Goal: Task Accomplishment & Management: Complete application form

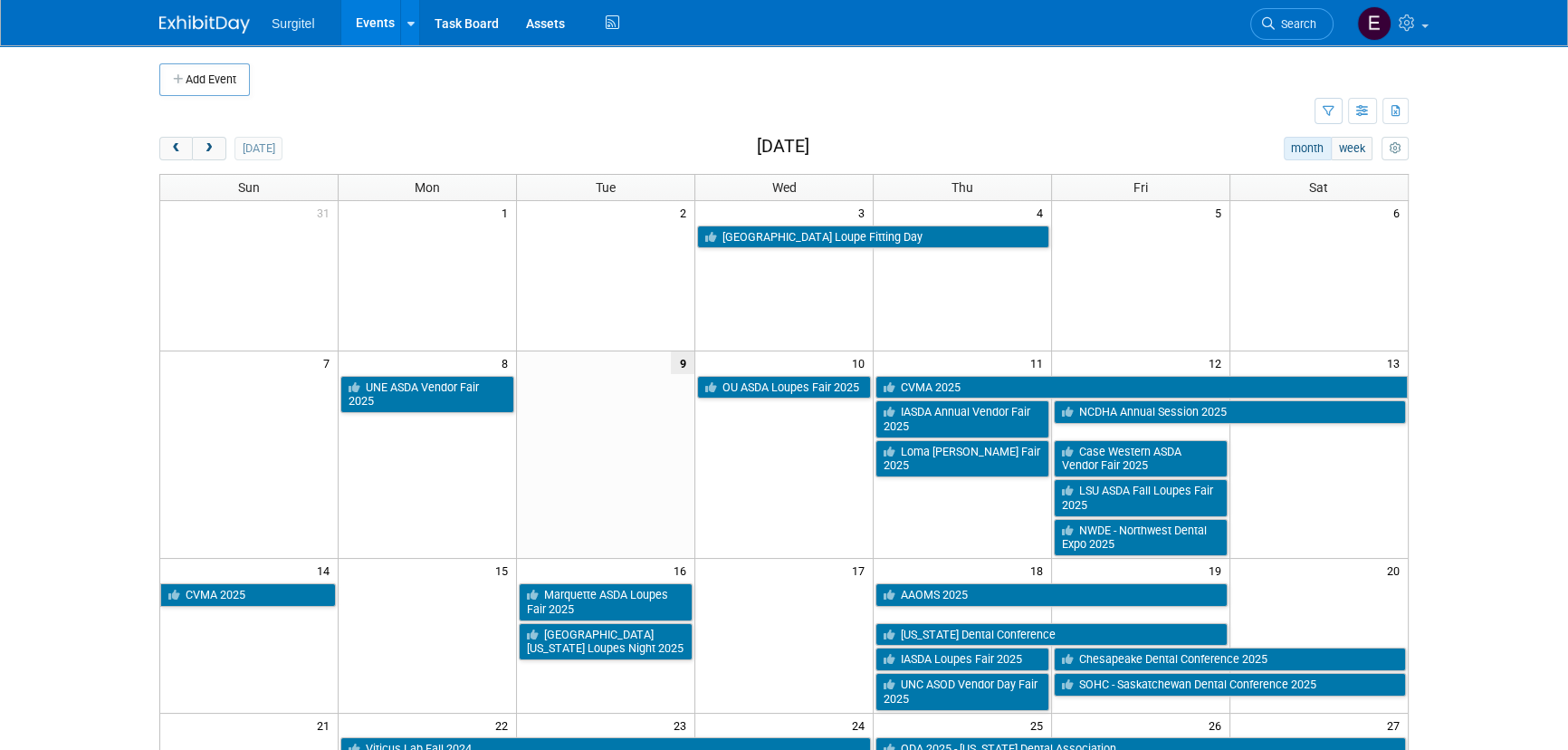
click at [370, 7] on link "Events" at bounding box center [374, 23] width 66 height 46
click at [210, 75] on button "Add Event" at bounding box center [204, 80] width 90 height 32
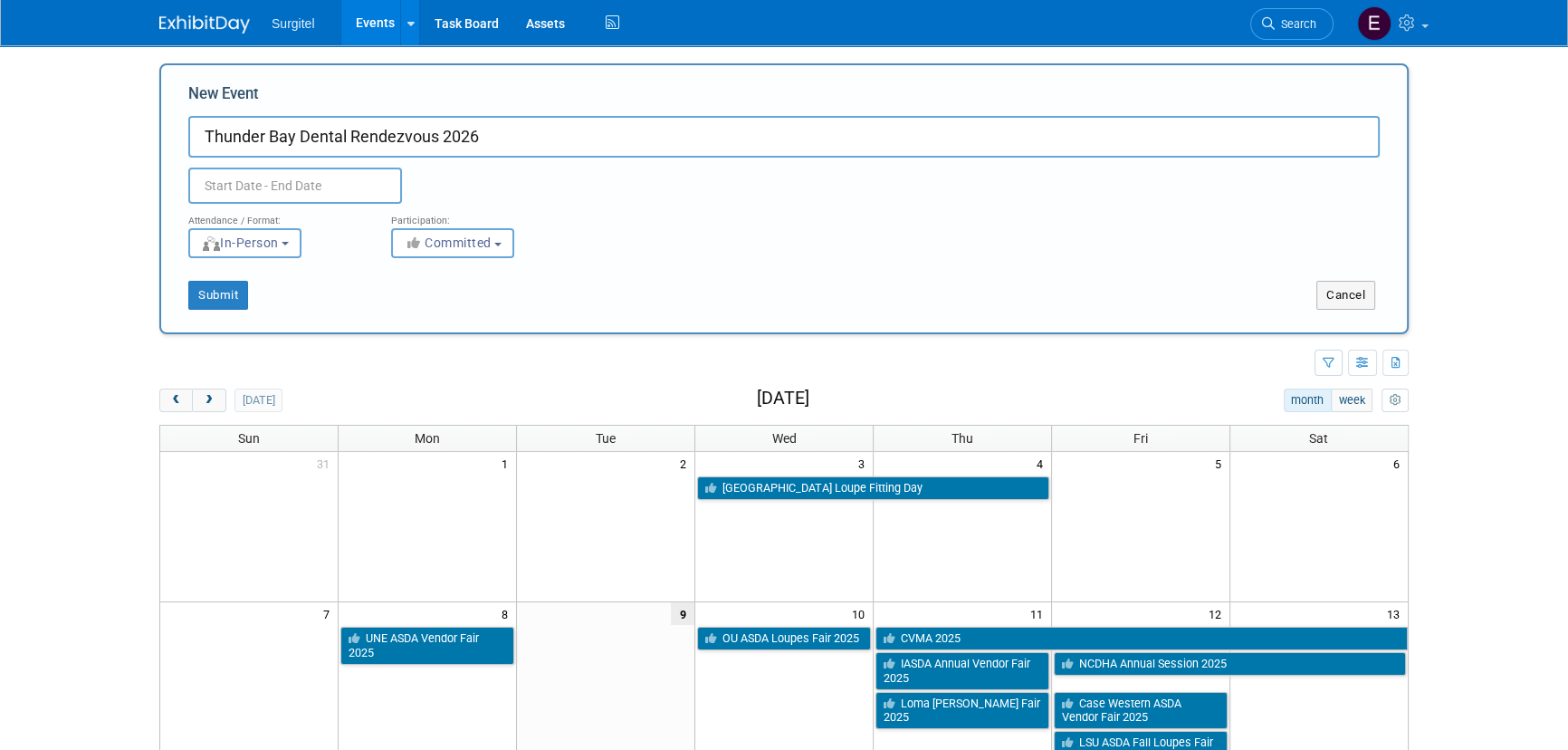
type input "Thunder Bay Dental Rendezvous 2026"
click at [226, 178] on input "text" at bounding box center [295, 186] width 213 height 36
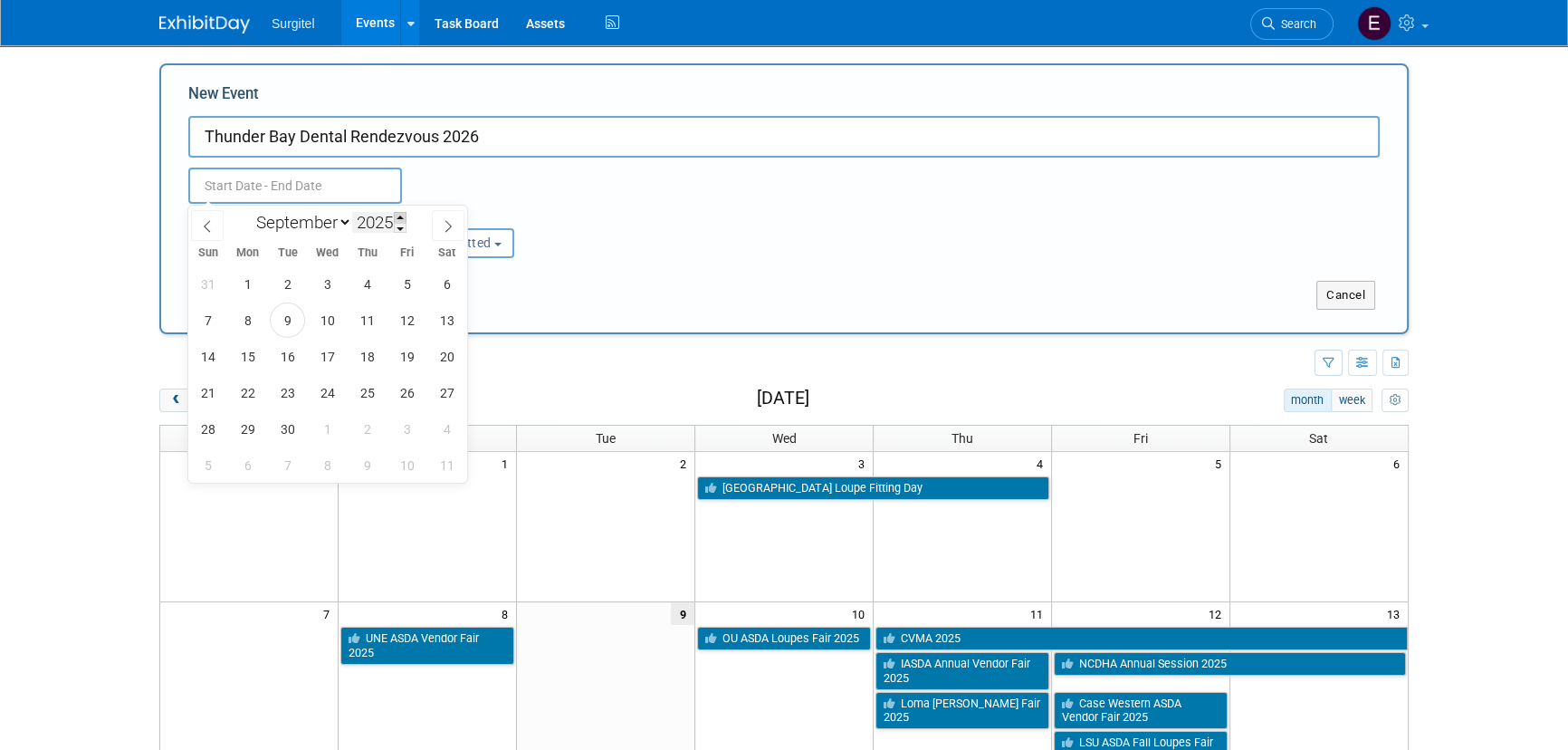
click at [404, 216] on span at bounding box center [399, 216] width 12 height 10
type input "2026"
click at [339, 232] on select "January February March April May June July August September October November De…" at bounding box center [301, 222] width 104 height 23
select select "1"
click at [248, 210] on select "January February March April May June July August September October November De…" at bounding box center [301, 222] width 104 height 23
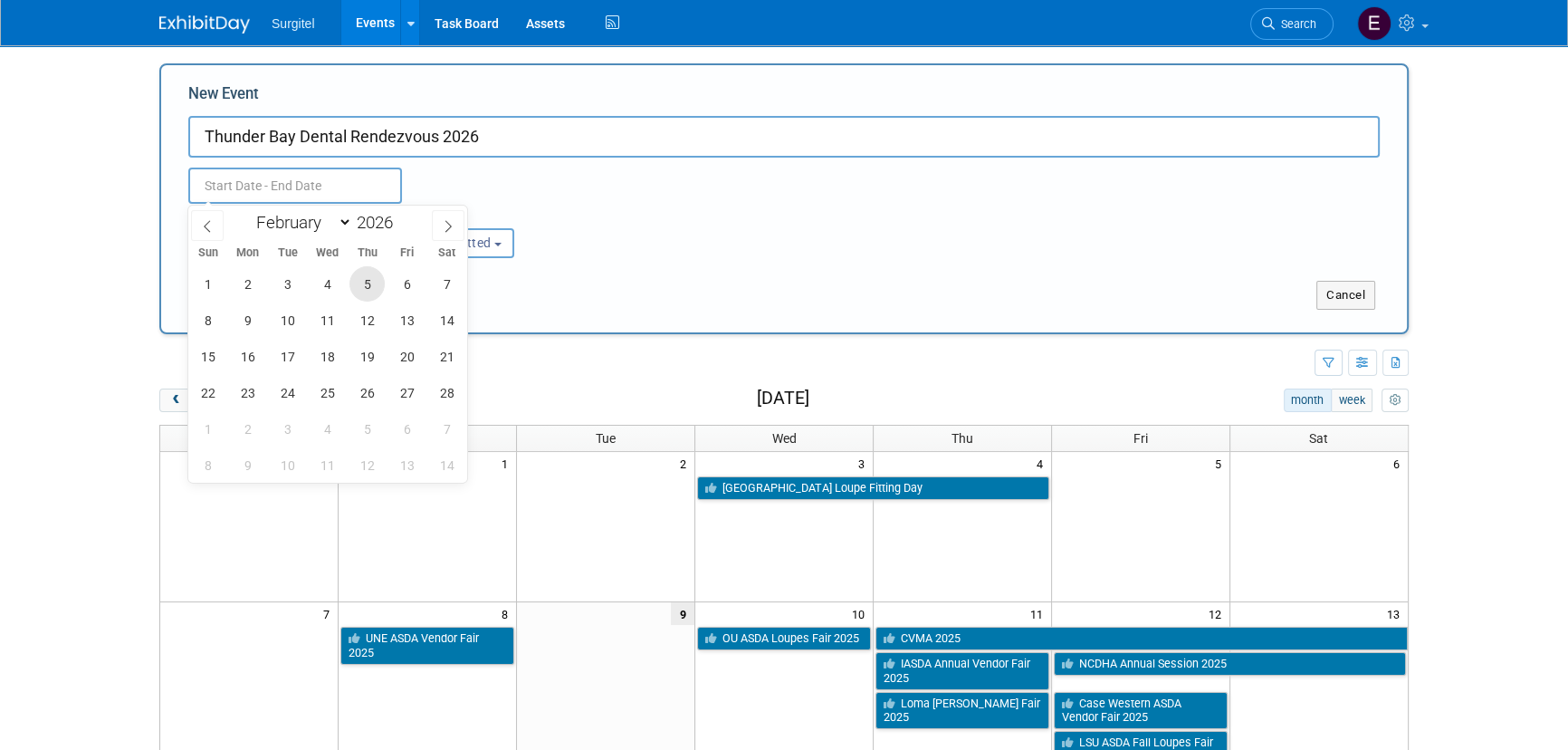
click at [370, 280] on span "5" at bounding box center [367, 284] width 35 height 35
click at [440, 288] on span "7" at bounding box center [447, 284] width 35 height 35
type input "Feb 5, 2026 to Feb 7, 2026"
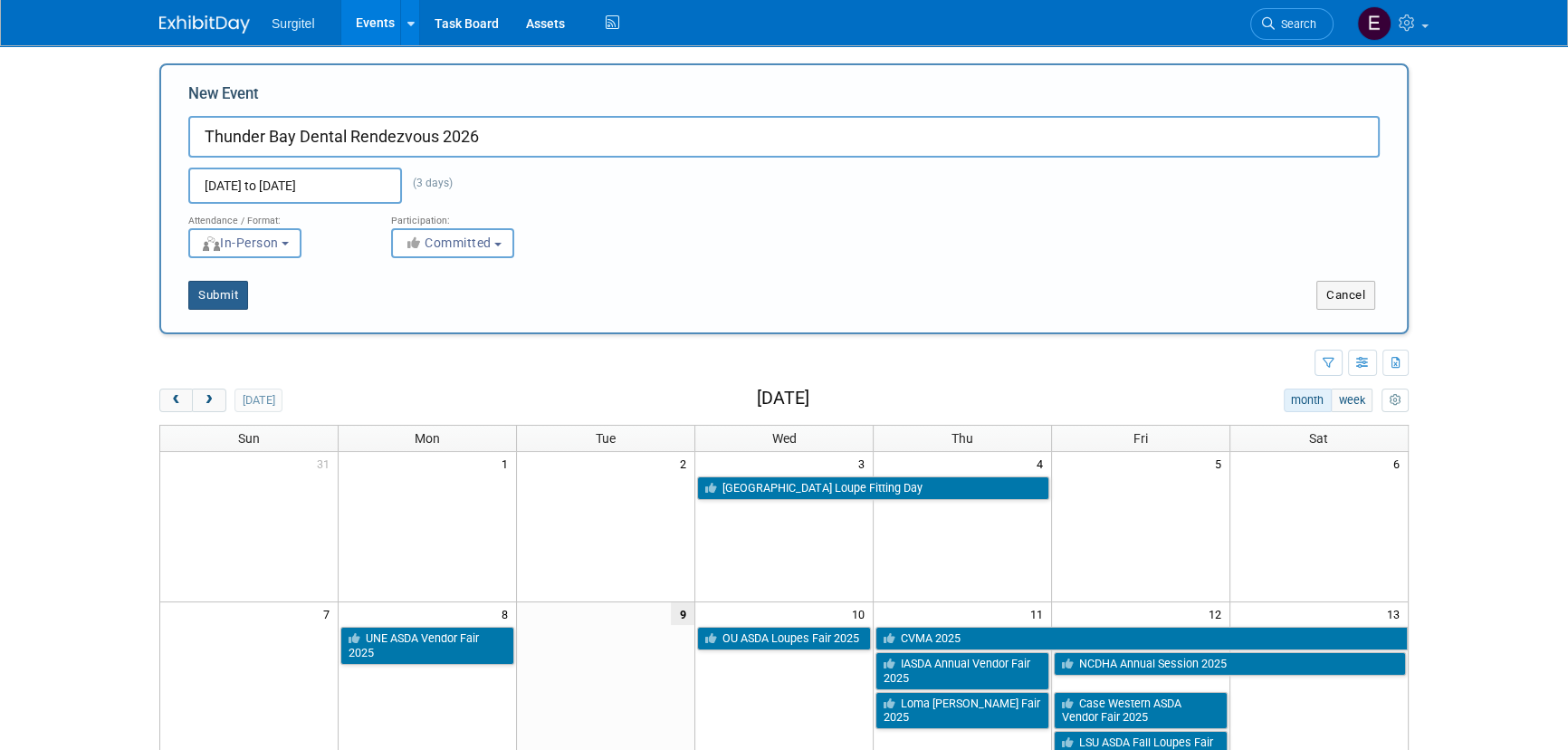
click at [217, 299] on button "Submit" at bounding box center [218, 295] width 60 height 29
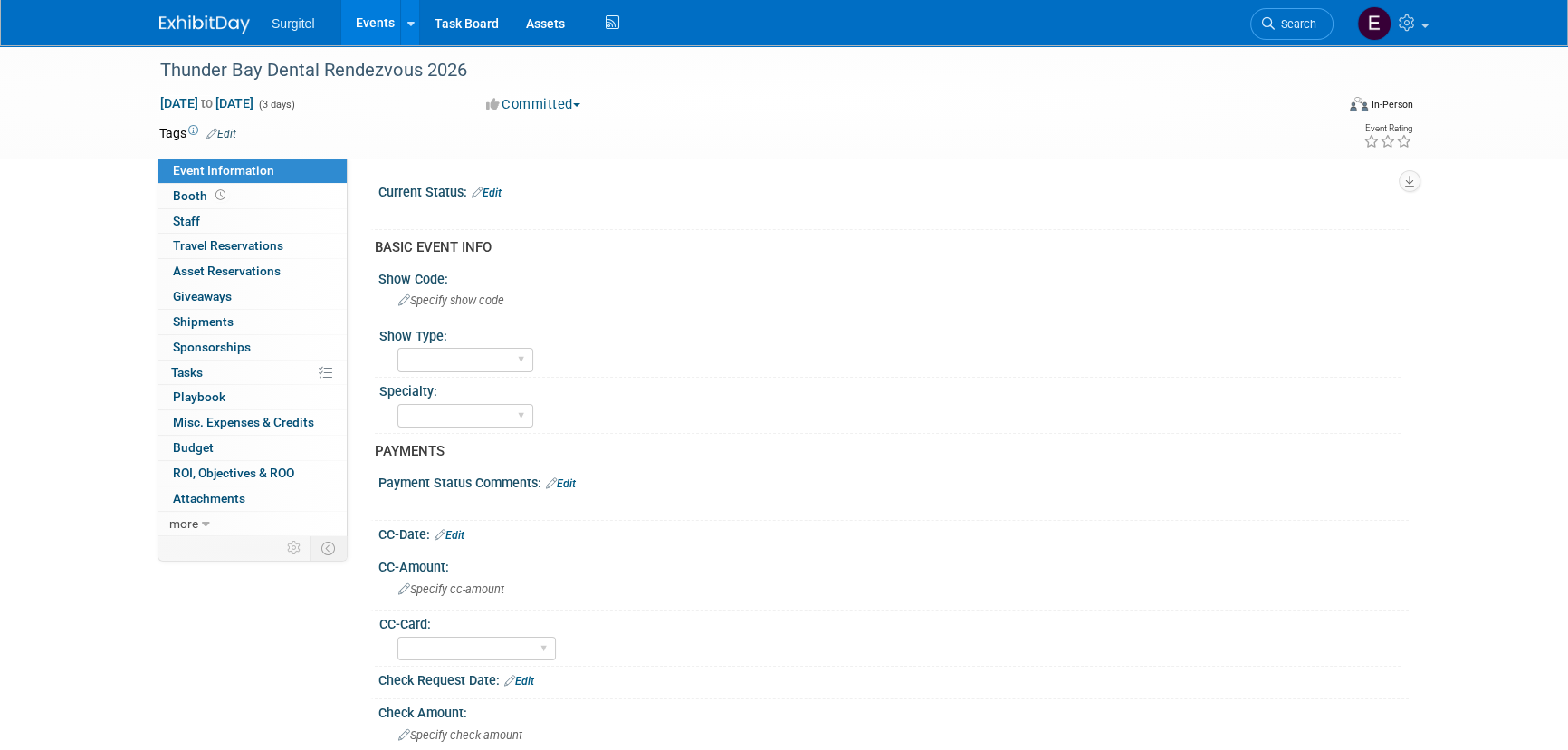
click at [235, 137] on link "Edit" at bounding box center [222, 134] width 30 height 12
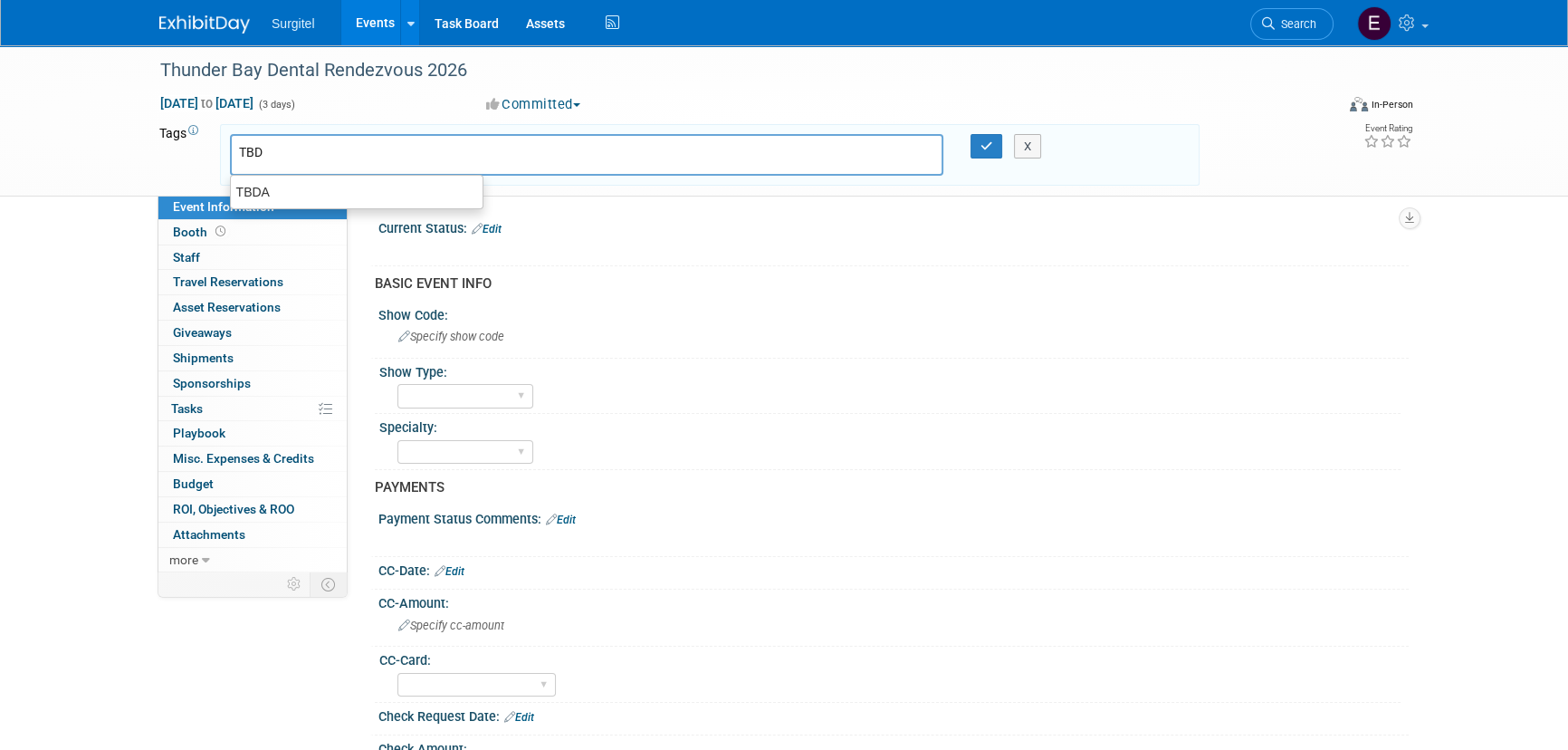
type input "TBDA"
click at [290, 198] on div "TBDA" at bounding box center [356, 192] width 253 height 26
type input "TBDA"
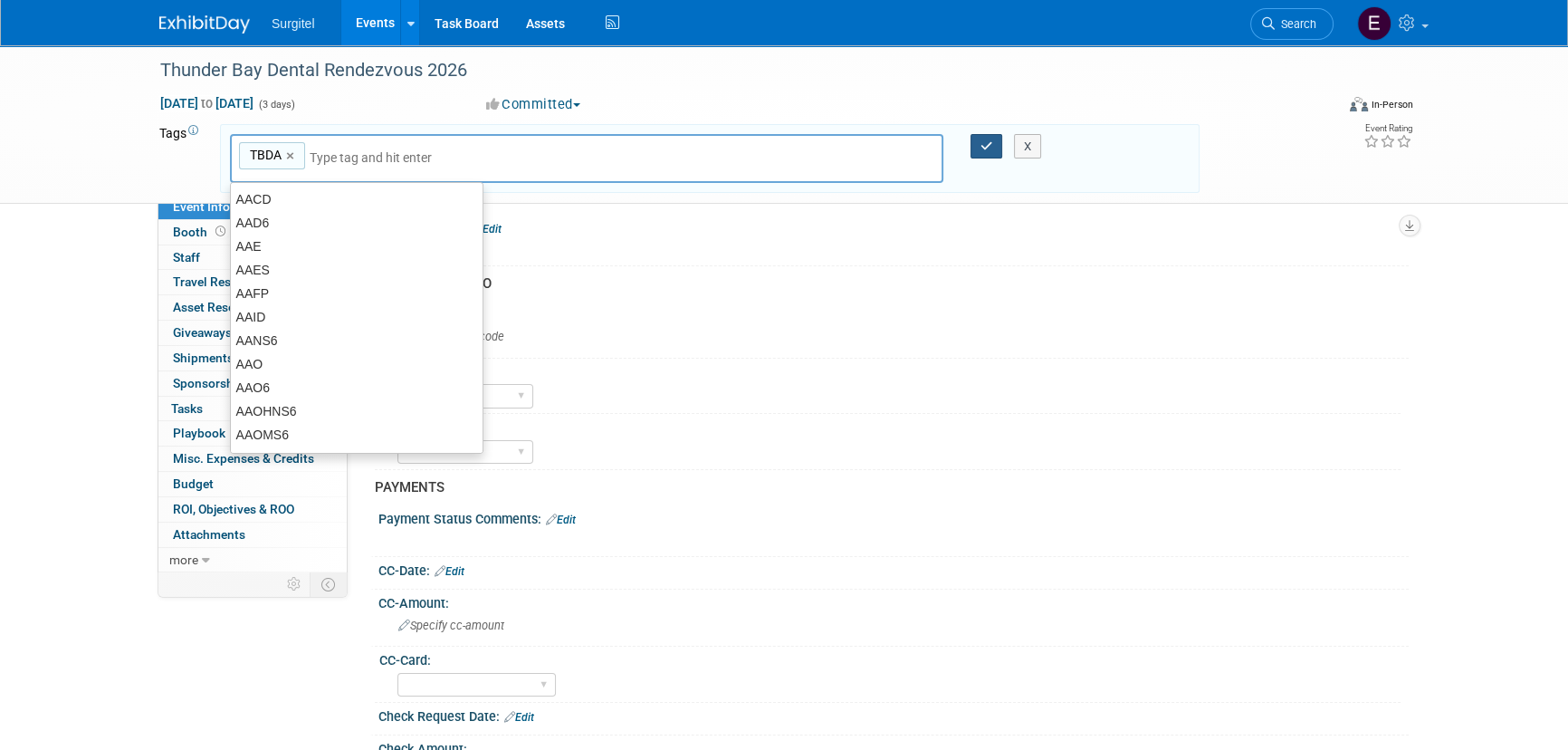
click at [983, 140] on icon "button" at bounding box center [986, 146] width 12 height 11
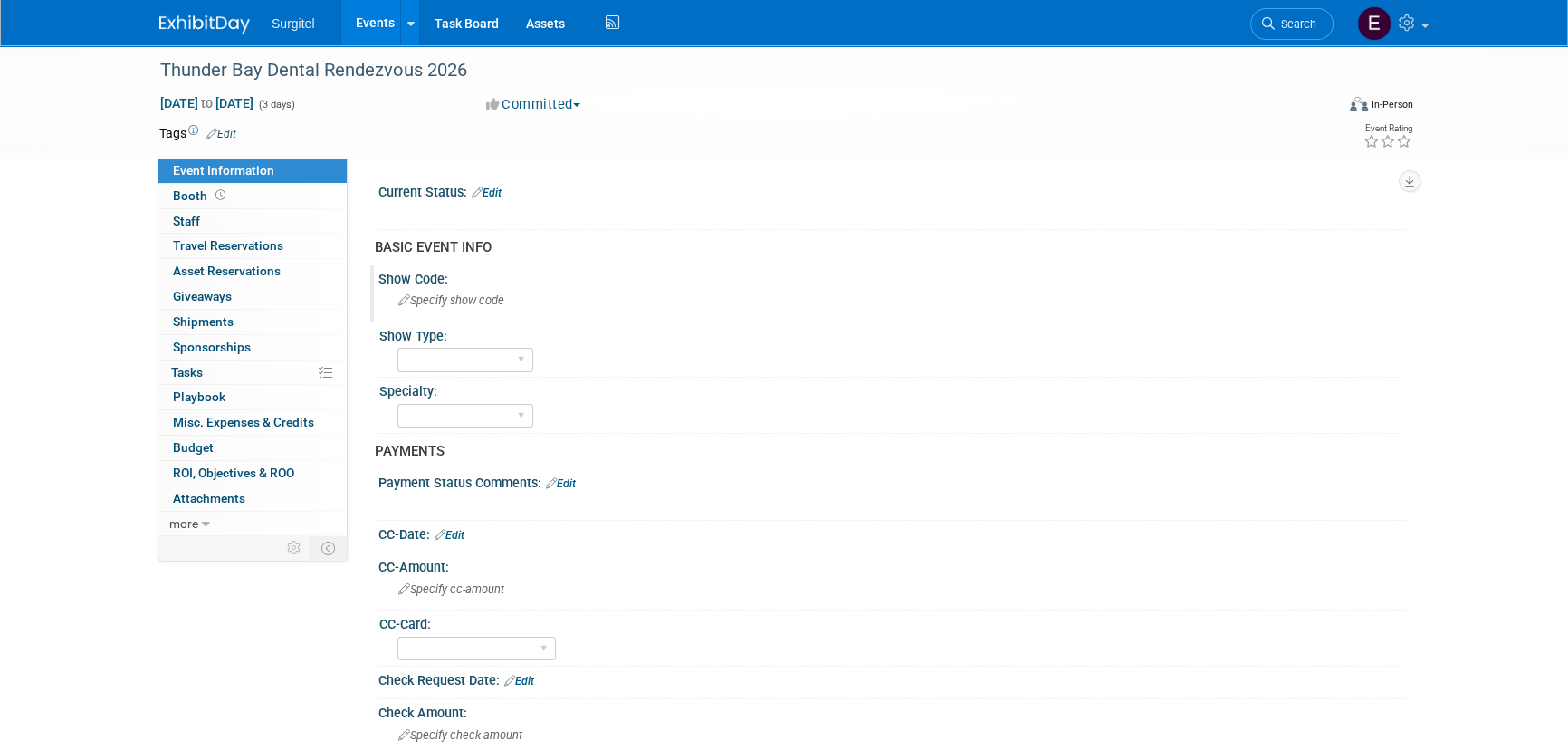
click at [451, 307] on span "Specify show code" at bounding box center [451, 300] width 106 height 13
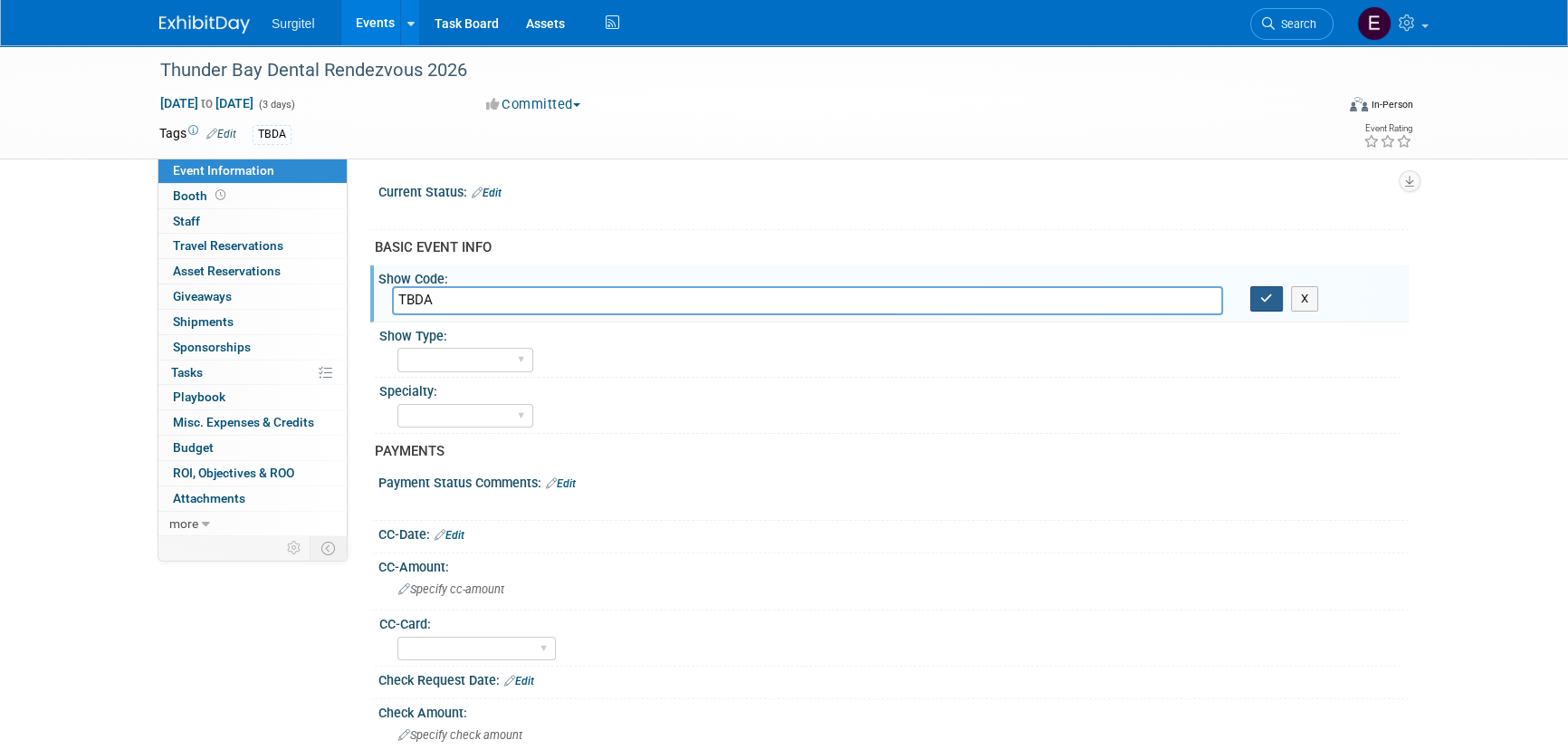
type input "TBDA"
click at [1278, 297] on button "button" at bounding box center [1267, 299] width 32 height 26
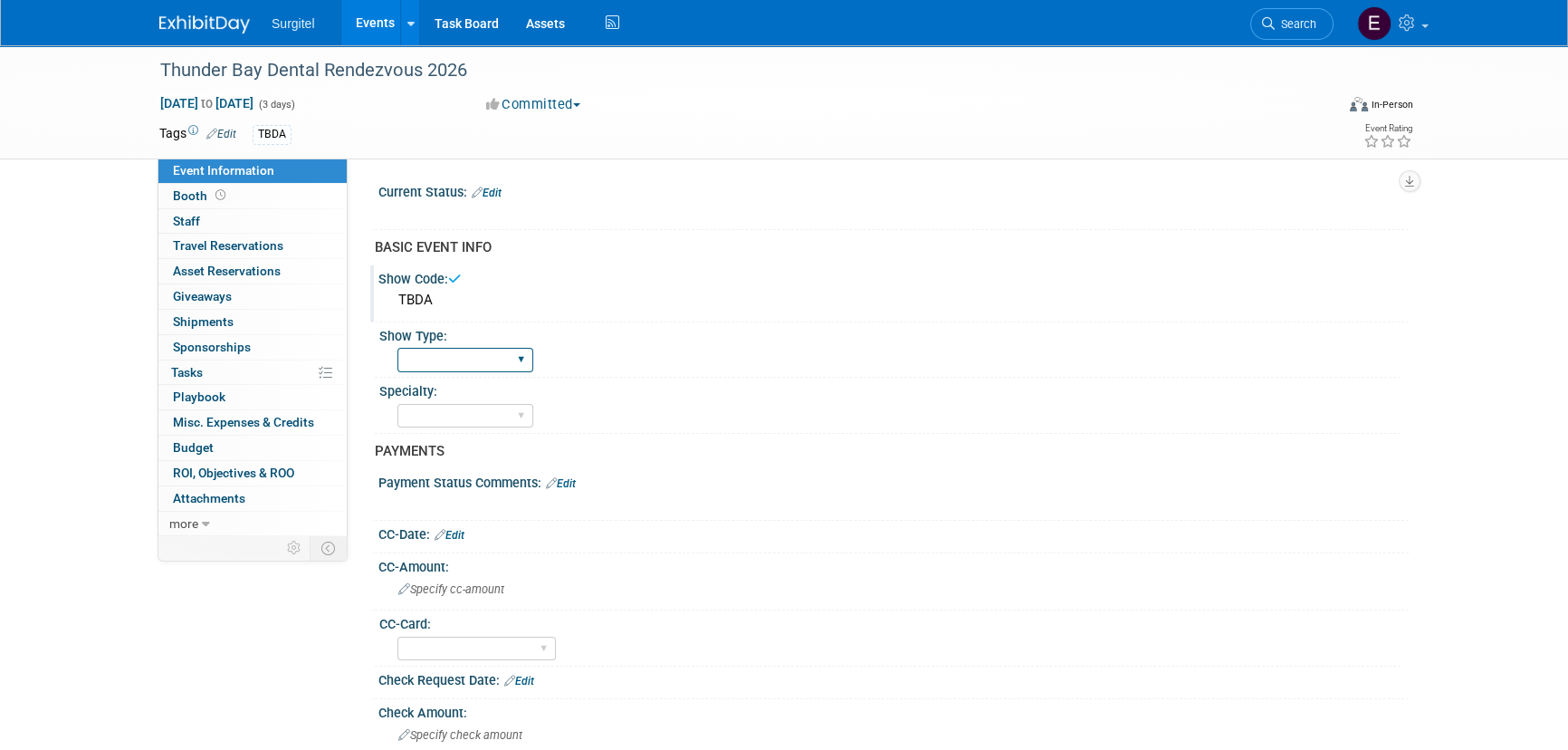
click at [462, 352] on select "School Show Trade Show Wet Lab CE Course Lunch and Learn" at bounding box center [465, 360] width 136 height 25
select select "Trade Show"
click at [397, 348] on select "School Show Trade Show Wet Lab CE Course Lunch and Learn" at bounding box center [465, 360] width 136 height 25
click at [473, 419] on select "Dental Hygiene Medical Veterinarian Other" at bounding box center [465, 416] width 136 height 25
click at [397, 404] on select "Dental Hygiene Medical Veterinarian Other" at bounding box center [465, 416] width 136 height 25
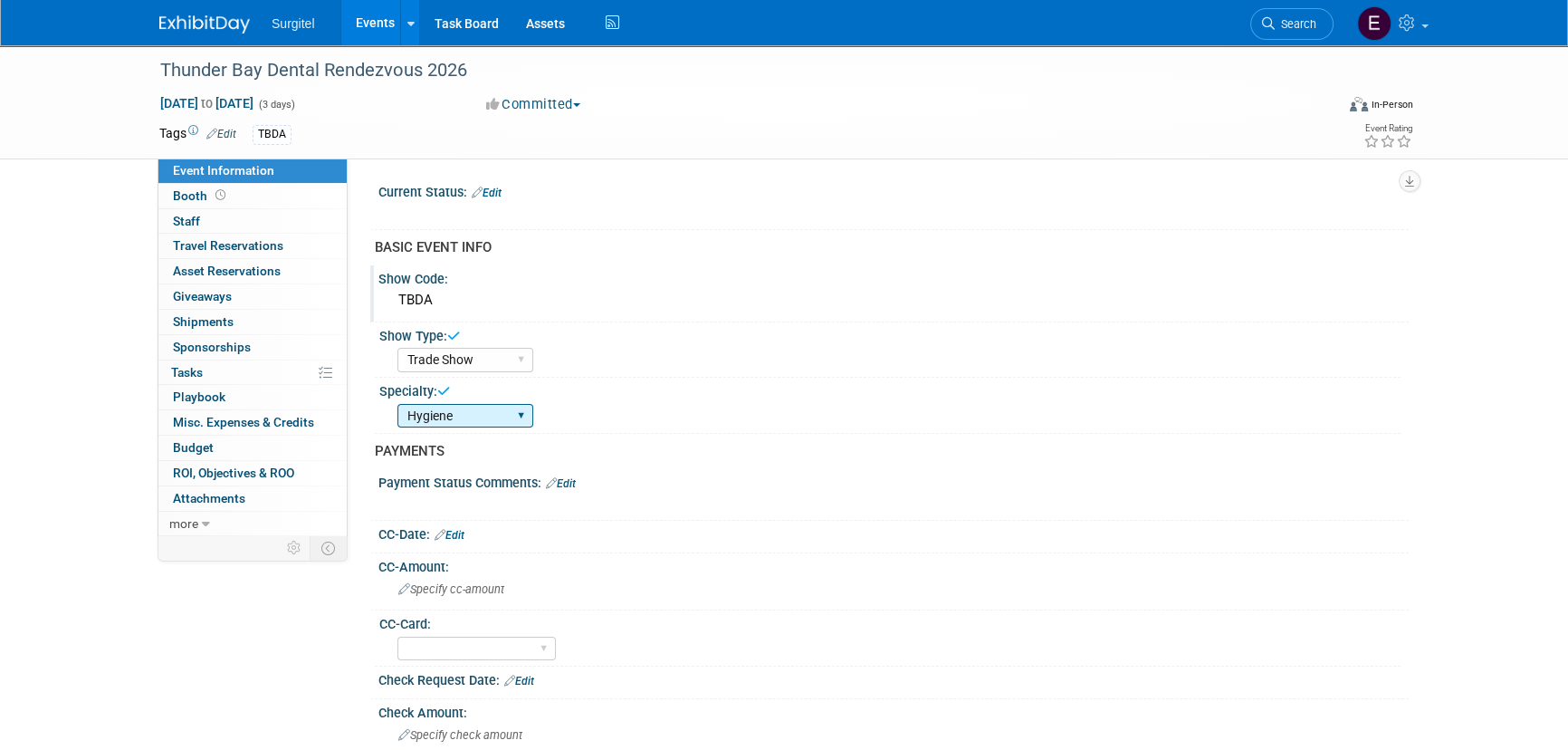
click at [464, 409] on select "Dental Hygiene Medical Veterinarian Other" at bounding box center [465, 416] width 136 height 25
select select "Dental"
click at [397, 404] on select "Dental Hygiene Medical Veterinarian Other" at bounding box center [465, 416] width 136 height 25
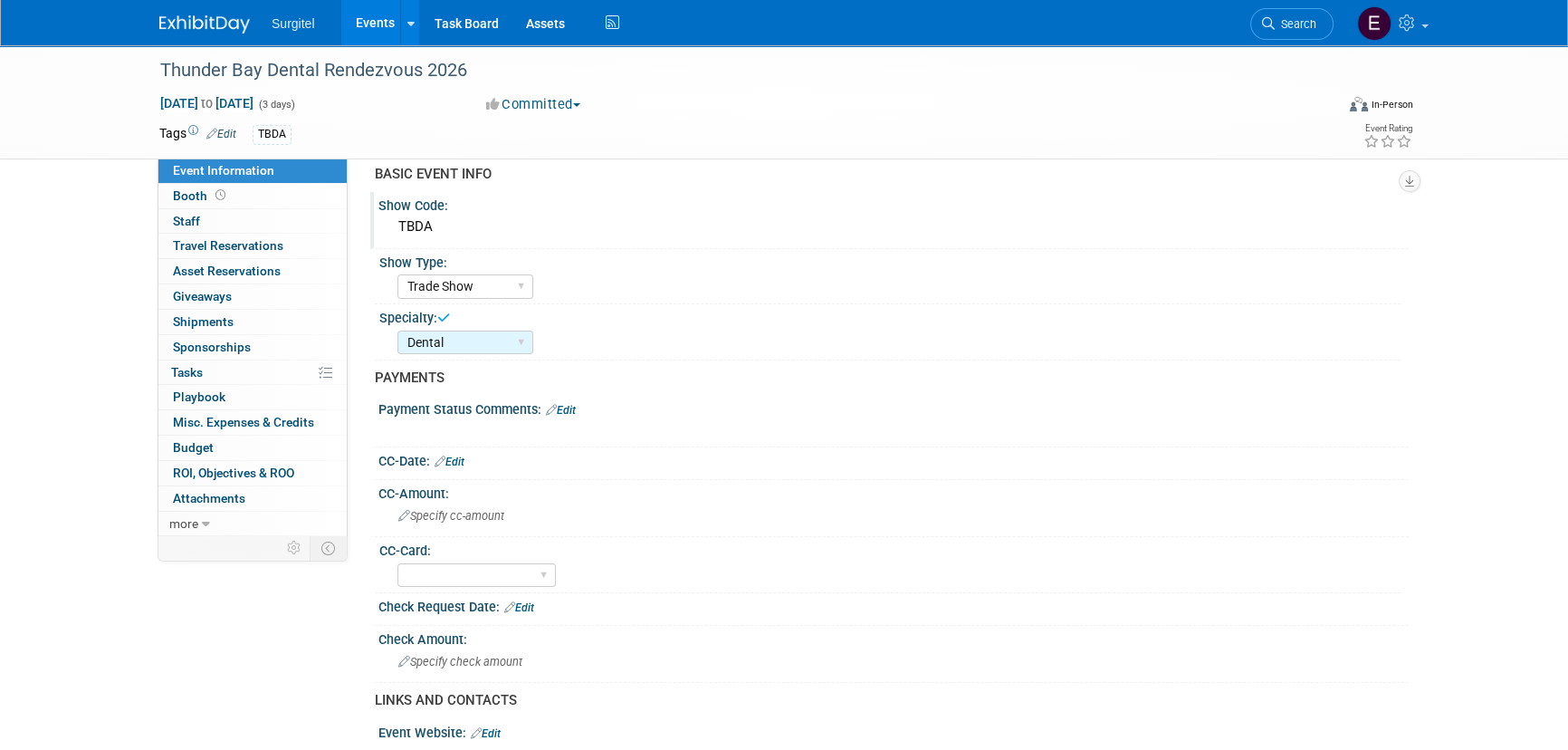
scroll to position [329, 0]
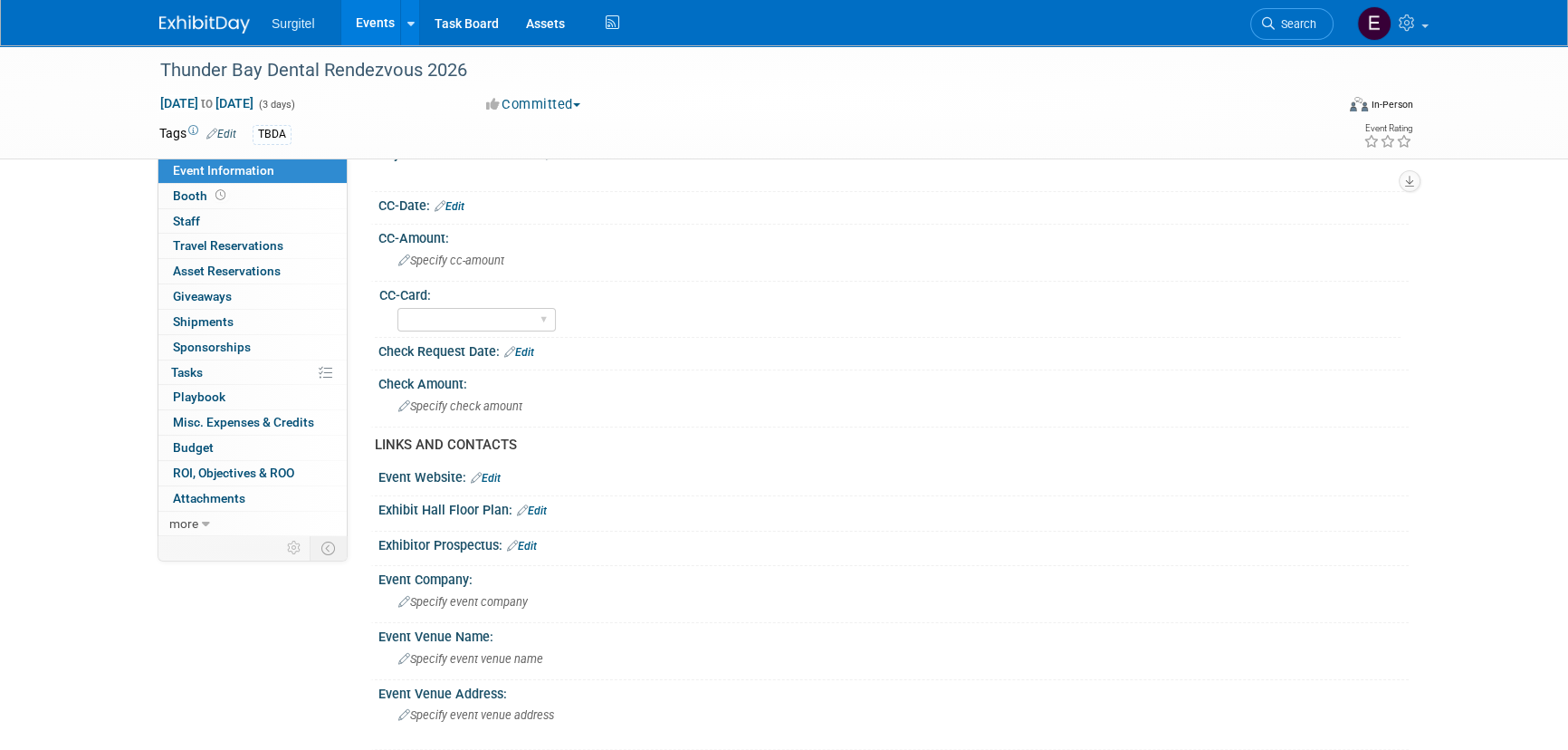
click at [463, 195] on div "CC-Date: Edit" at bounding box center [893, 203] width 1030 height 24
click at [462, 202] on link "Edit" at bounding box center [449, 206] width 30 height 12
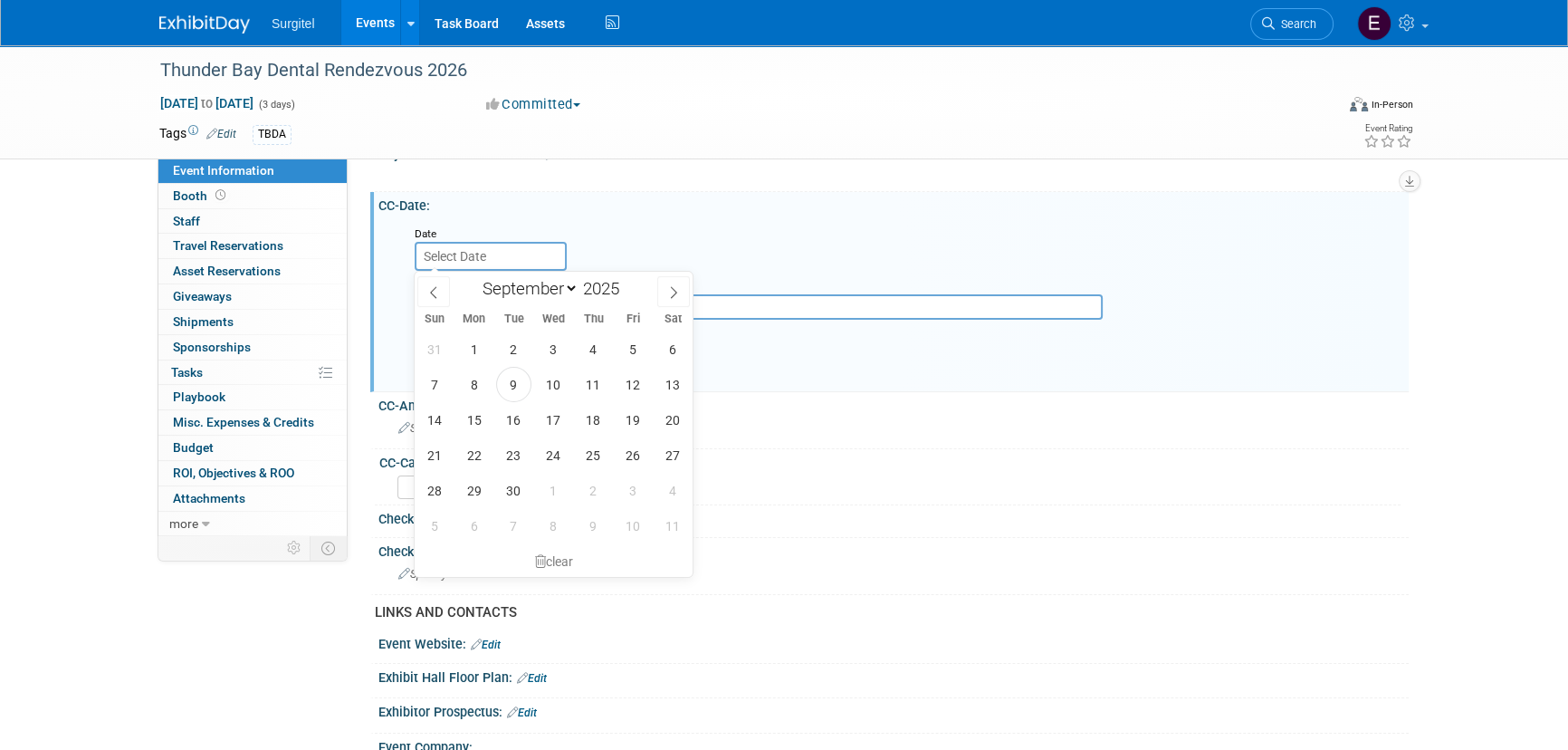
click at [474, 250] on input "text" at bounding box center [490, 256] width 152 height 29
click at [526, 389] on span "9" at bounding box center [513, 384] width 35 height 35
type input "Sep 9, 2025"
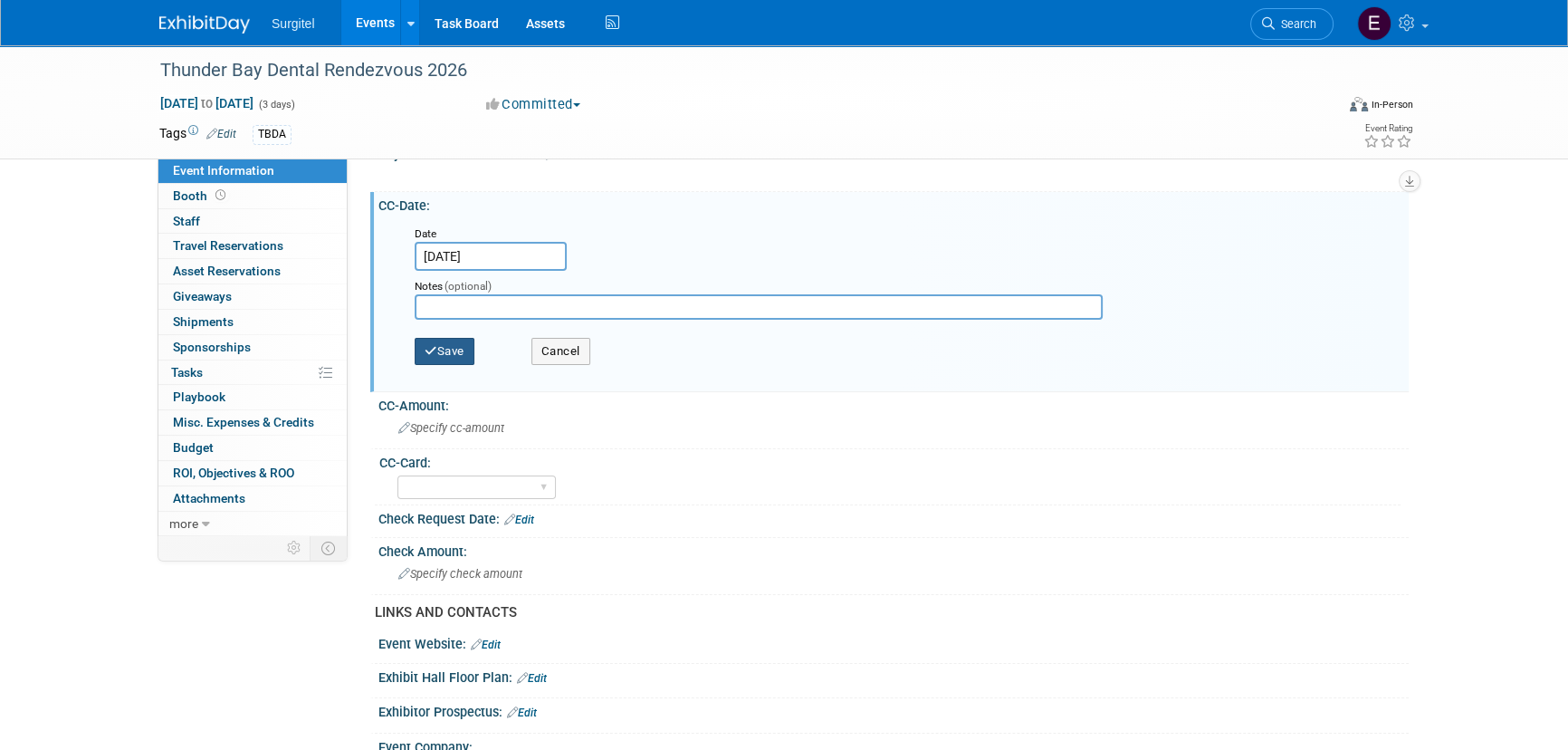
click at [456, 352] on button "Save" at bounding box center [444, 351] width 60 height 27
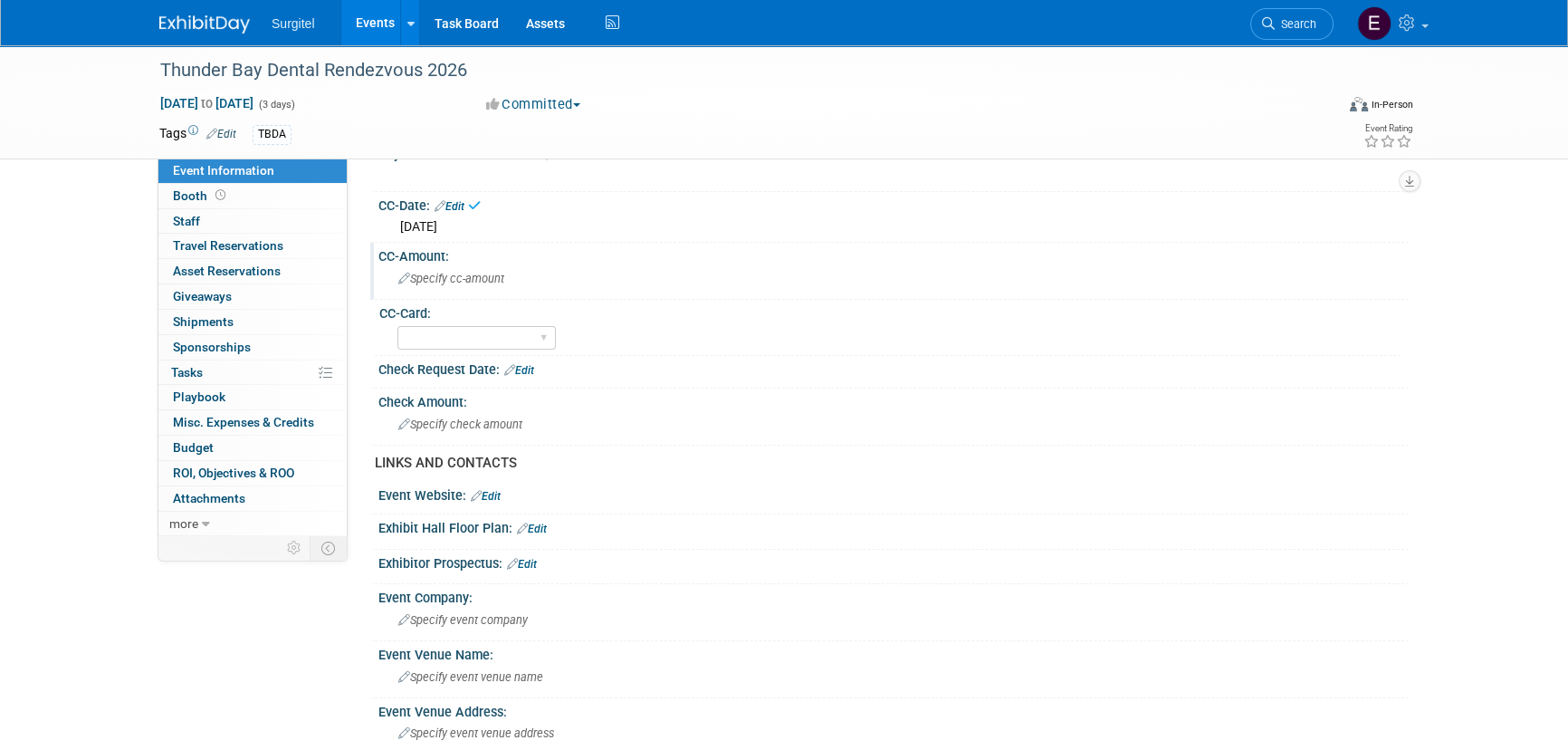
click at [459, 274] on span "Specify cc-amount" at bounding box center [451, 278] width 106 height 13
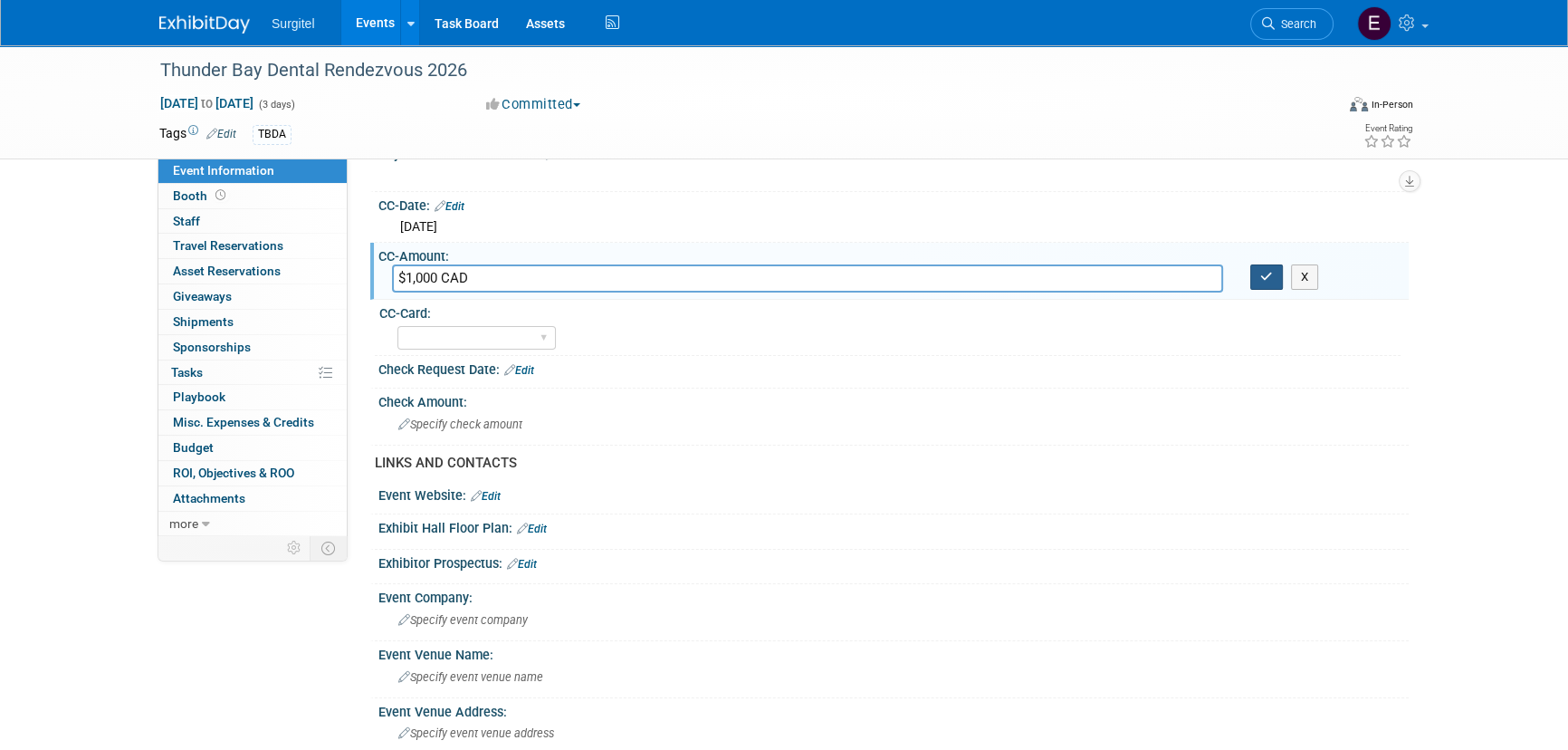
type input "$1,000 CAD"
click at [1258, 276] on button "button" at bounding box center [1267, 277] width 32 height 26
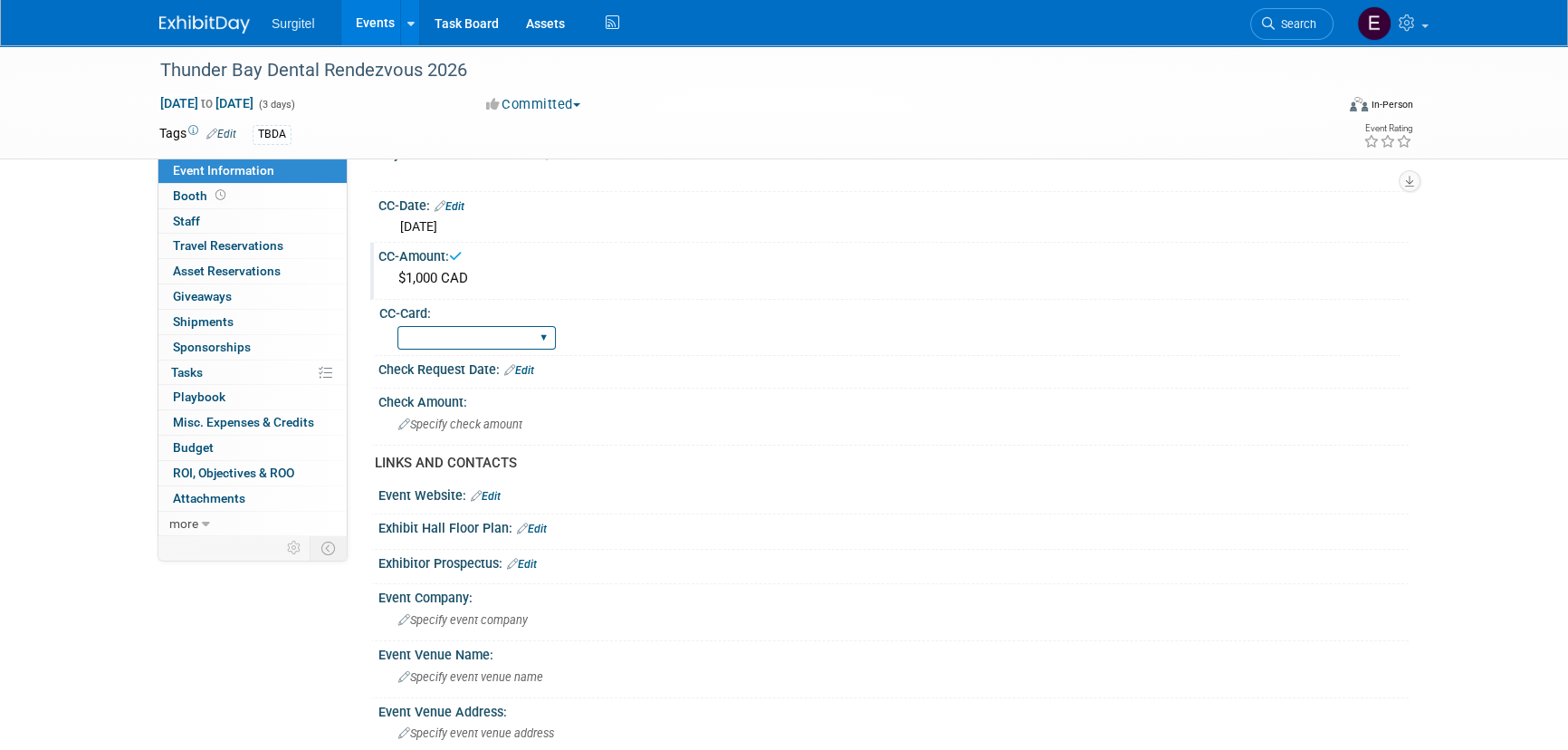
click at [526, 335] on select "Rewards - 12003 SkyMiles - 93008 Visa - 1925 Business Cash - 7359" at bounding box center [476, 338] width 158 height 25
select select "SkyMiles - 93008"
click at [397, 326] on select "Rewards - 12003 SkyMiles - 93008 Visa - 1925 Business Cash - 7359" at bounding box center [476, 338] width 158 height 25
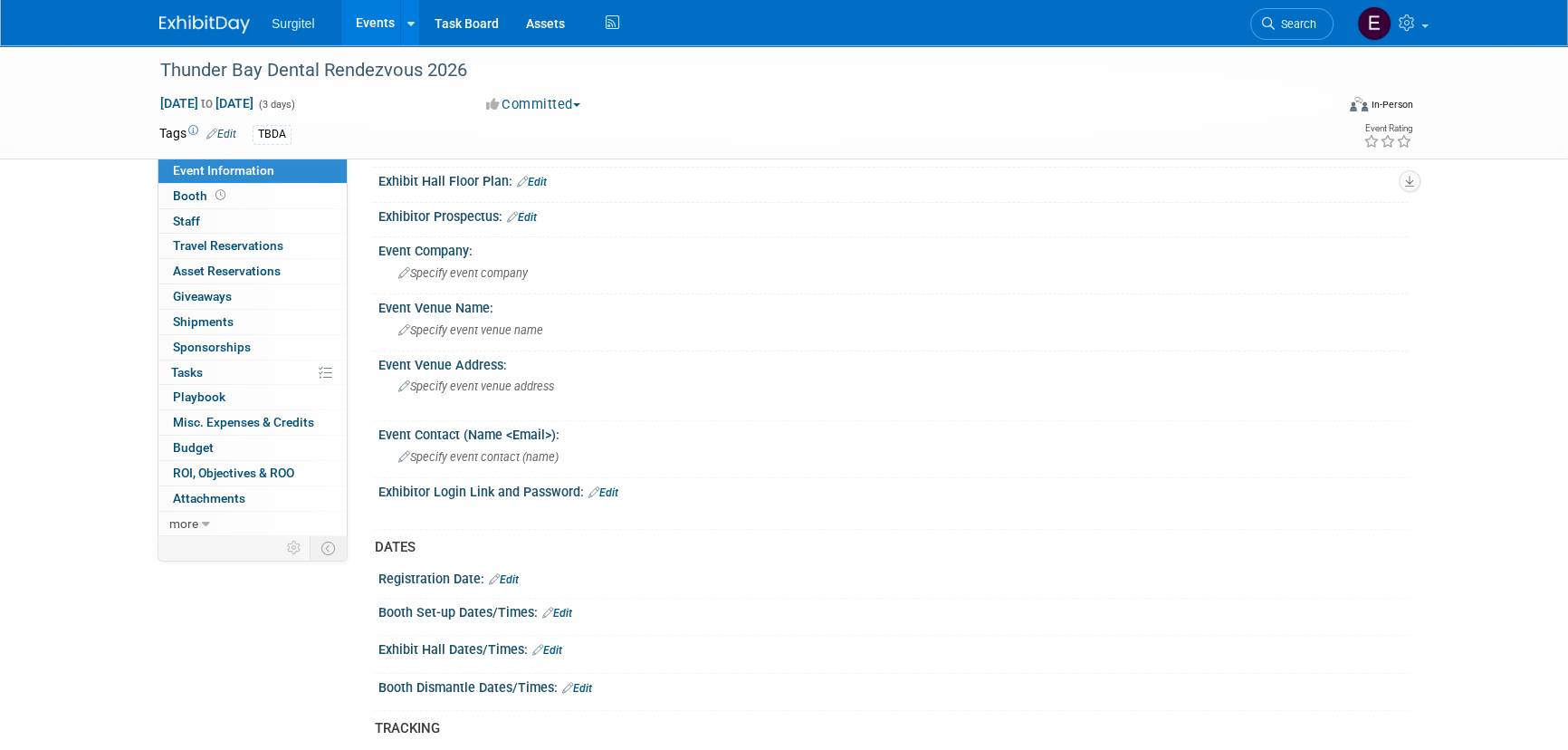
scroll to position [741, 0]
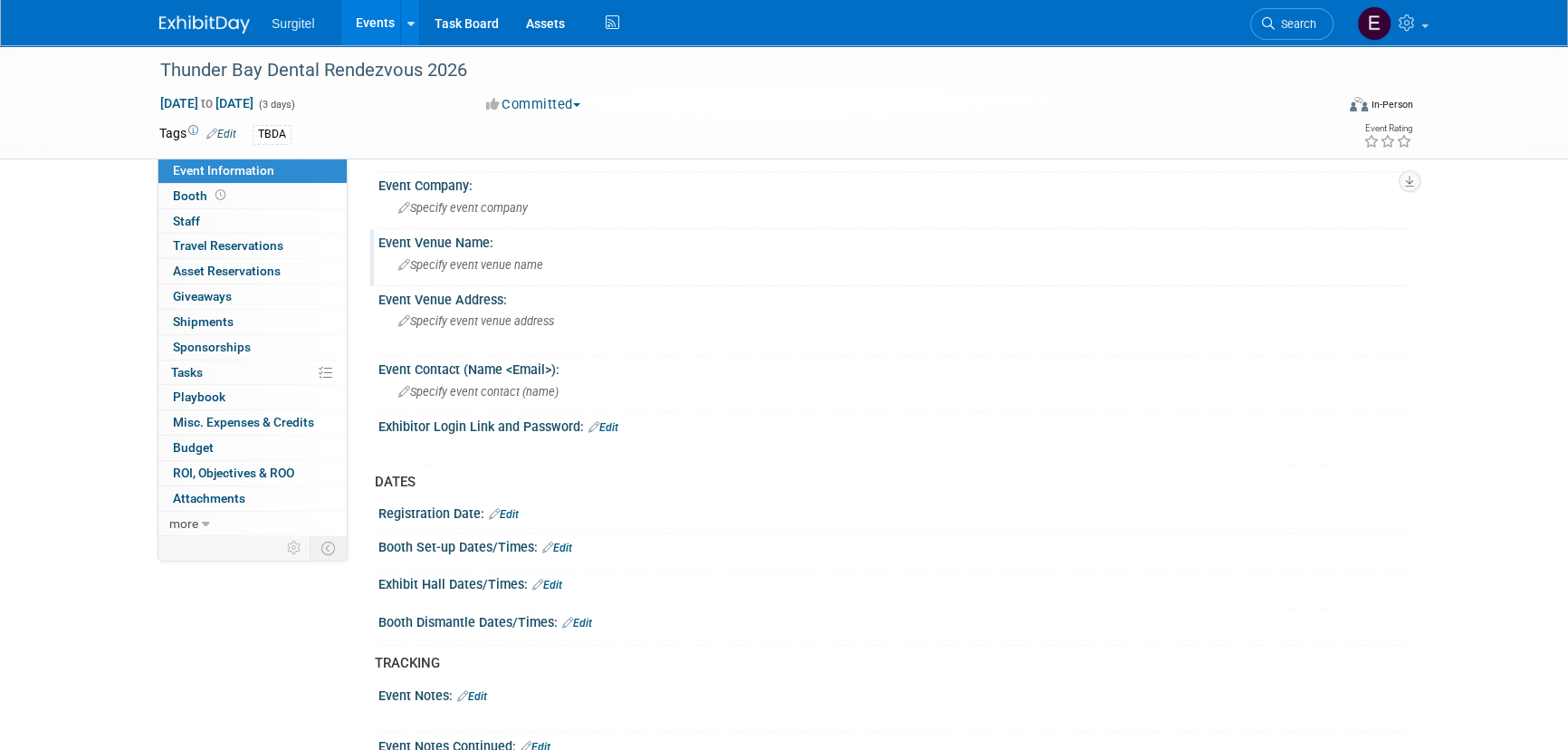
click at [471, 261] on span "Specify event venue name" at bounding box center [470, 265] width 145 height 13
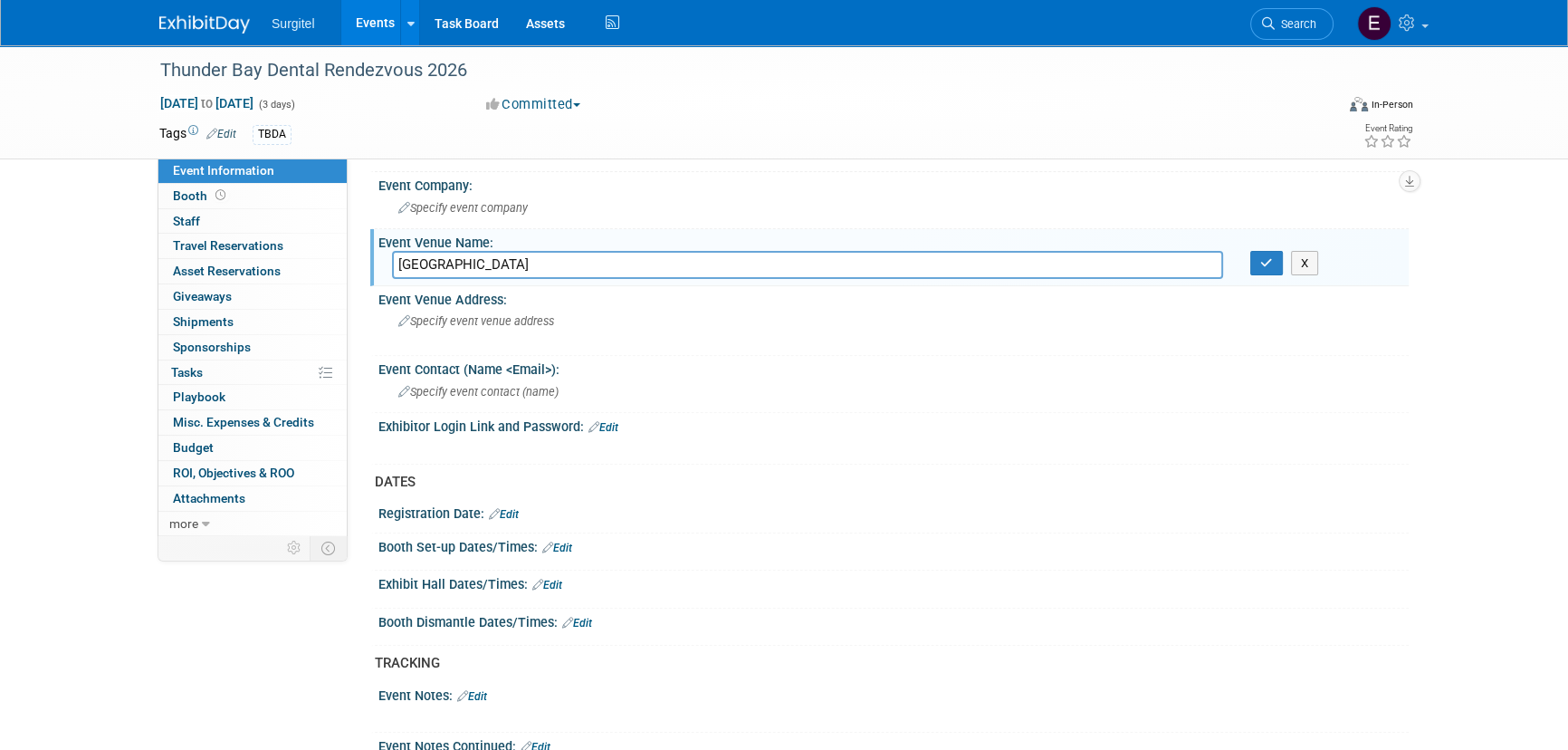
drag, startPoint x: 676, startPoint y: 259, endPoint x: 390, endPoint y: 281, distance: 286.8
click at [390, 281] on div "Event Venue Name: Valhalla Inn Hotel and Conference Center X" at bounding box center [888, 258] width 1038 height 57
type input "Valhalla Inn Hotel and Conference Center"
click at [1268, 257] on icon "button" at bounding box center [1266, 263] width 12 height 11
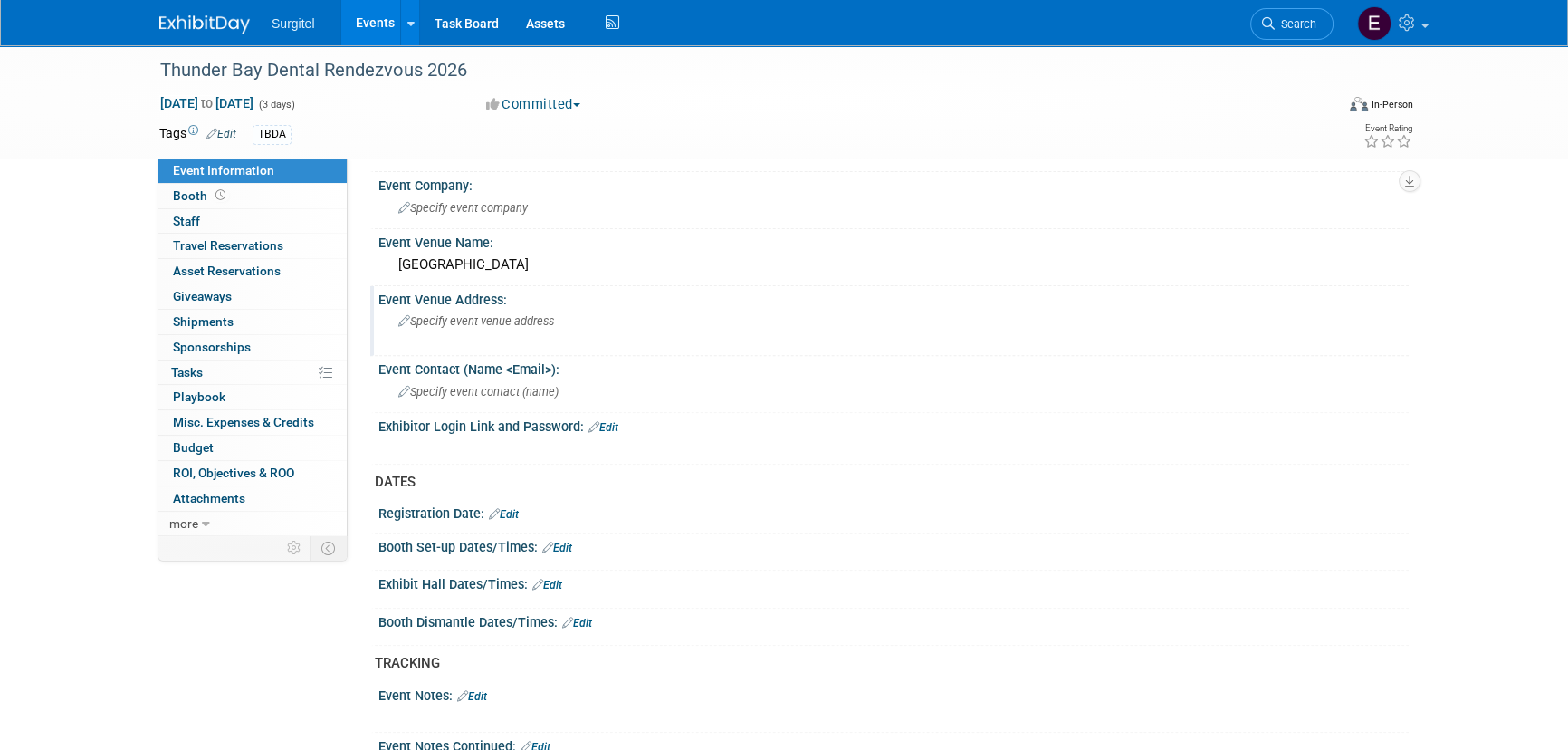
click at [479, 320] on span "Specify event venue address" at bounding box center [476, 320] width 155 height 13
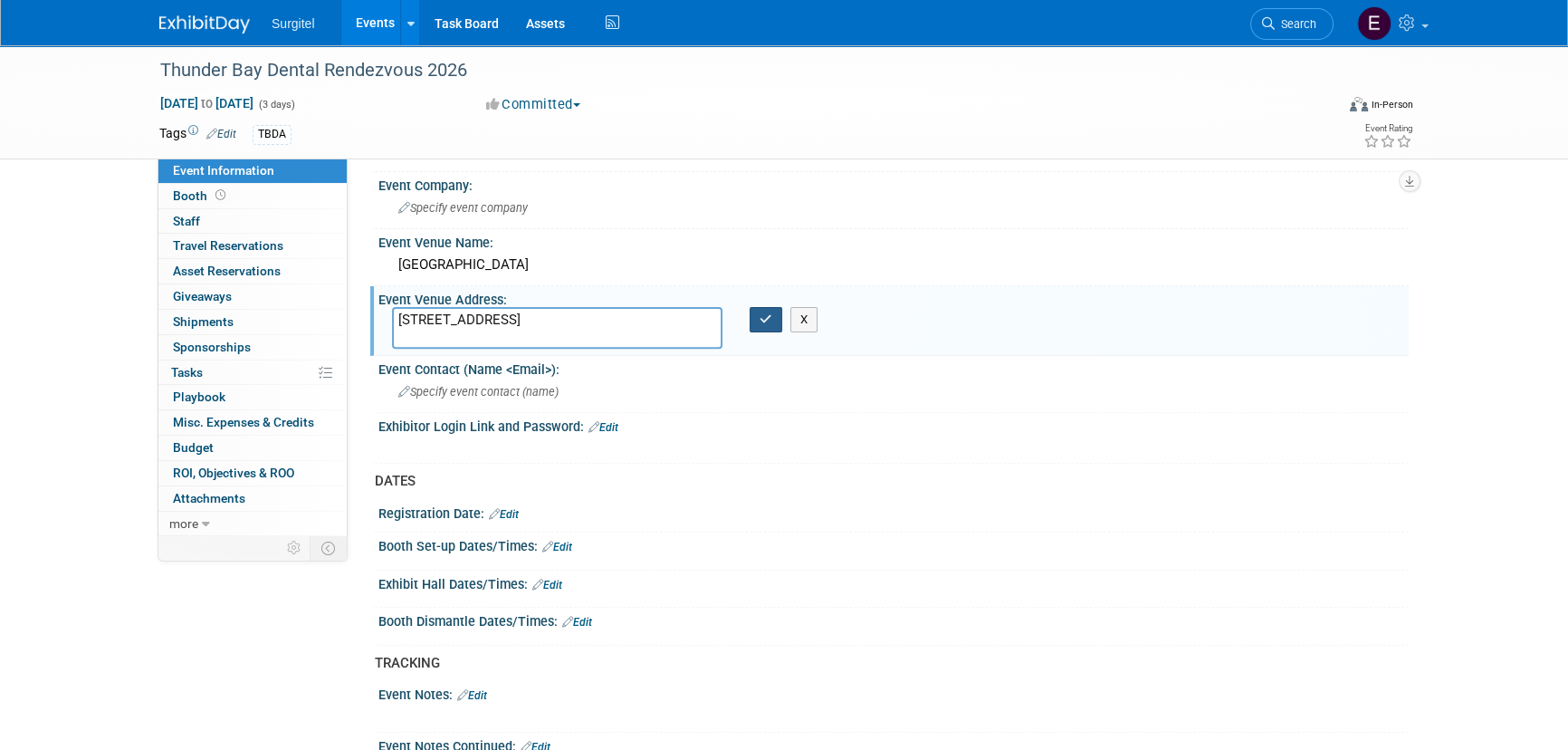
type textarea "1 Valhalla Inn Rd, Thunder Bay, ON P7E 6J1, Canada"
click at [759, 313] on icon "button" at bounding box center [765, 319] width 12 height 11
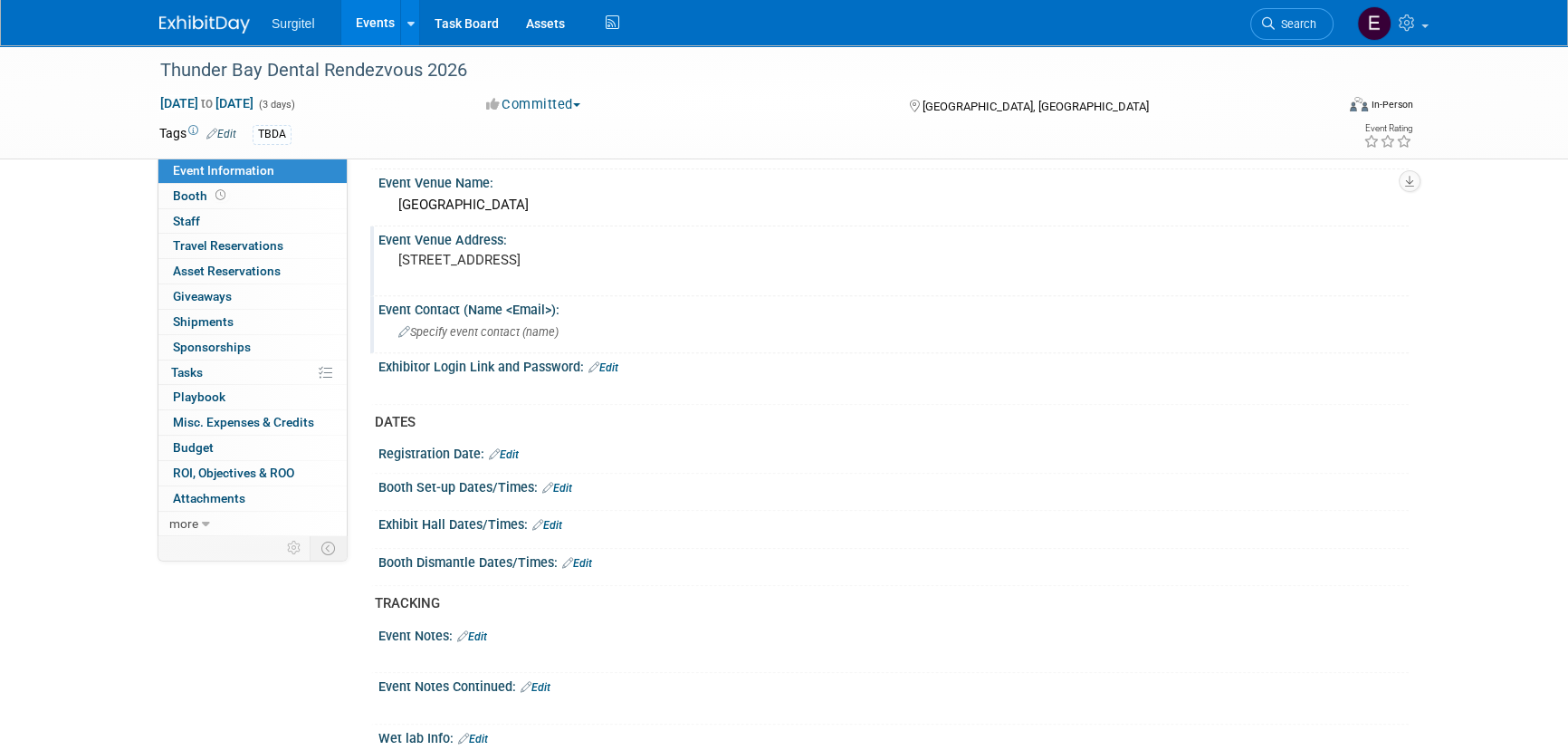
scroll to position [905, 0]
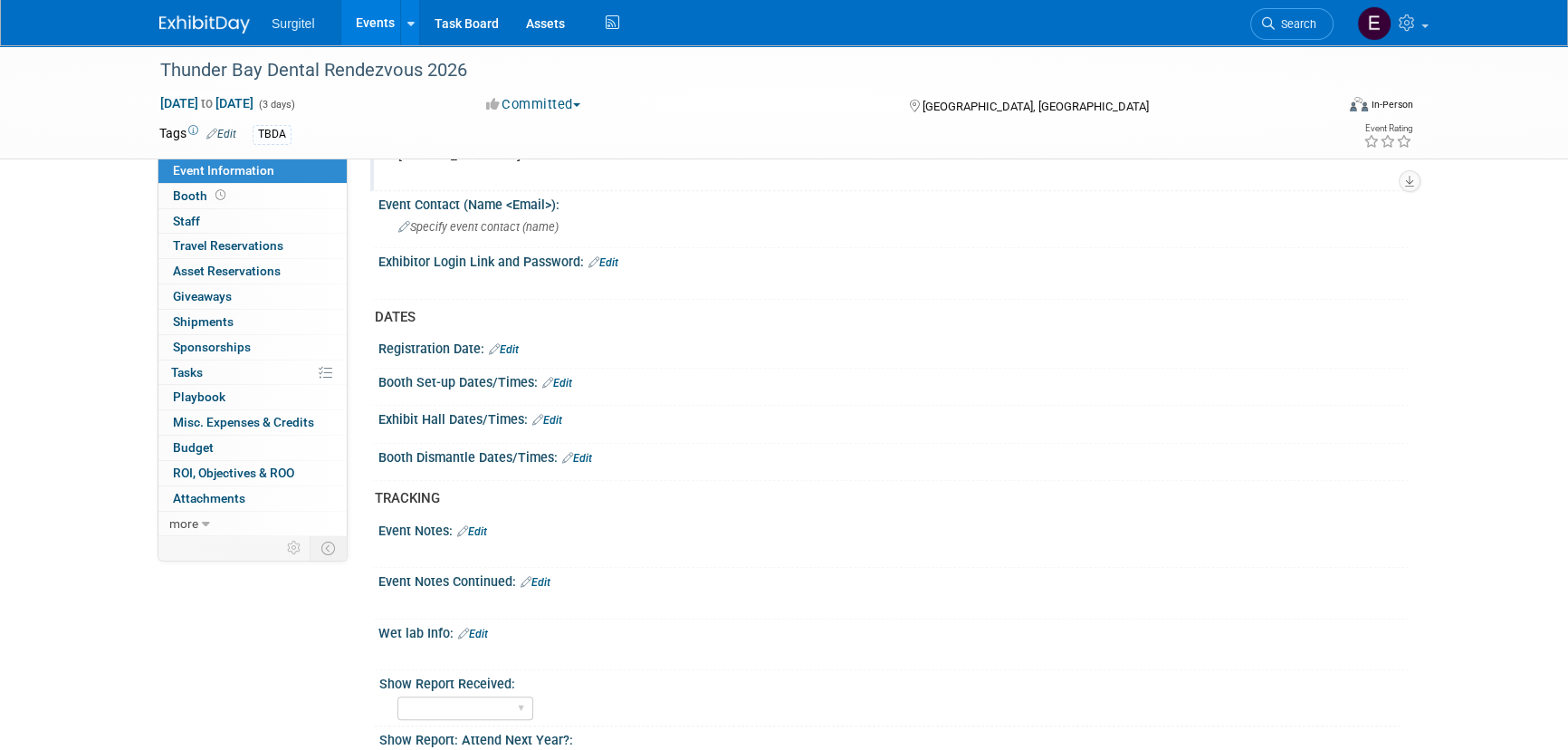
click at [555, 413] on link "Edit" at bounding box center [547, 419] width 30 height 12
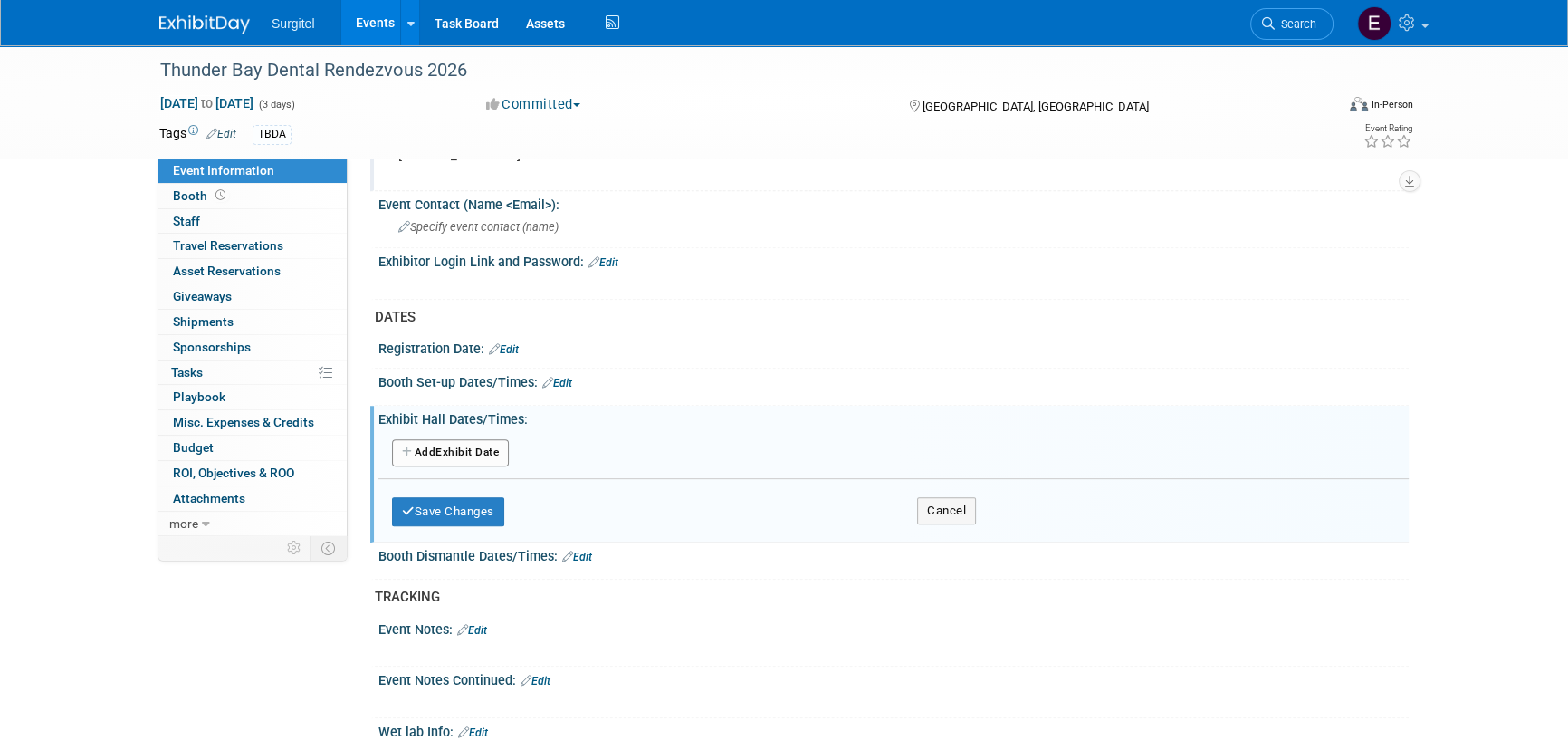
click at [485, 439] on button "Add Another Exhibit Date" at bounding box center [449, 452] width 117 height 27
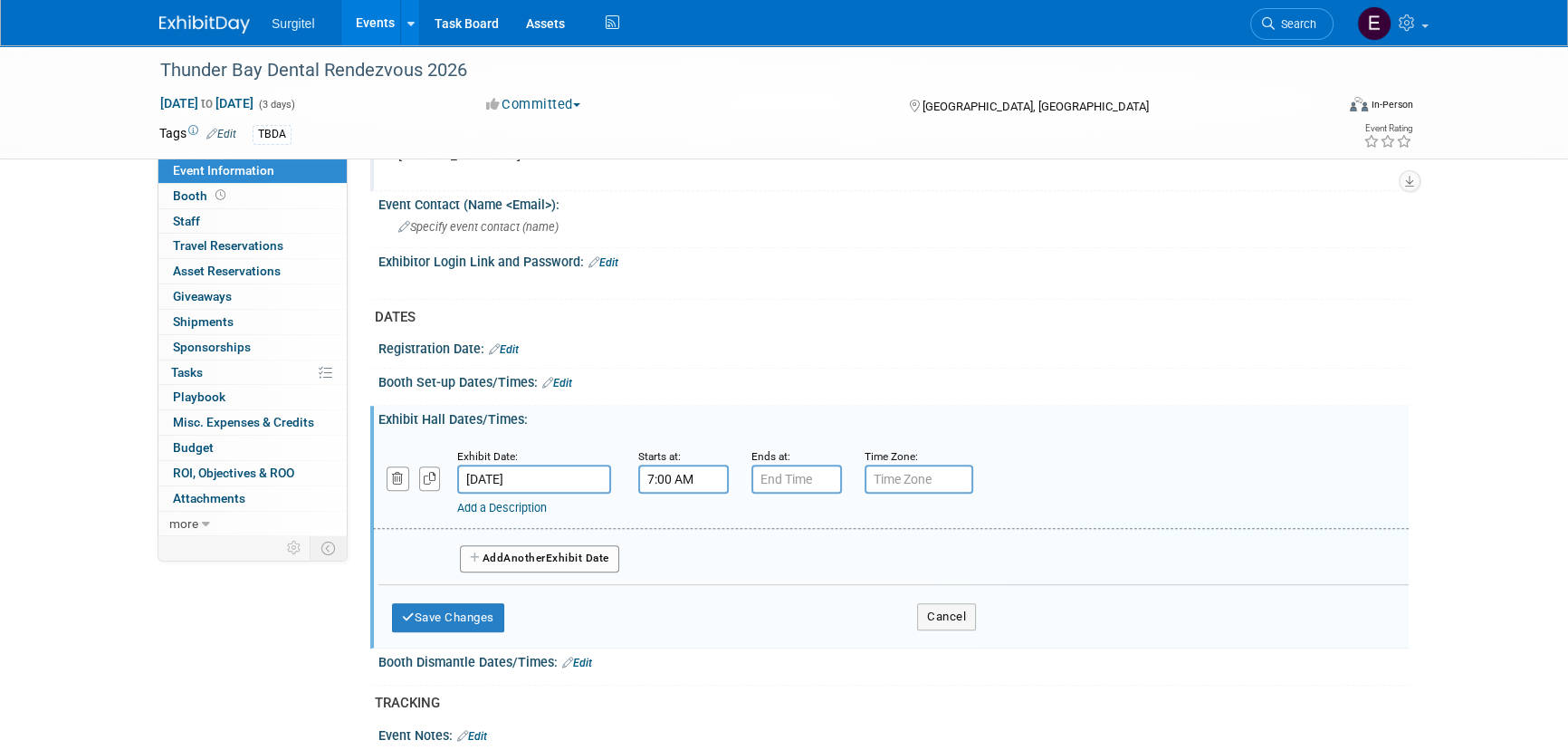
click at [683, 470] on input "7:00 AM" at bounding box center [683, 479] width 90 height 29
click at [825, 565] on button "AM" at bounding box center [839, 561] width 32 height 30
type input "7:00 PM"
click at [830, 630] on span at bounding box center [813, 642] width 122 height 31
click at [787, 470] on input "7:00 PM" at bounding box center [795, 479] width 90 height 29
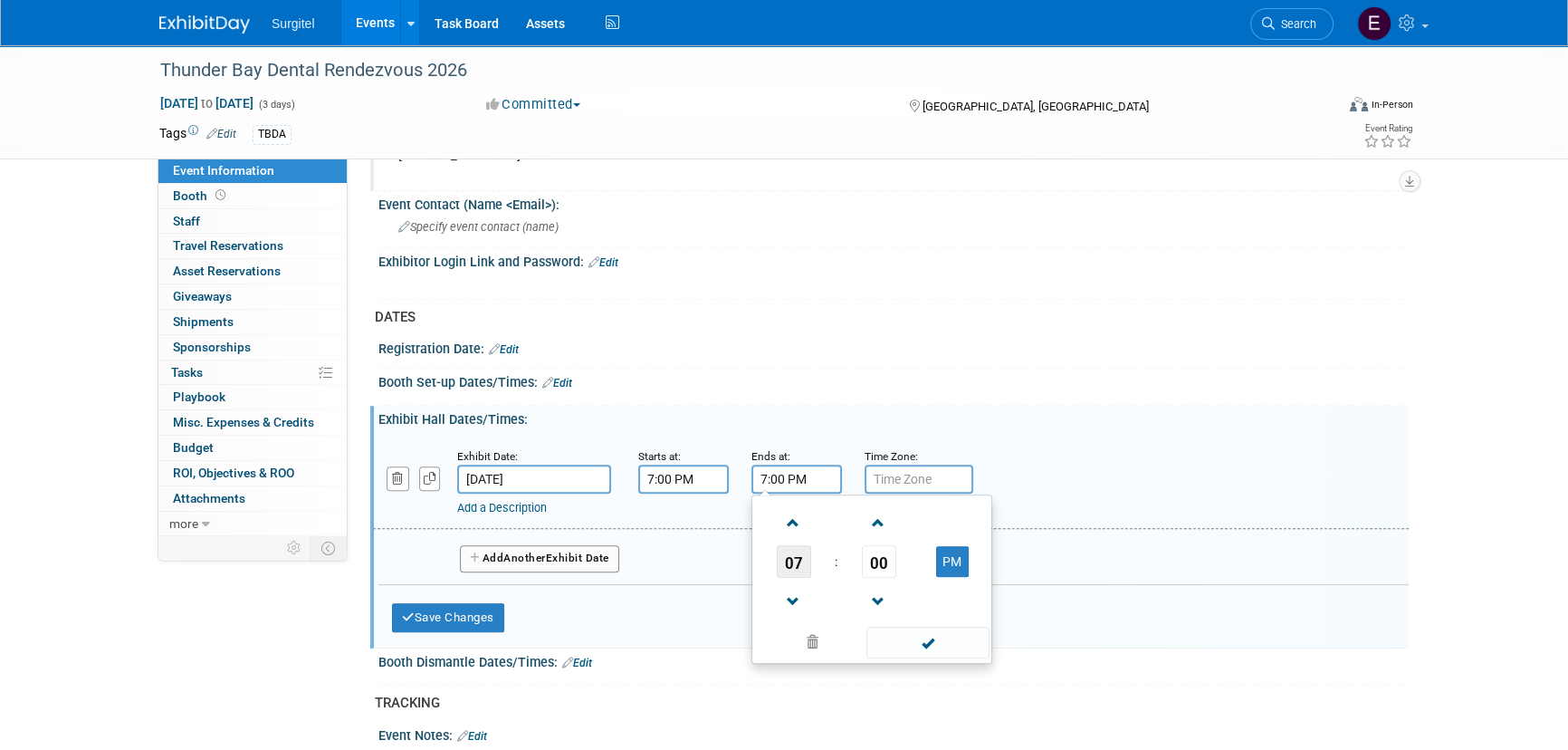
drag, startPoint x: 776, startPoint y: 555, endPoint x: 788, endPoint y: 553, distance: 12.2
click at [778, 554] on span "07" at bounding box center [793, 561] width 34 height 32
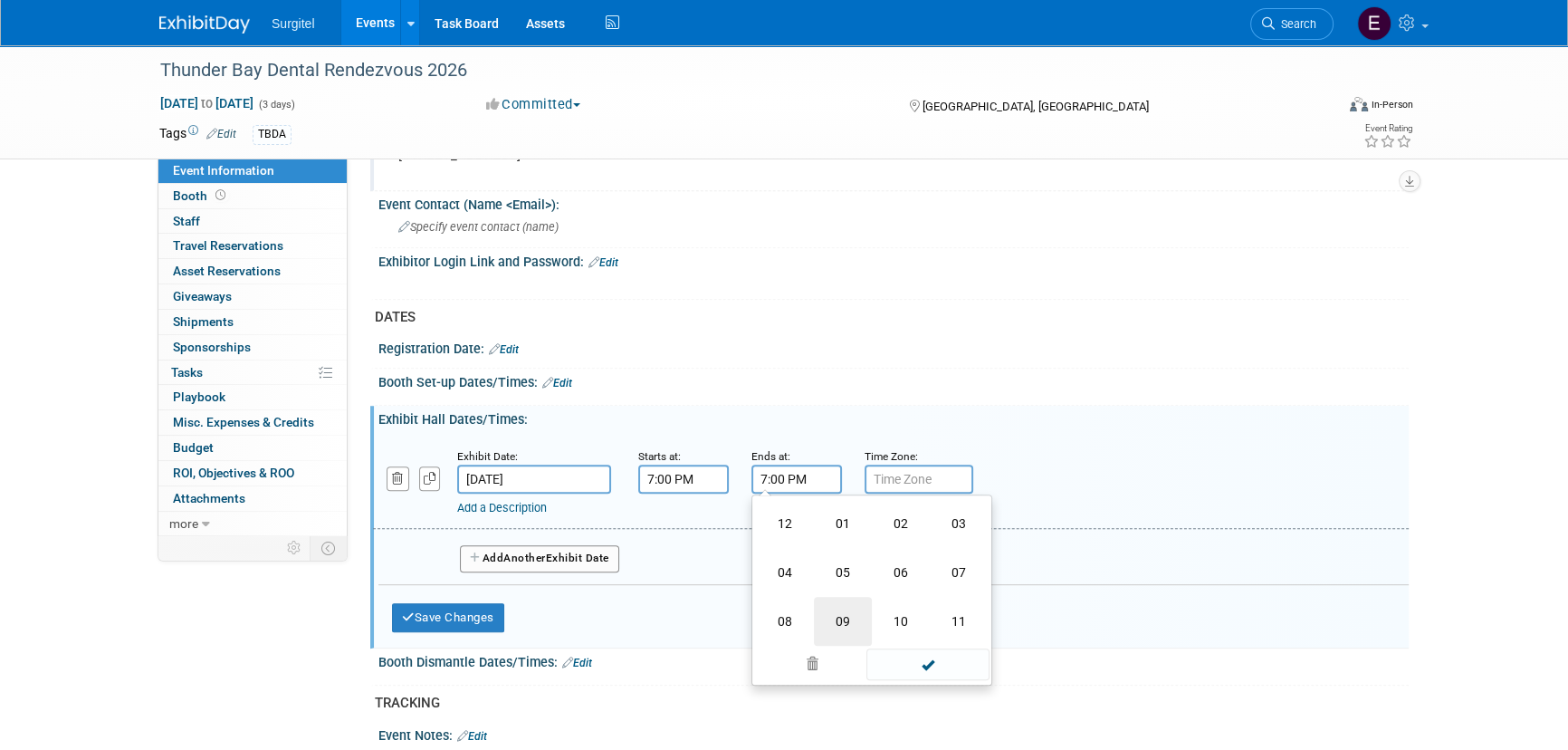
click at [833, 621] on td "09" at bounding box center [842, 621] width 58 height 49
type input "9:00 PM"
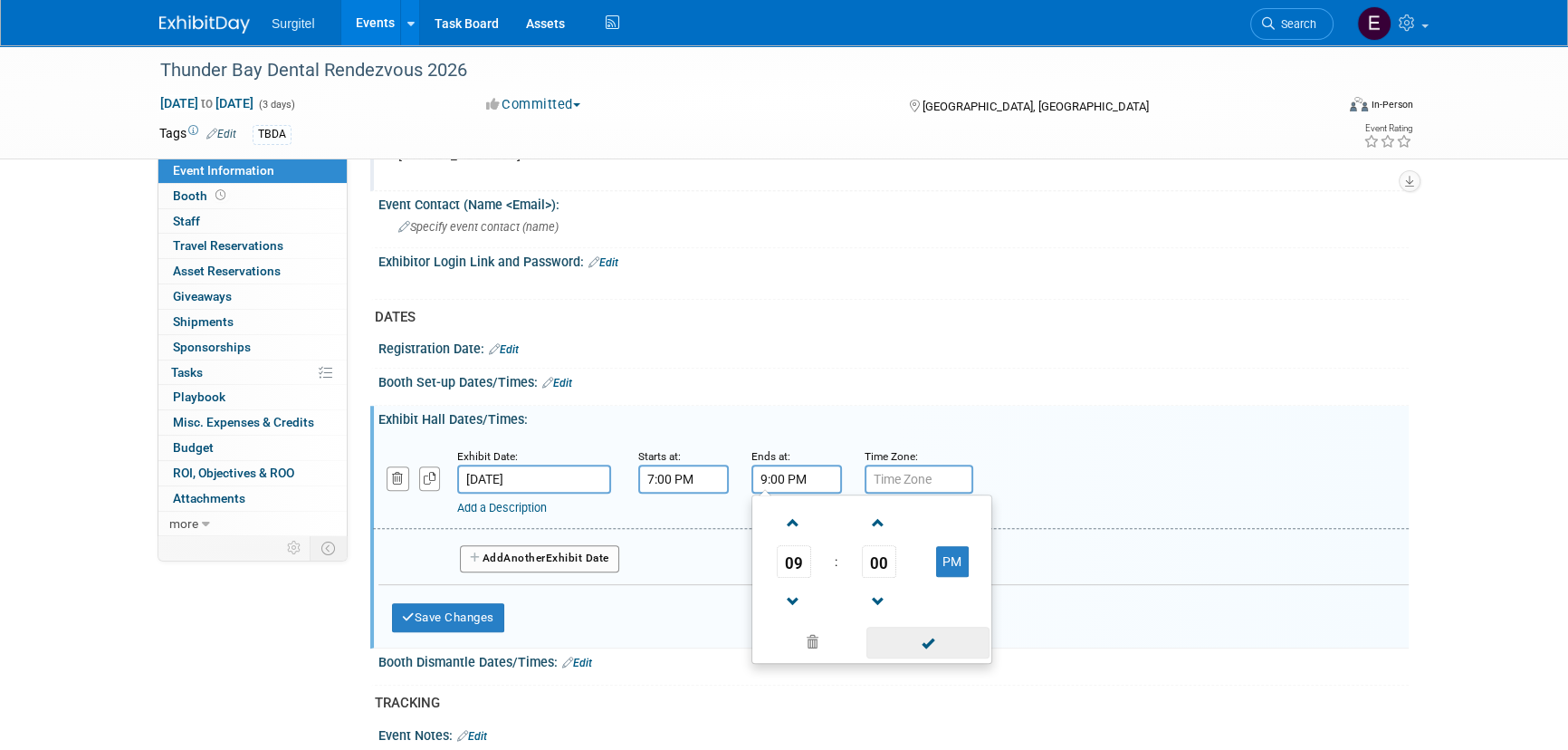
click at [910, 634] on span at bounding box center [927, 642] width 122 height 31
click at [589, 552] on button "Add Another Exhibit Date" at bounding box center [539, 558] width 159 height 27
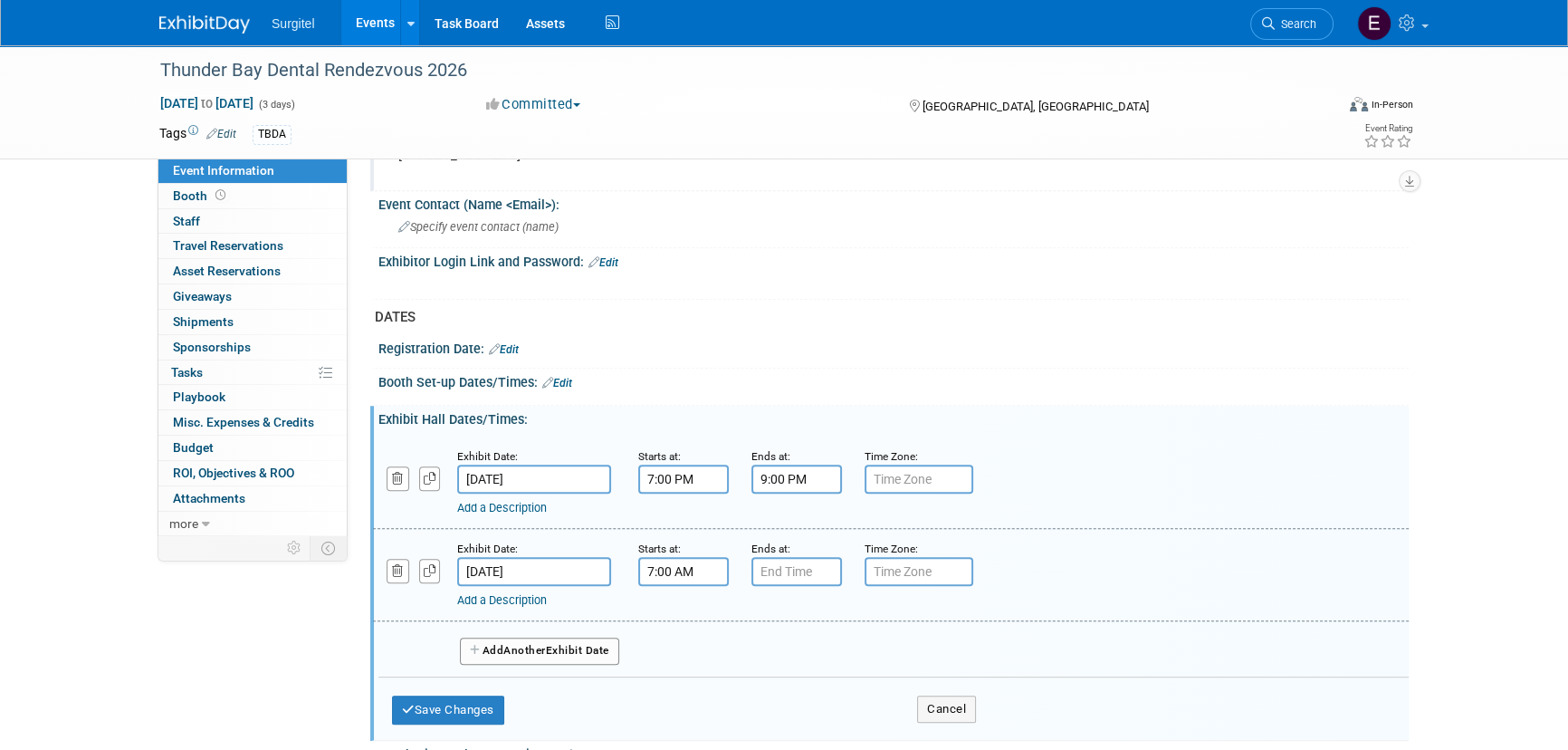
click at [662, 559] on input "7:00 AM" at bounding box center [683, 571] width 90 height 29
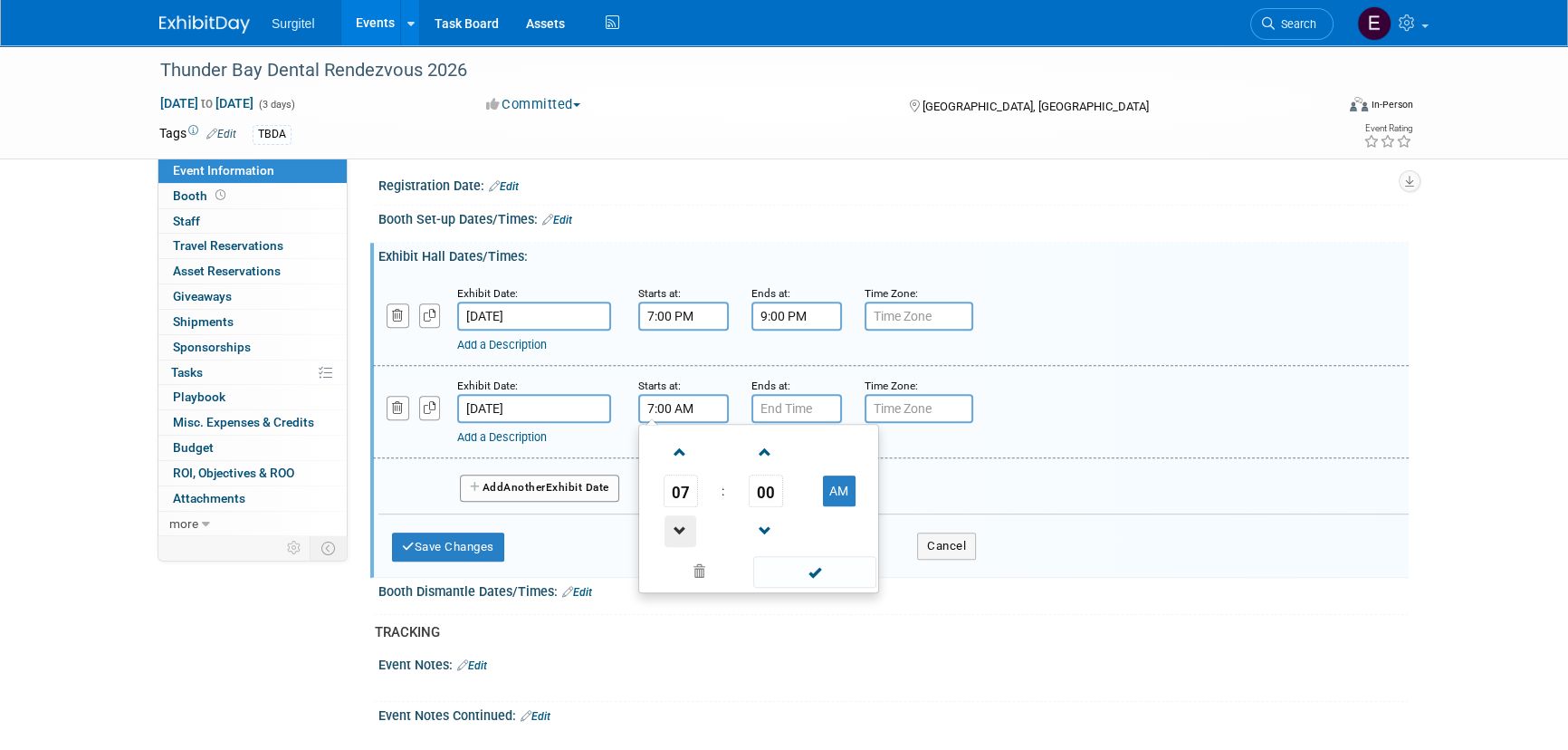
scroll to position [1070, 0]
click at [671, 485] on span "07" at bounding box center [681, 489] width 34 height 32
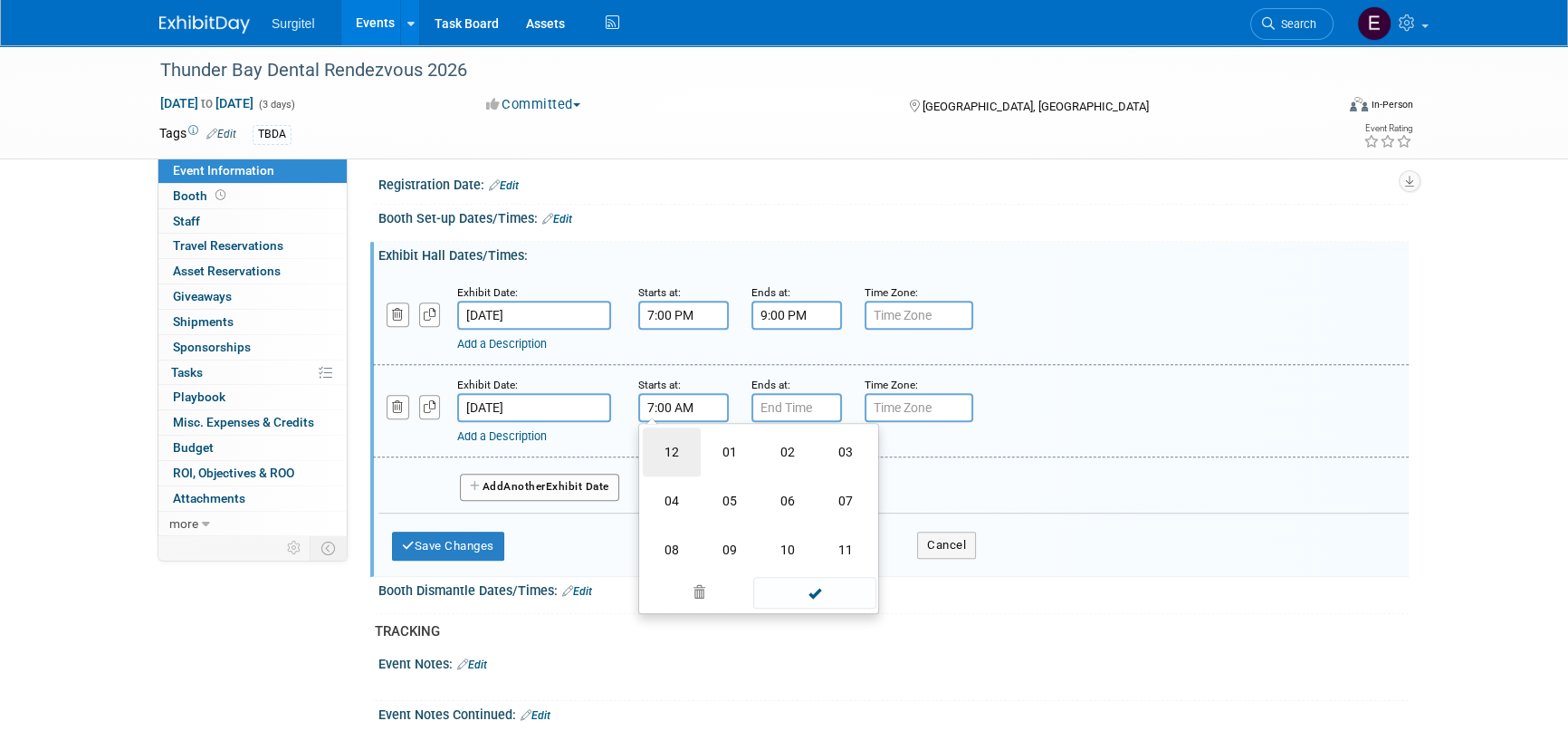
click at [678, 459] on td "12" at bounding box center [671, 452] width 58 height 49
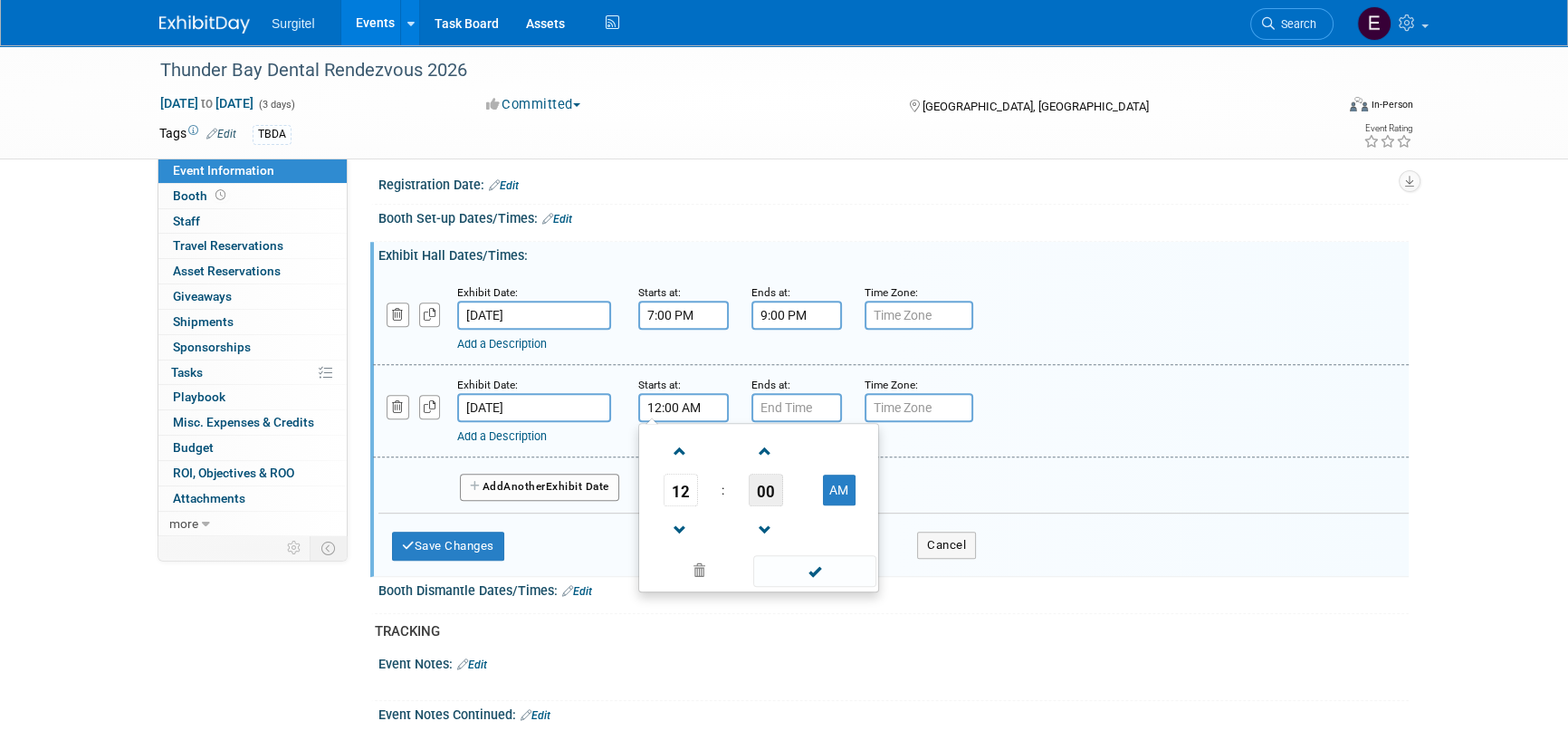
click at [750, 485] on span "00" at bounding box center [766, 489] width 34 height 32
click at [789, 491] on td "30" at bounding box center [787, 501] width 58 height 49
drag, startPoint x: 821, startPoint y: 475, endPoint x: 831, endPoint y: 497, distance: 24.2
click at [823, 486] on button "AM" at bounding box center [839, 489] width 32 height 30
type input "12:30 PM"
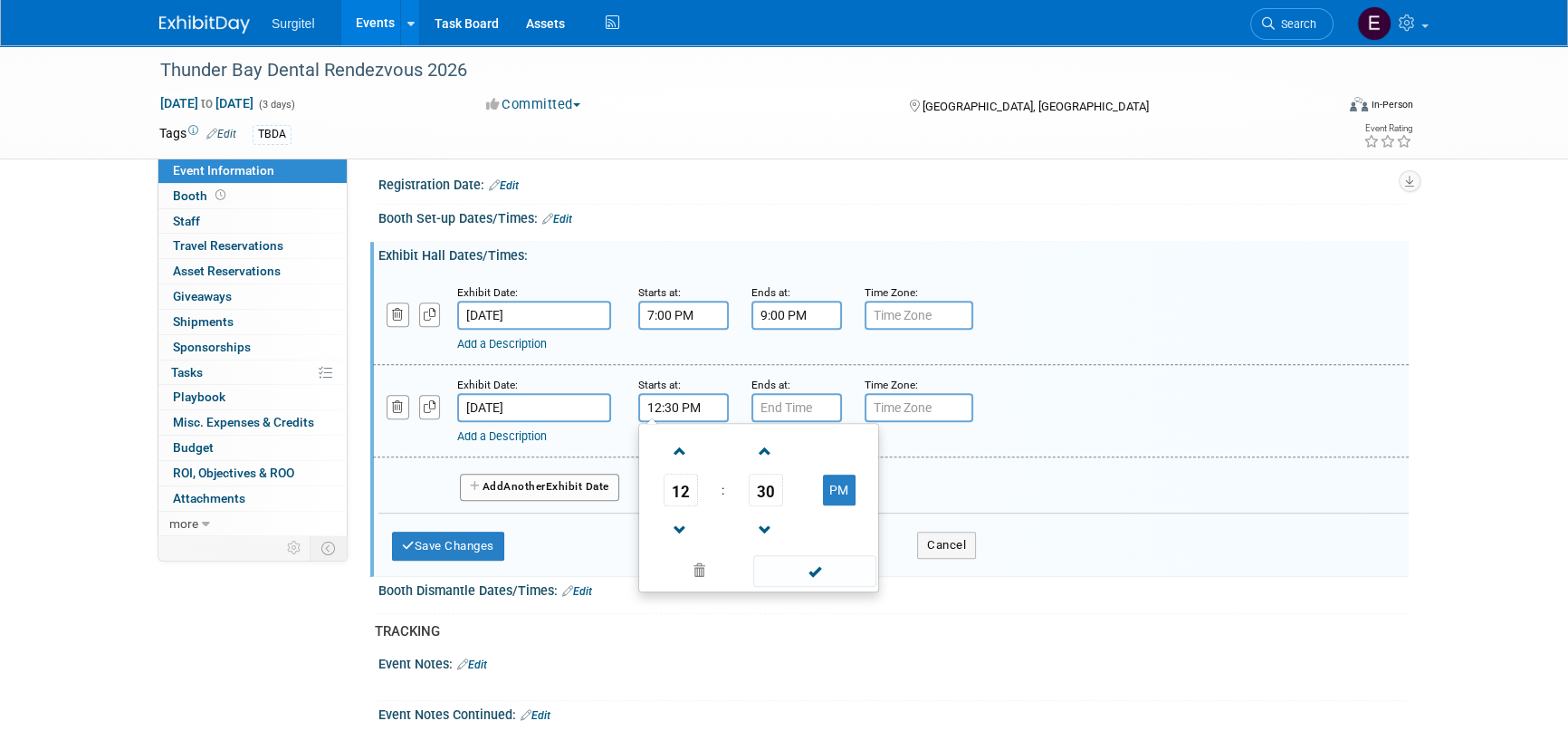
click at [843, 586] on div "Booth Dismantle Dates/Times: Edit" at bounding box center [893, 588] width 1030 height 24
click at [791, 410] on input "7:00 PM" at bounding box center [795, 407] width 90 height 29
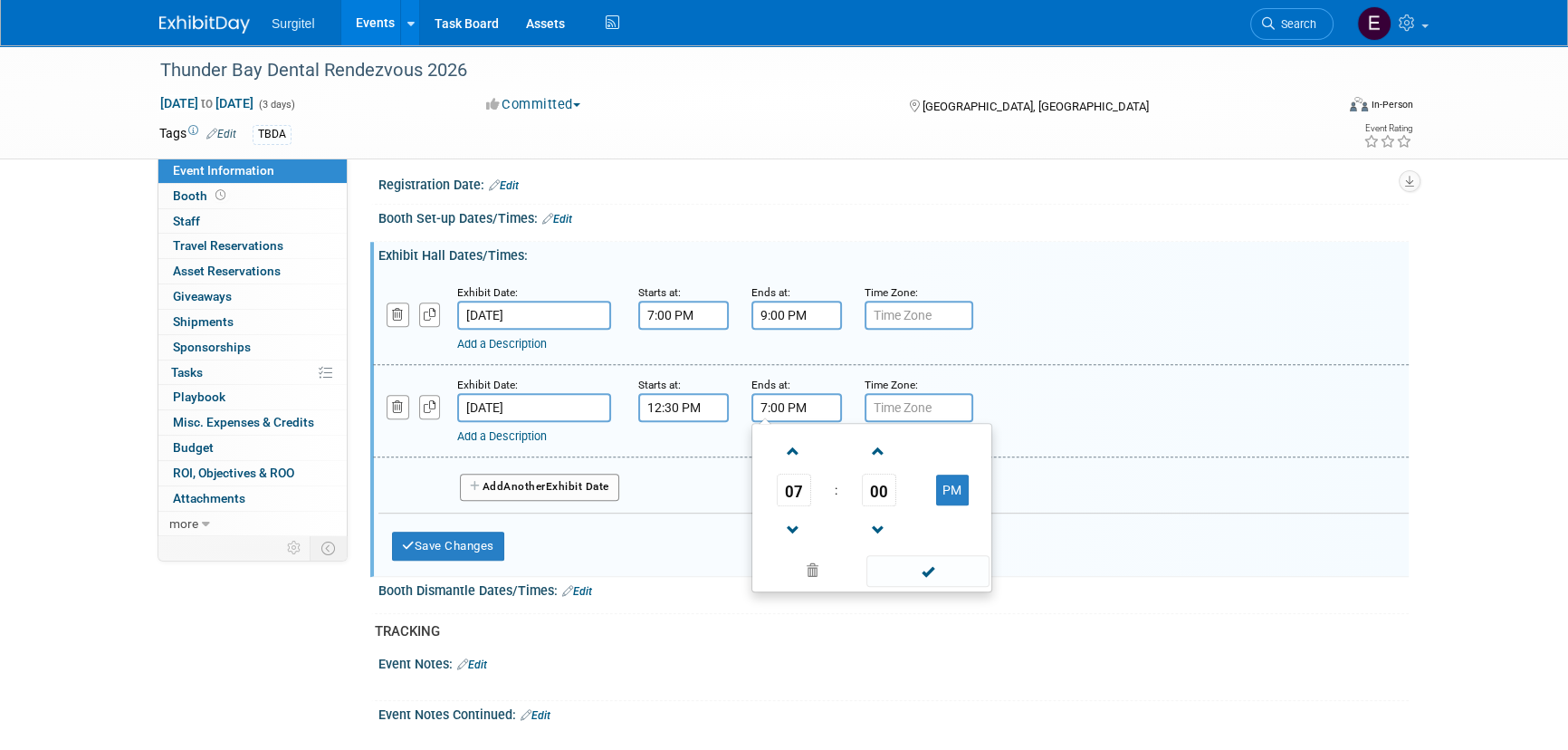
click at [799, 473] on span "07" at bounding box center [793, 489] width 34 height 32
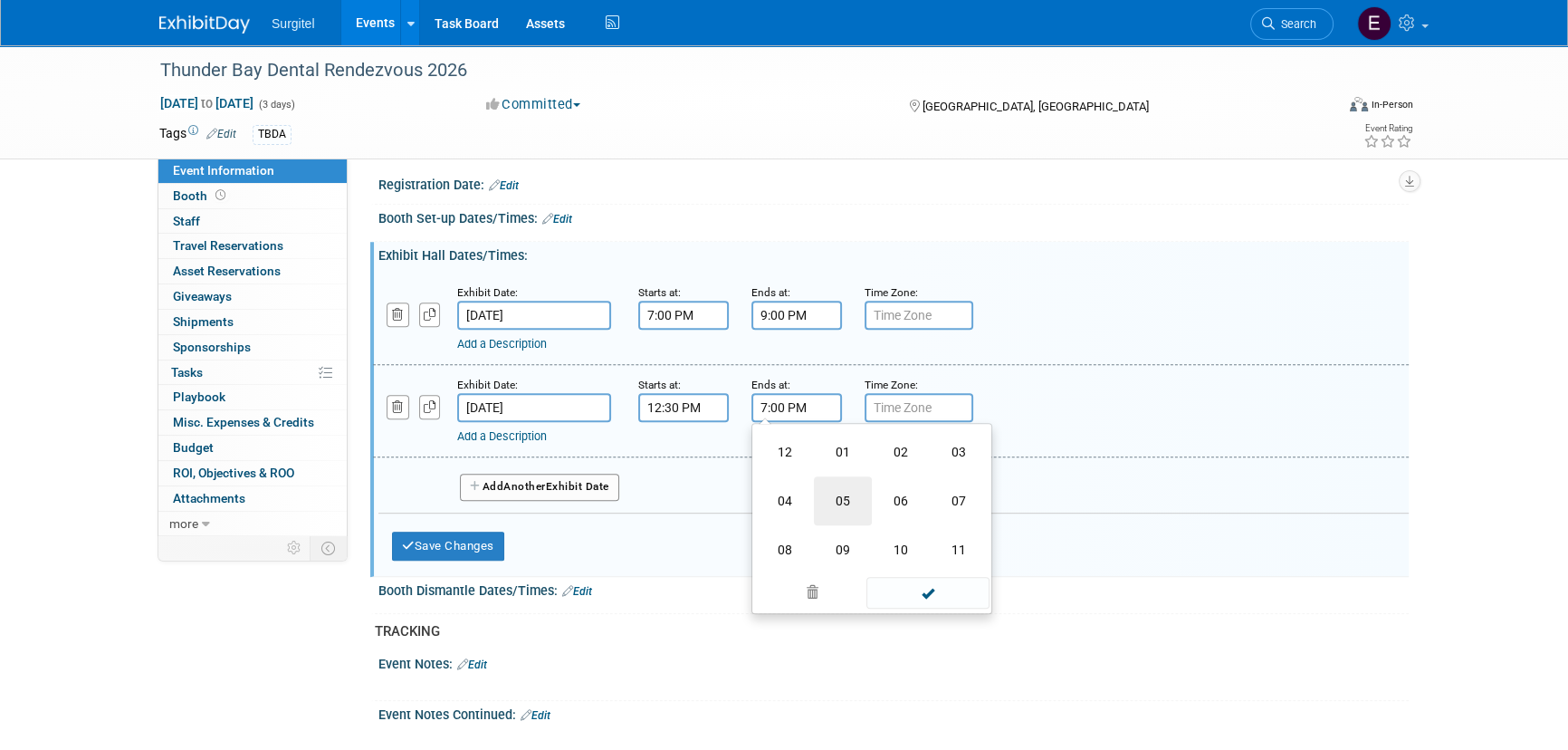
click at [840, 496] on td "05" at bounding box center [842, 501] width 58 height 49
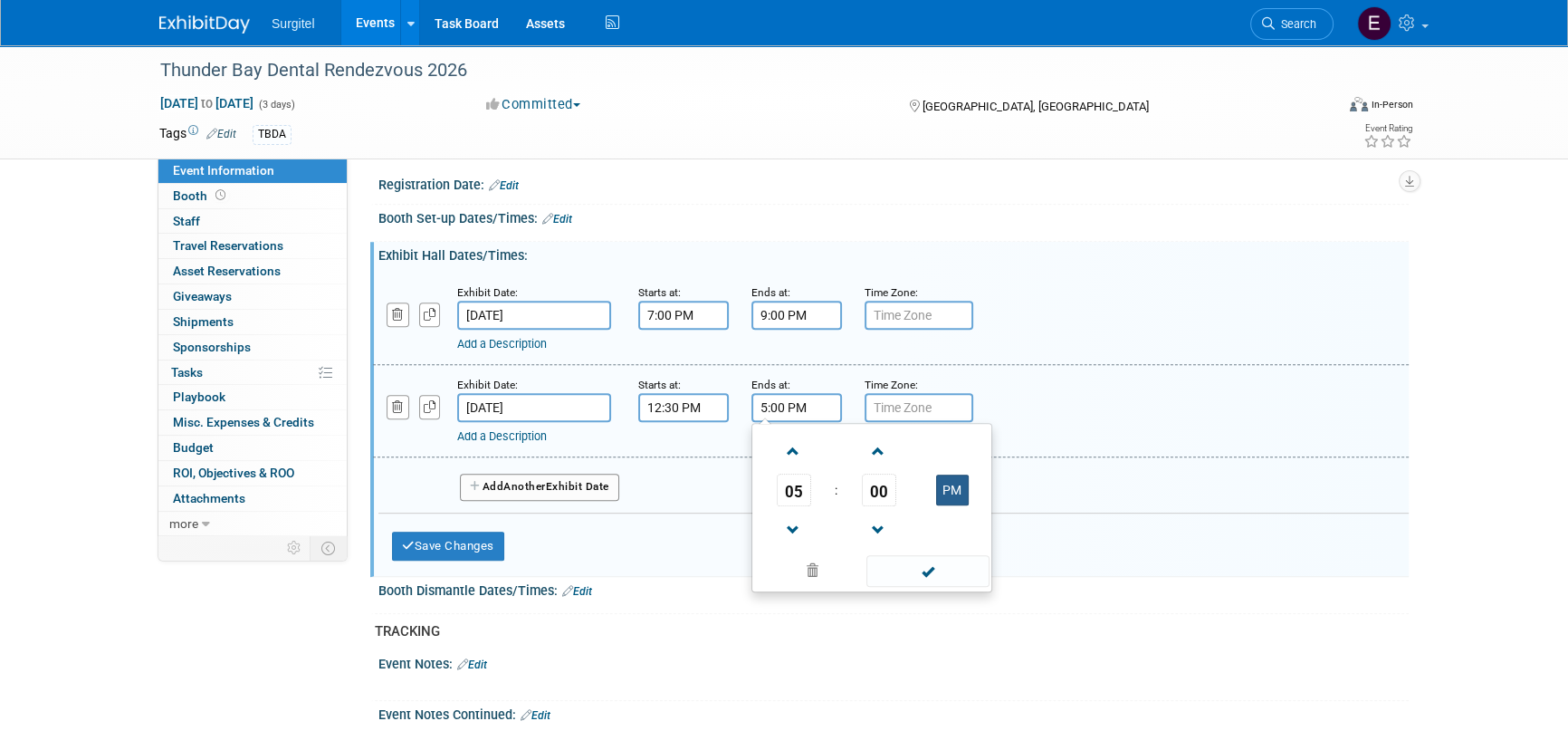
click at [943, 480] on button "PM" at bounding box center [952, 489] width 32 height 30
click at [943, 492] on button "AM" at bounding box center [952, 489] width 32 height 30
type input "5:00 PM"
click at [939, 568] on span at bounding box center [927, 570] width 122 height 31
click at [546, 481] on span "Another" at bounding box center [524, 485] width 43 height 12
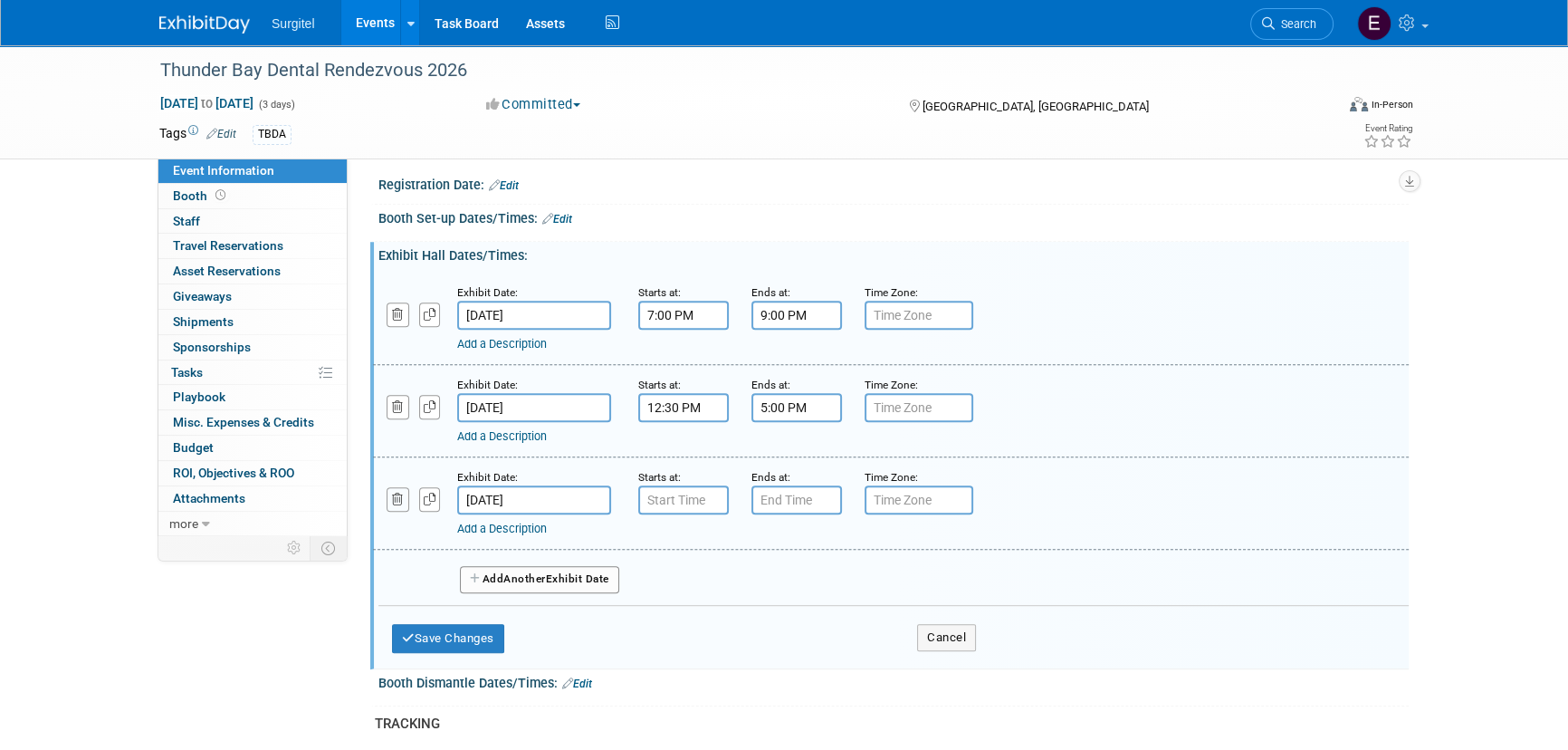
click at [404, 491] on button "button" at bounding box center [398, 500] width 23 height 25
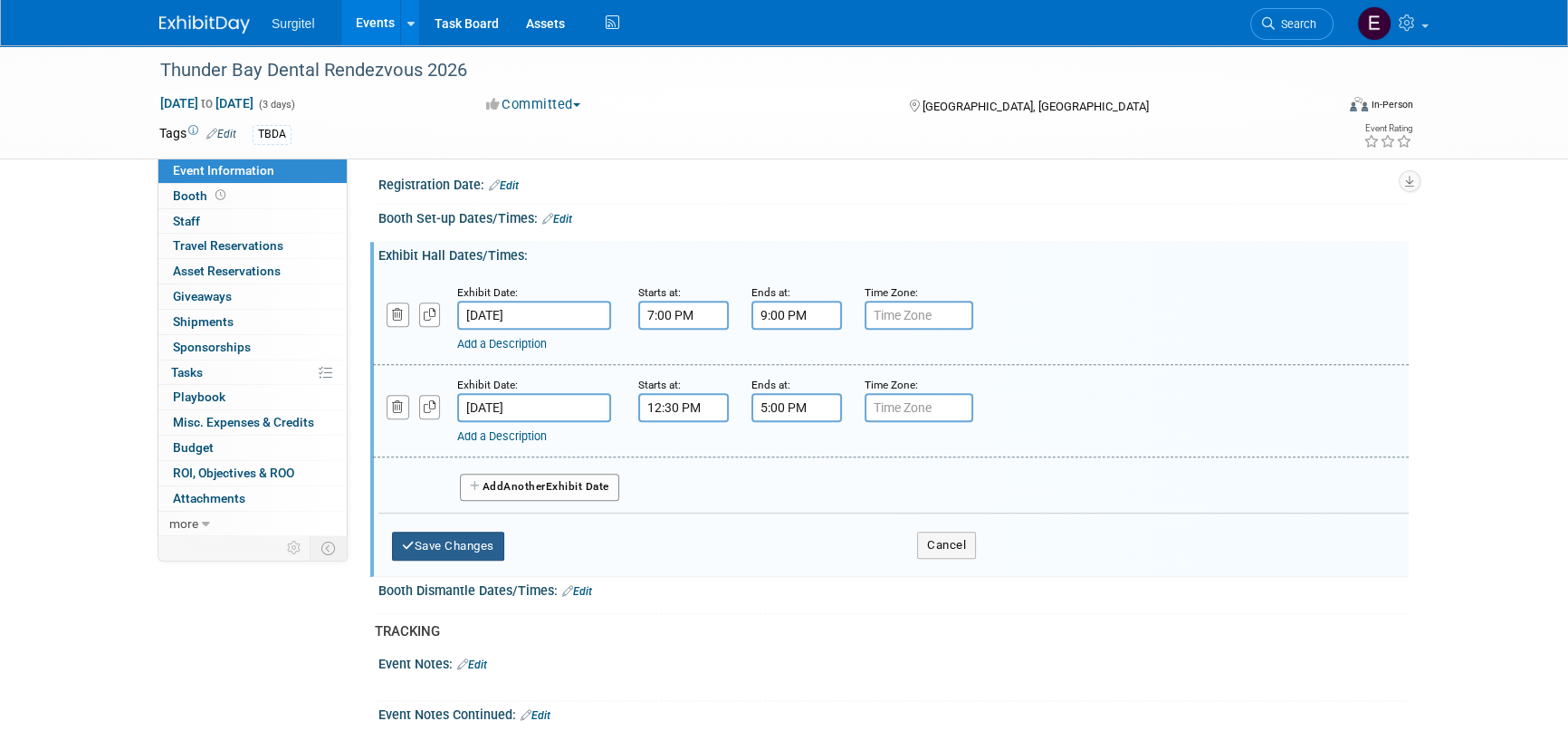
click at [455, 548] on button "Save Changes" at bounding box center [447, 545] width 112 height 29
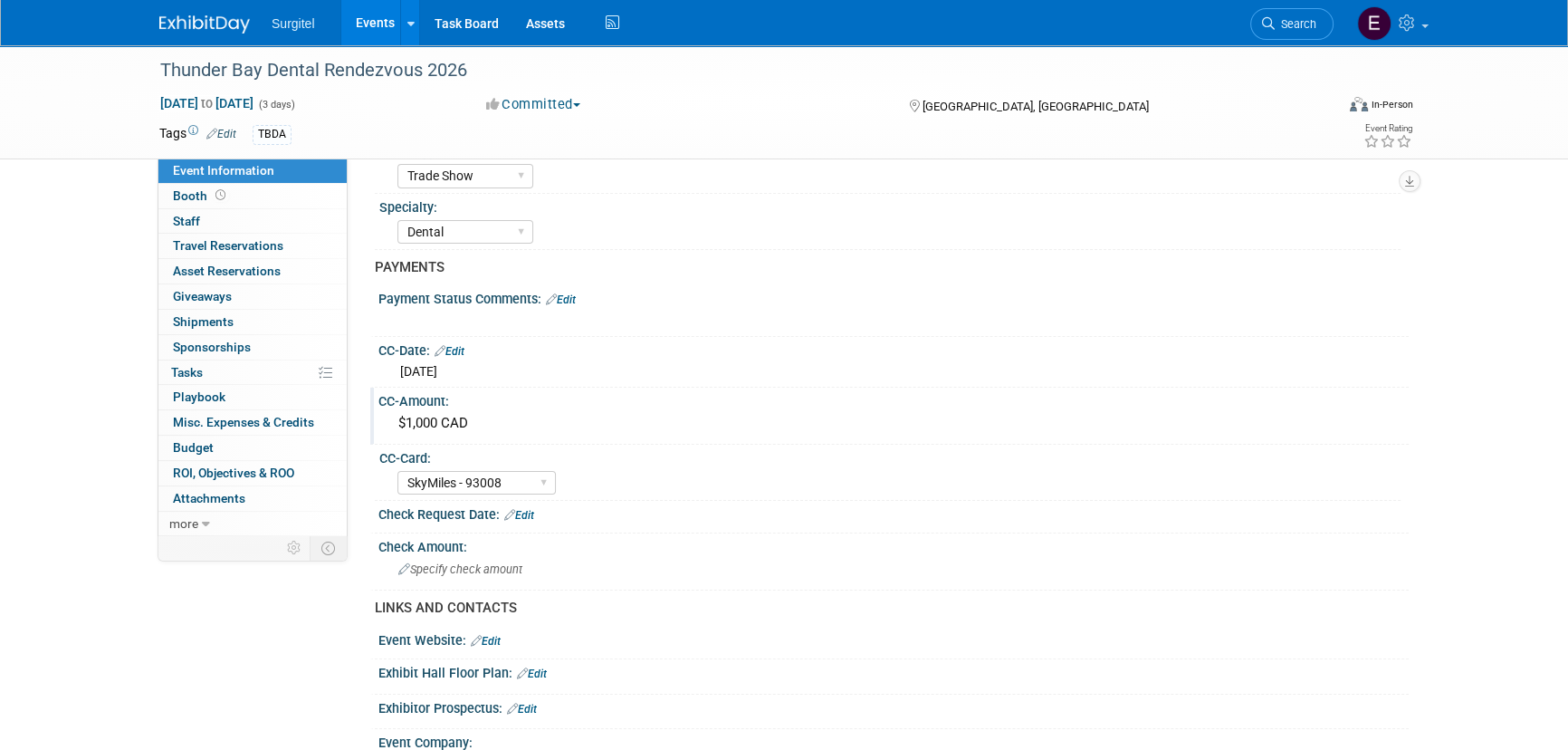
scroll to position [0, 0]
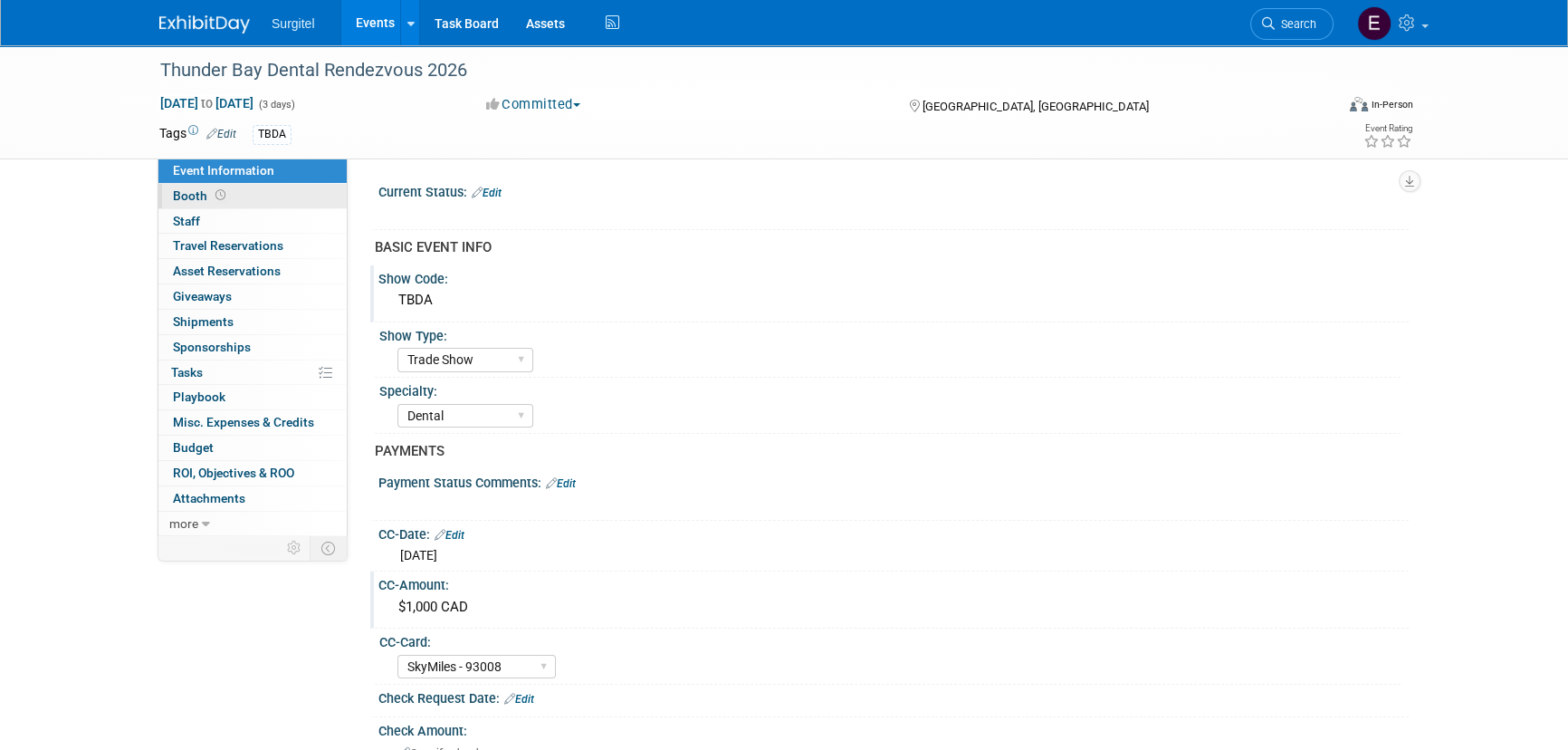
click at [242, 190] on link "Booth" at bounding box center [252, 196] width 189 height 25
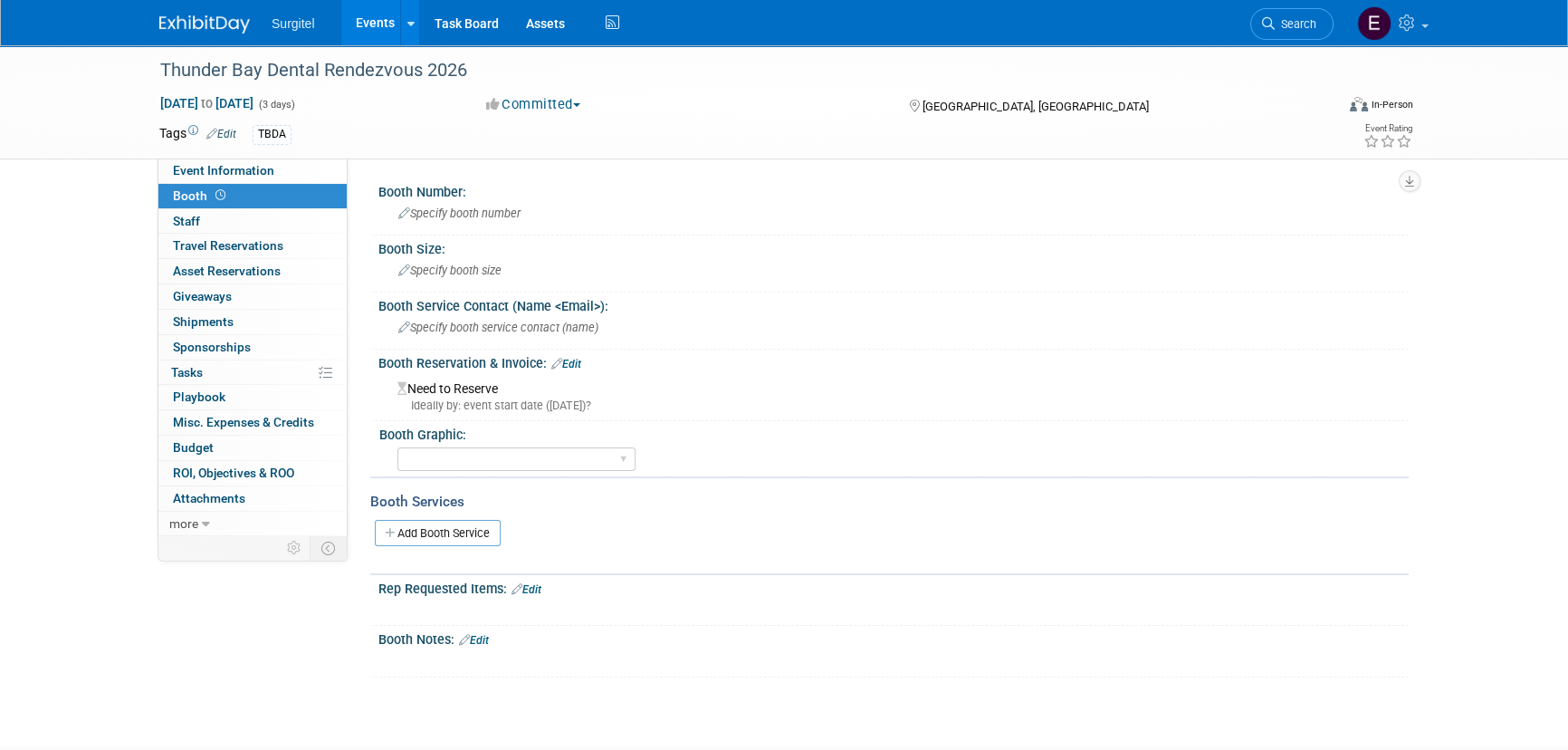
click at [567, 359] on link "Edit" at bounding box center [566, 363] width 30 height 12
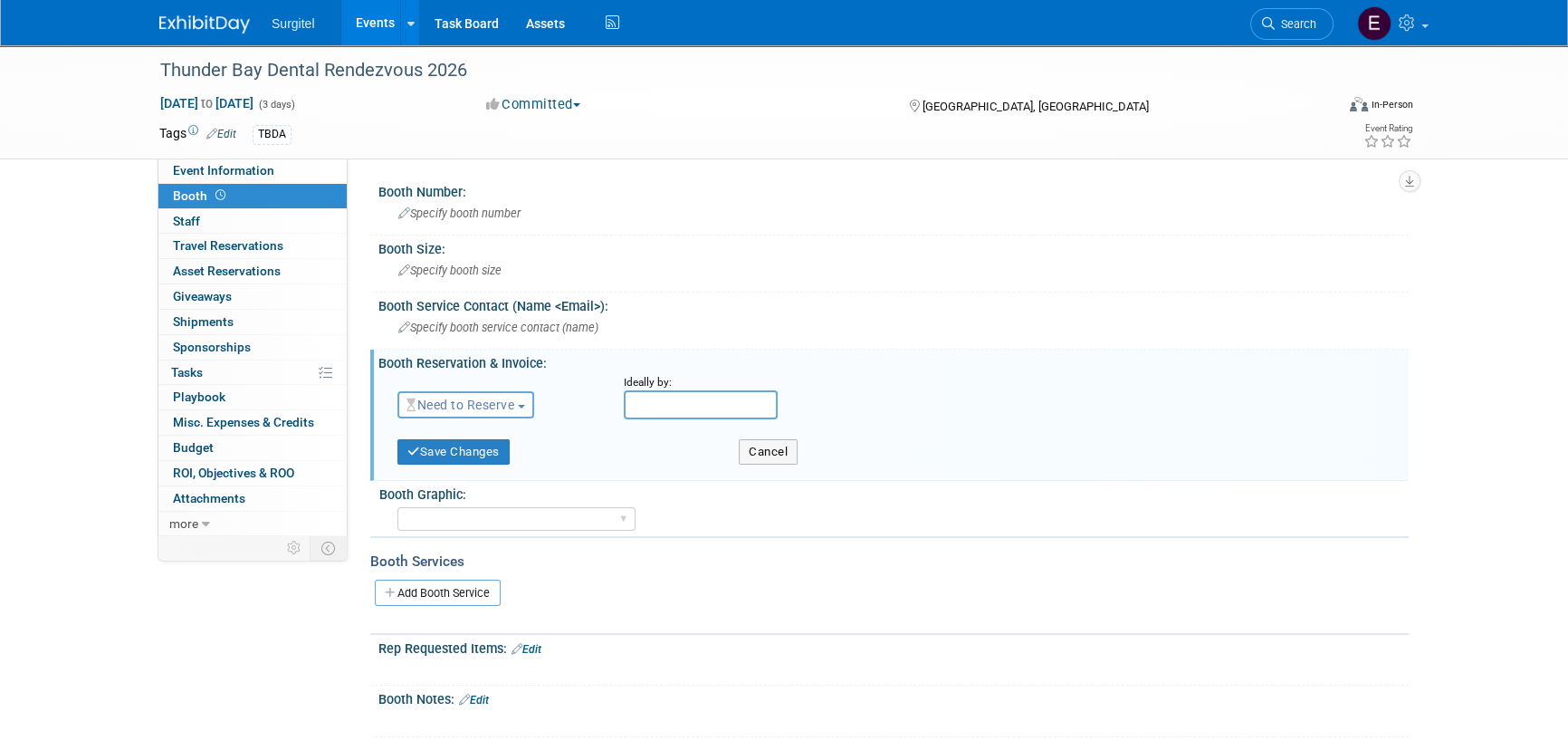
click at [501, 404] on span "Need to Reserve" at bounding box center [461, 404] width 108 height 14
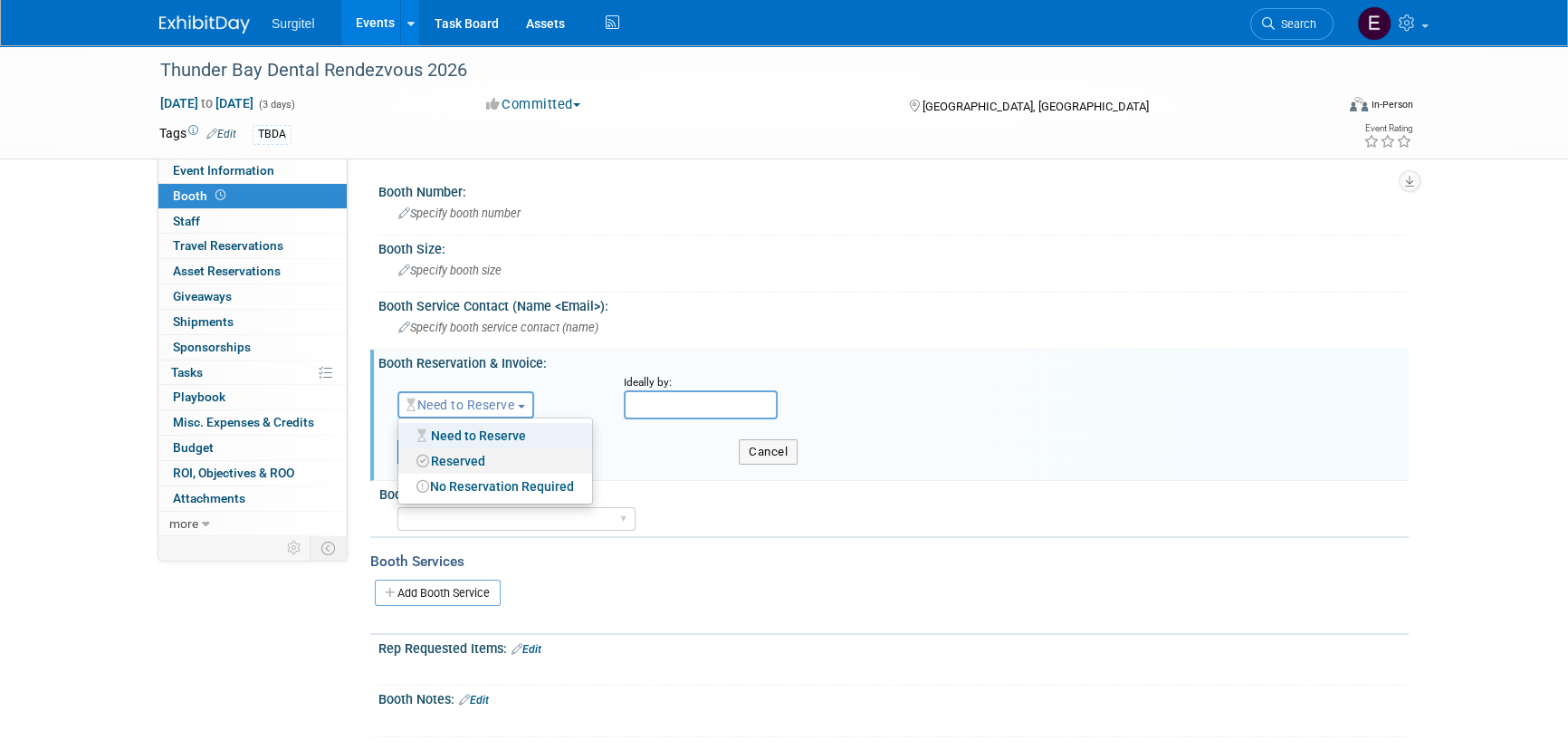
click at [474, 455] on link "Reserved" at bounding box center [495, 461] width 193 height 26
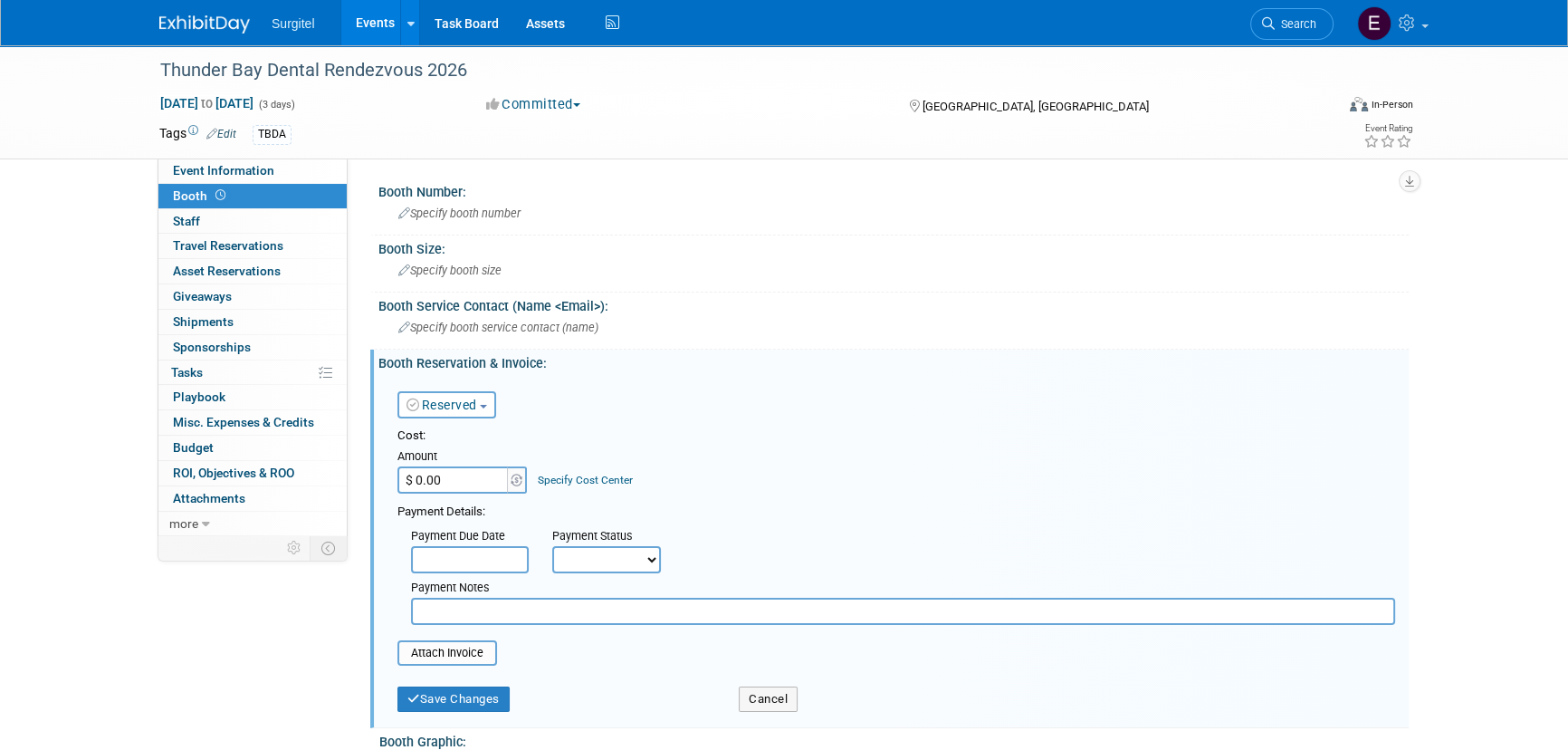
click at [470, 476] on input "$ 0.00" at bounding box center [453, 480] width 113 height 27
type input "$ 1,000.00"
click at [638, 536] on div "Payment Status" at bounding box center [612, 537] width 121 height 18
click at [637, 549] on select "Not Paid Yet Partially Paid Paid in Full" at bounding box center [606, 559] width 109 height 27
select select "1"
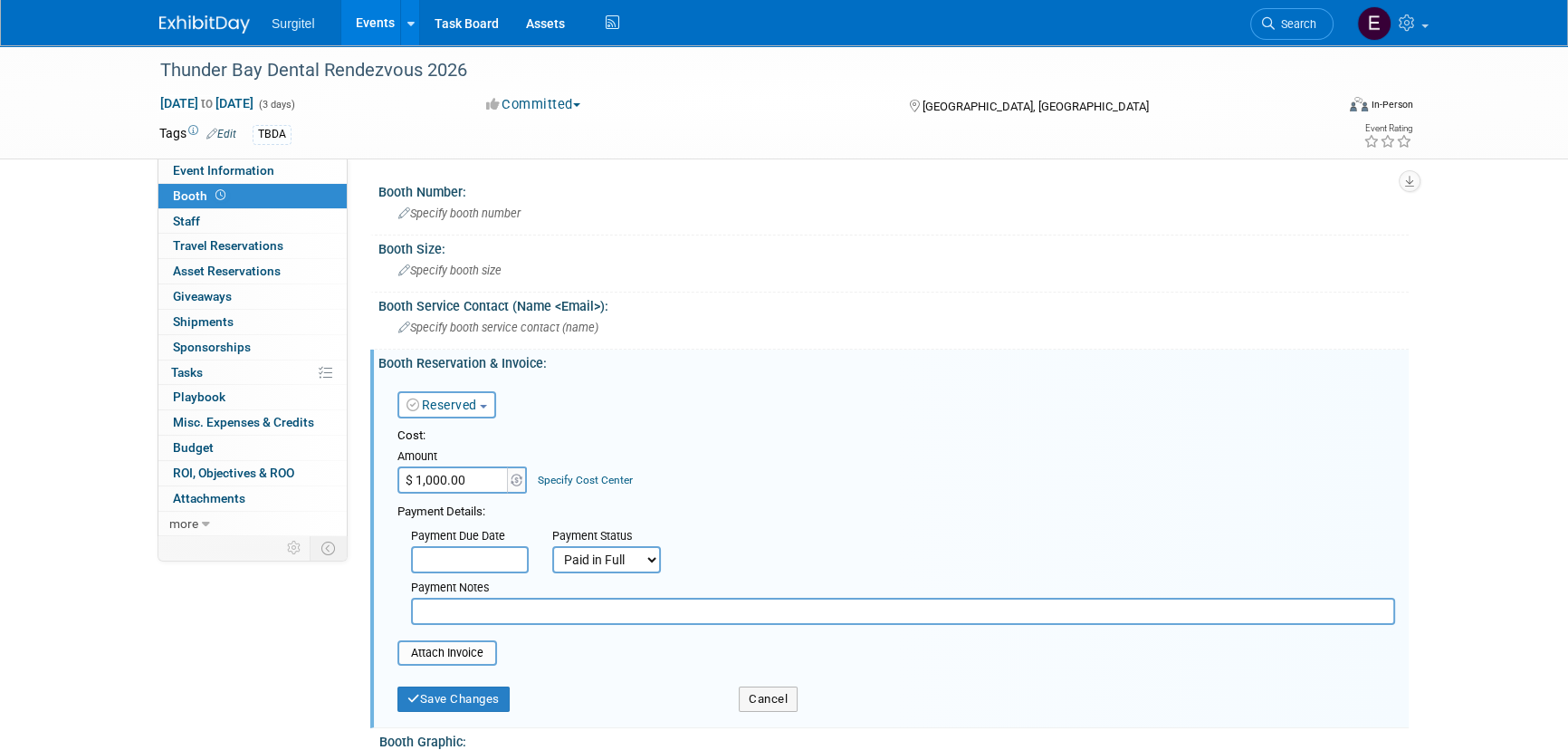
click at [552, 546] on select "Not Paid Yet Partially Paid Paid in Full" at bounding box center [606, 559] width 109 height 27
click at [500, 693] on button "Save Changes" at bounding box center [453, 699] width 112 height 26
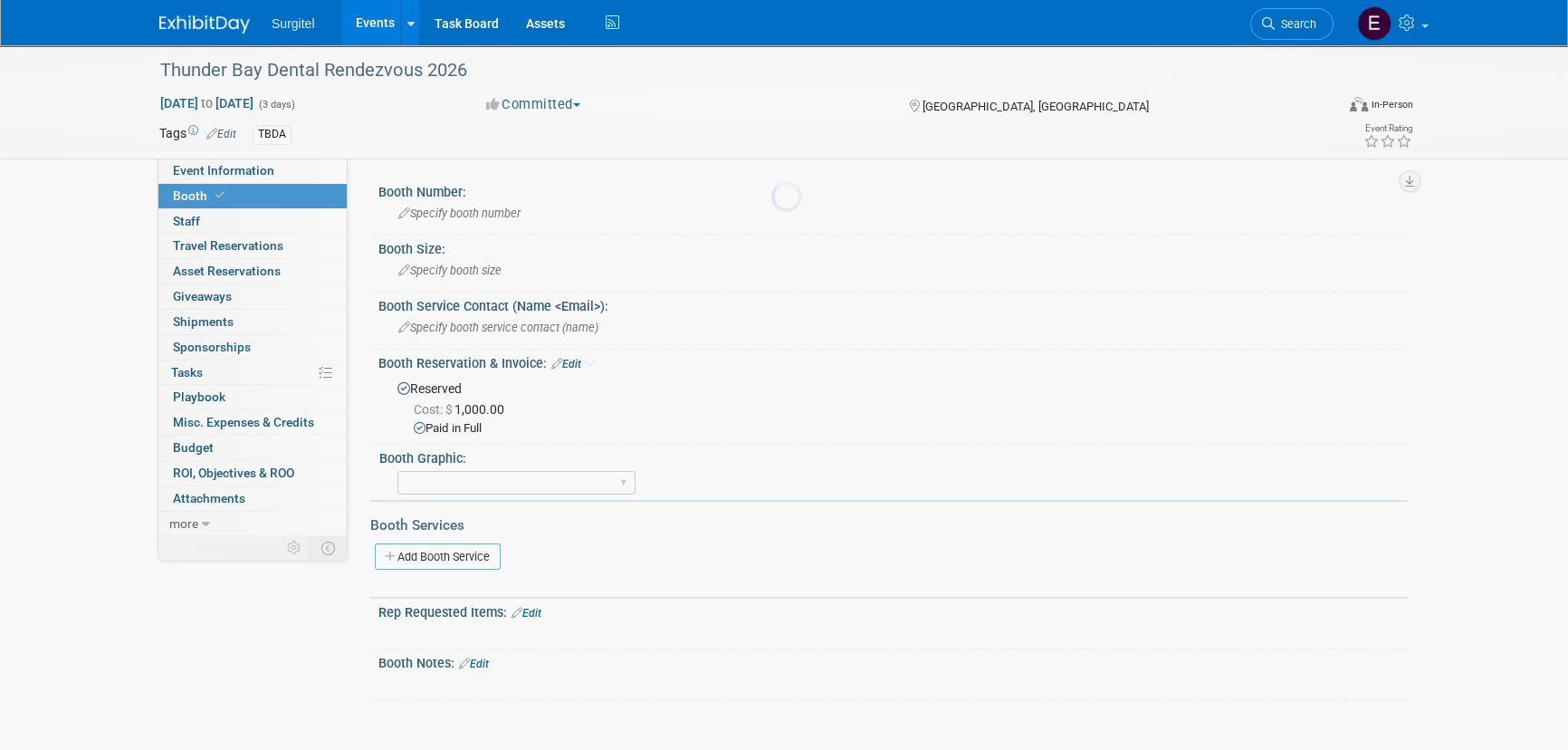
click at [771, 694] on div at bounding box center [783, 375] width 26 height 750
click at [433, 272] on span "Specify booth size" at bounding box center [449, 270] width 103 height 13
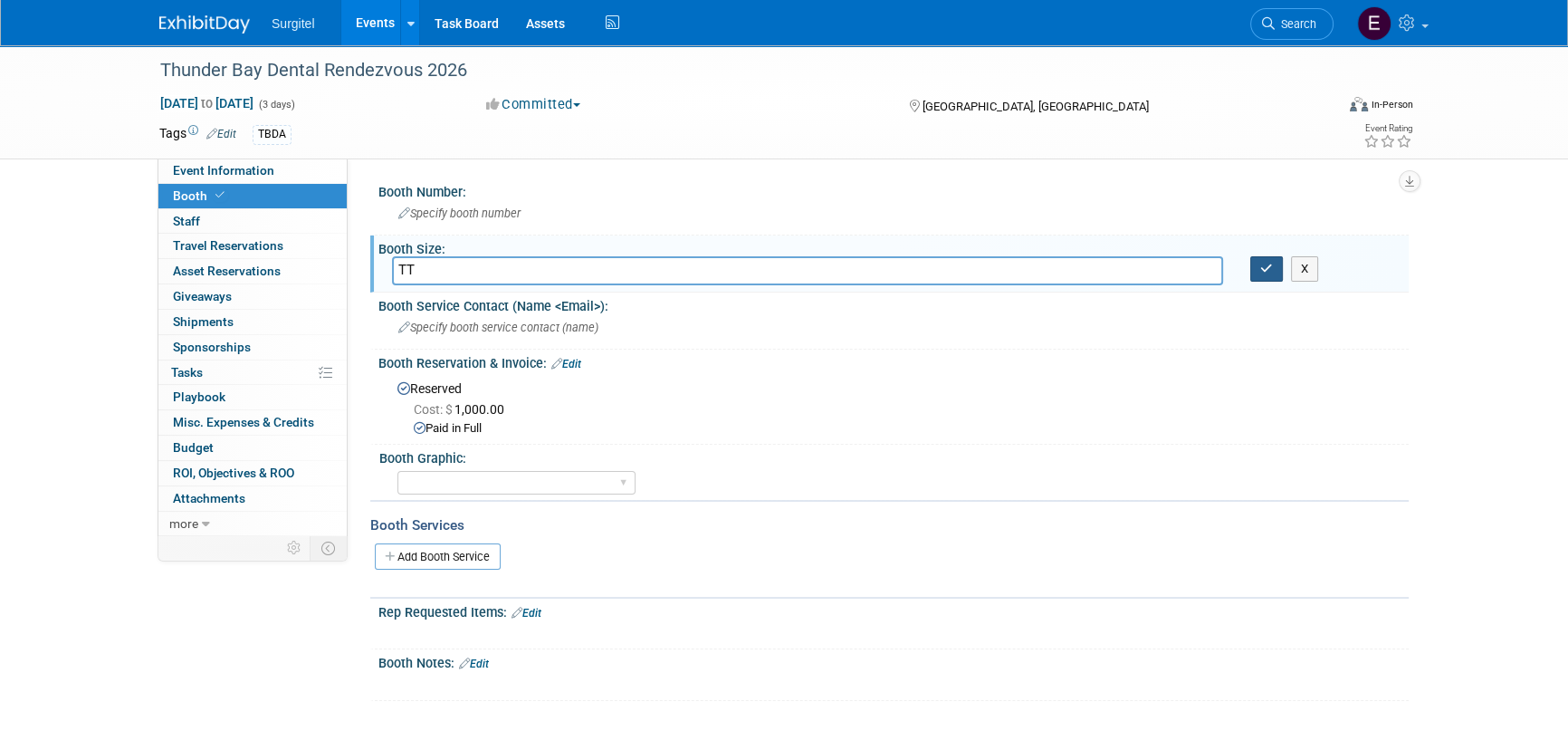
type input "TT"
click at [1275, 266] on button "button" at bounding box center [1267, 268] width 32 height 26
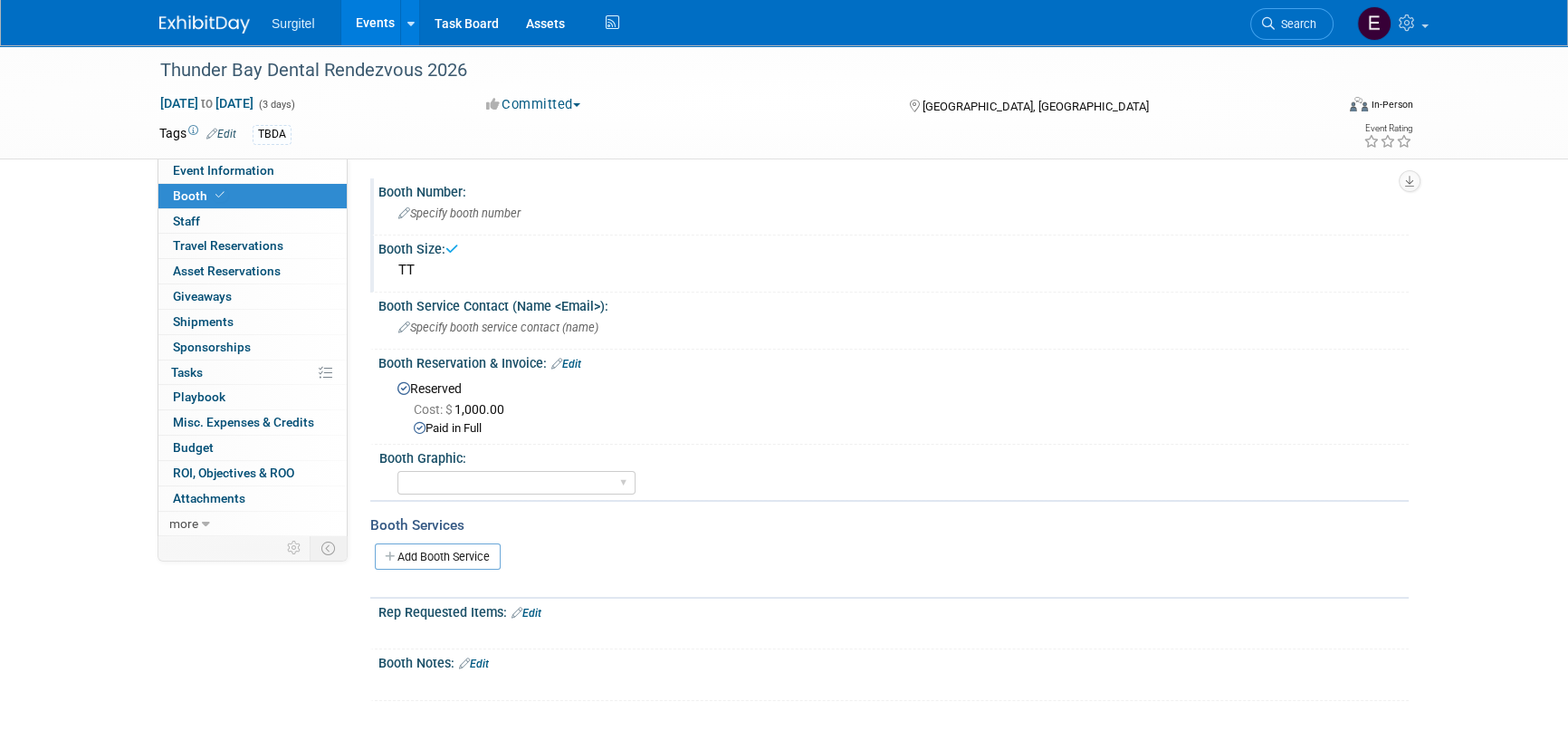
click at [500, 224] on div "Specify booth number" at bounding box center [893, 213] width 1003 height 28
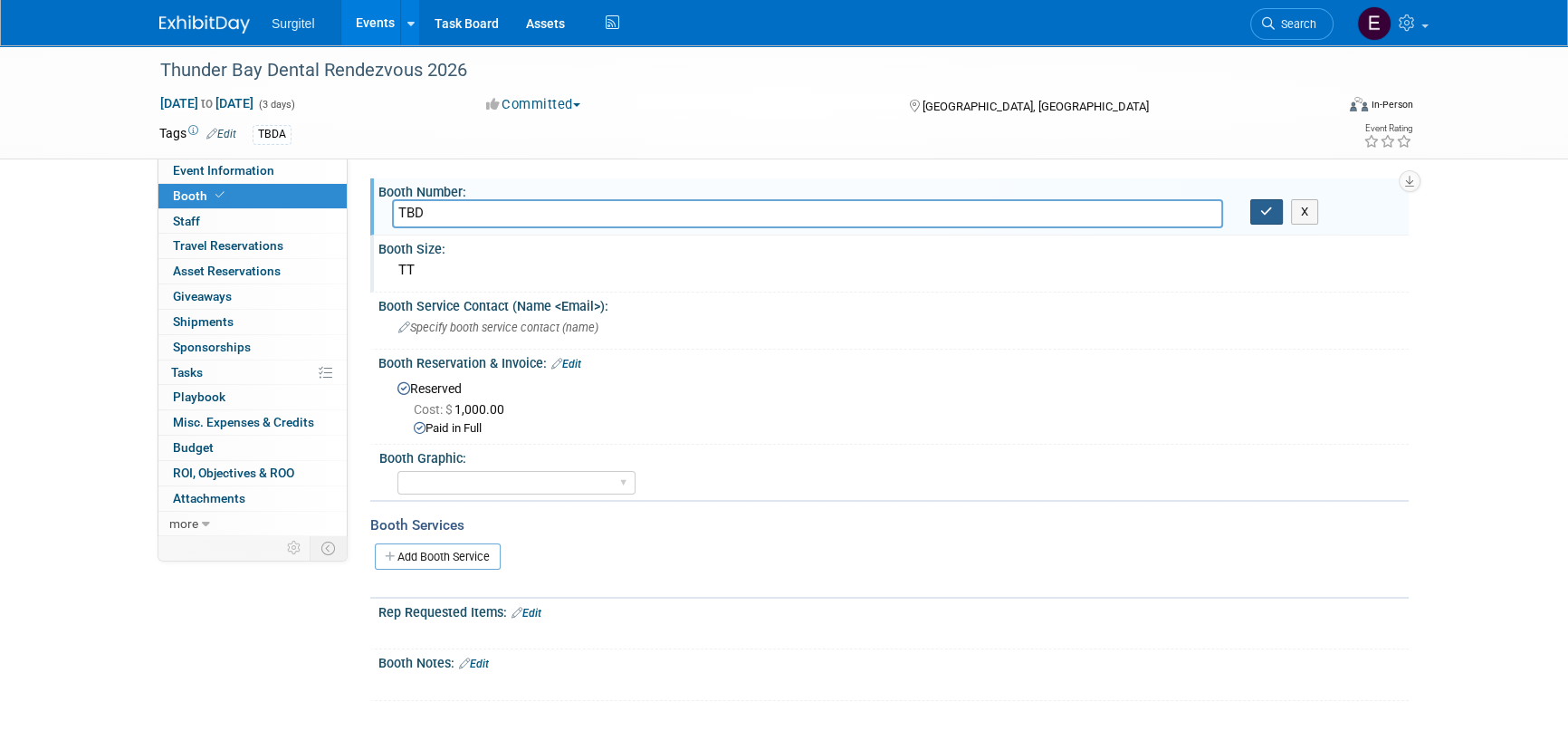
type input "TBD"
click at [1260, 212] on icon "button" at bounding box center [1266, 211] width 12 height 11
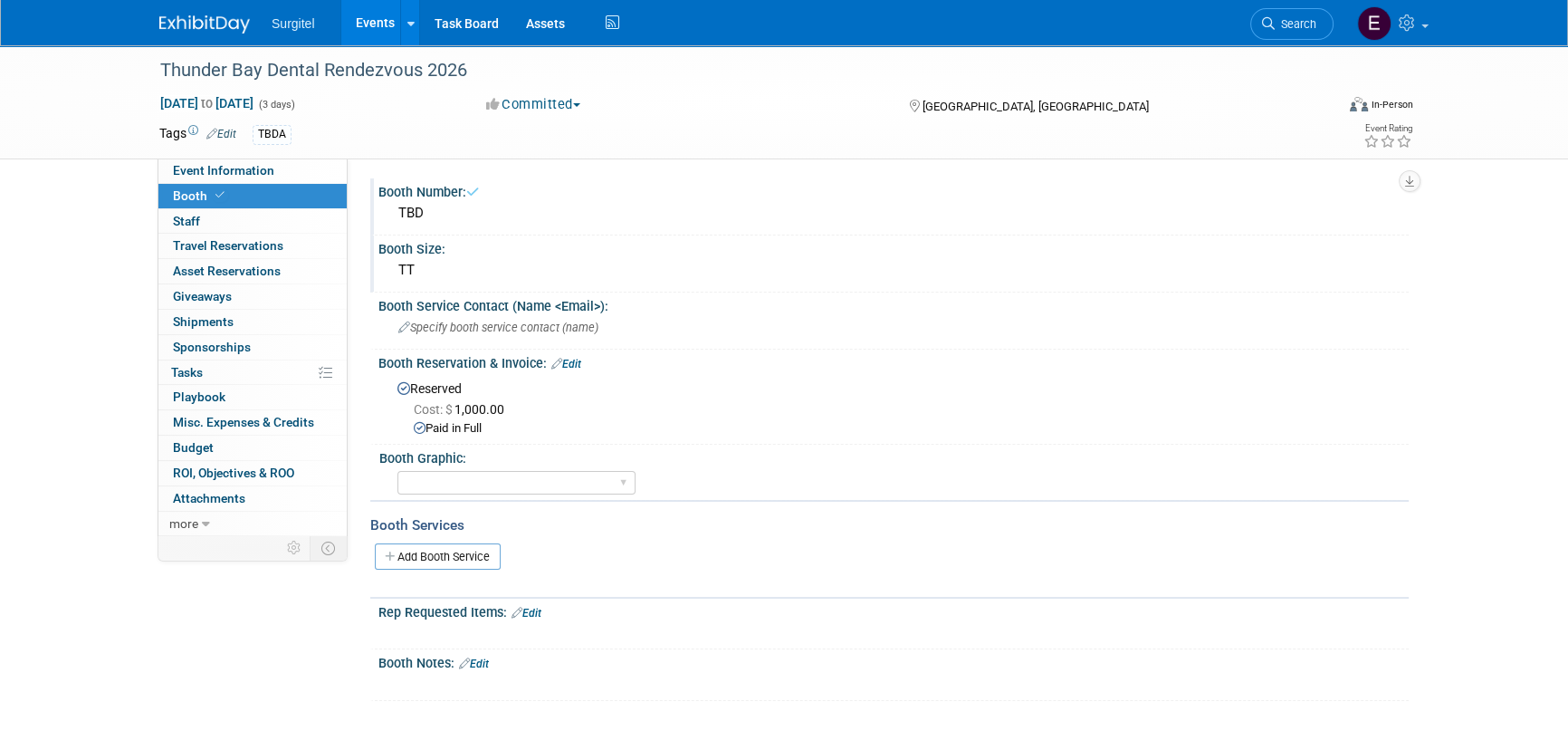
click at [377, 9] on link "Events" at bounding box center [374, 23] width 66 height 46
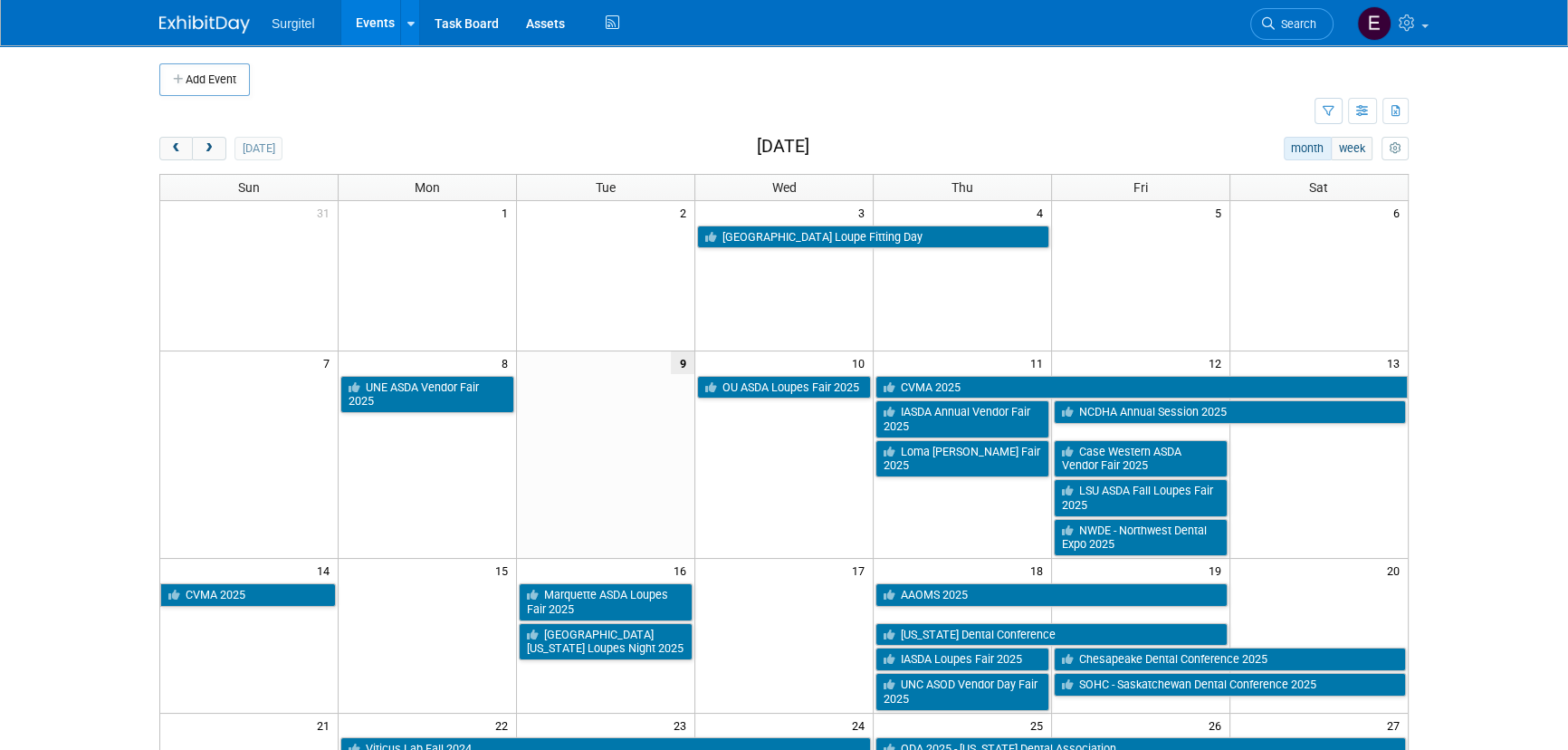
click at [1279, 18] on span "Search" at bounding box center [1295, 24] width 42 height 13
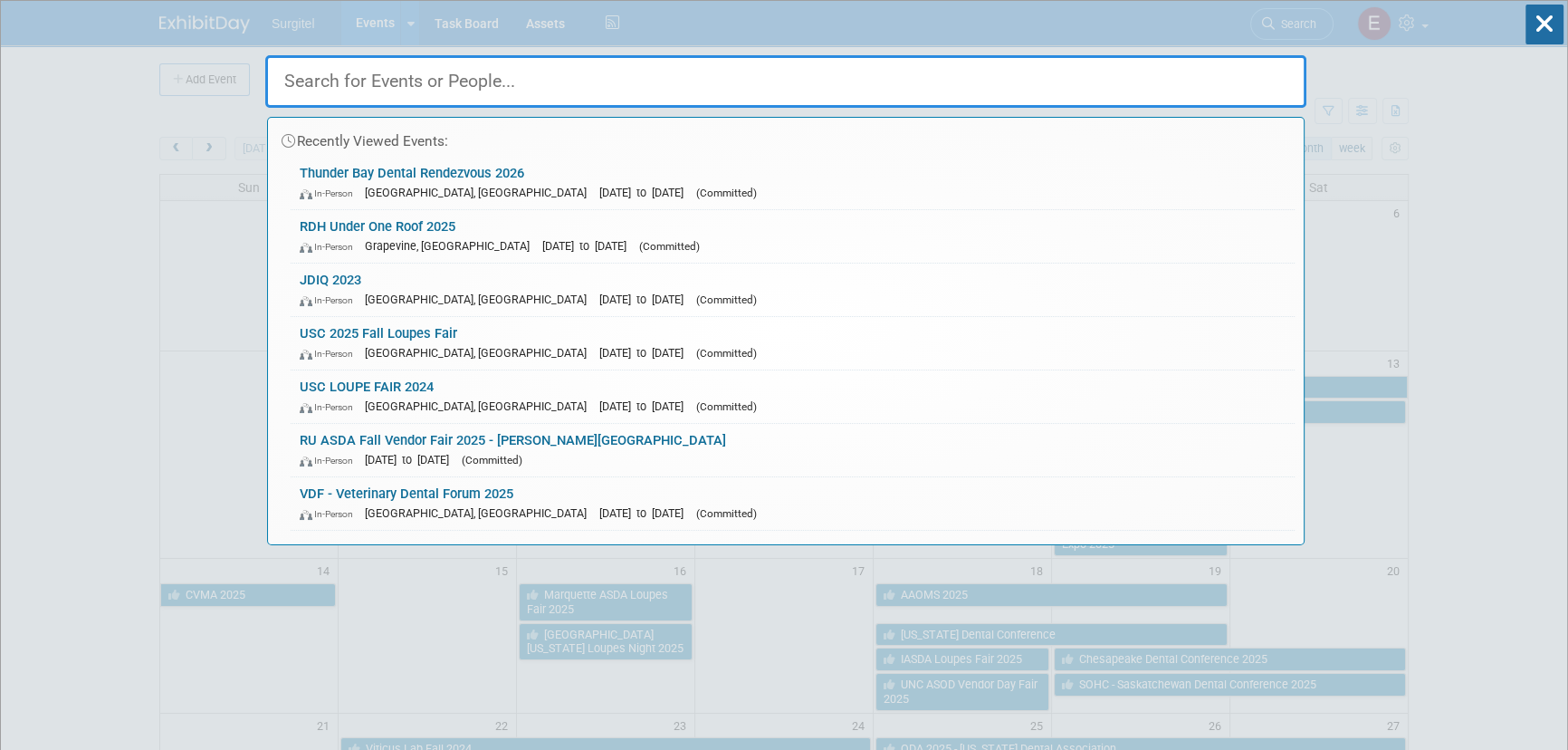
click at [356, 172] on link "Thunder Bay Dental Rendezvous 2026 In-Person Thunder Bay, Canada Feb 5, 2026 to…" at bounding box center [792, 182] width 1004 height 52
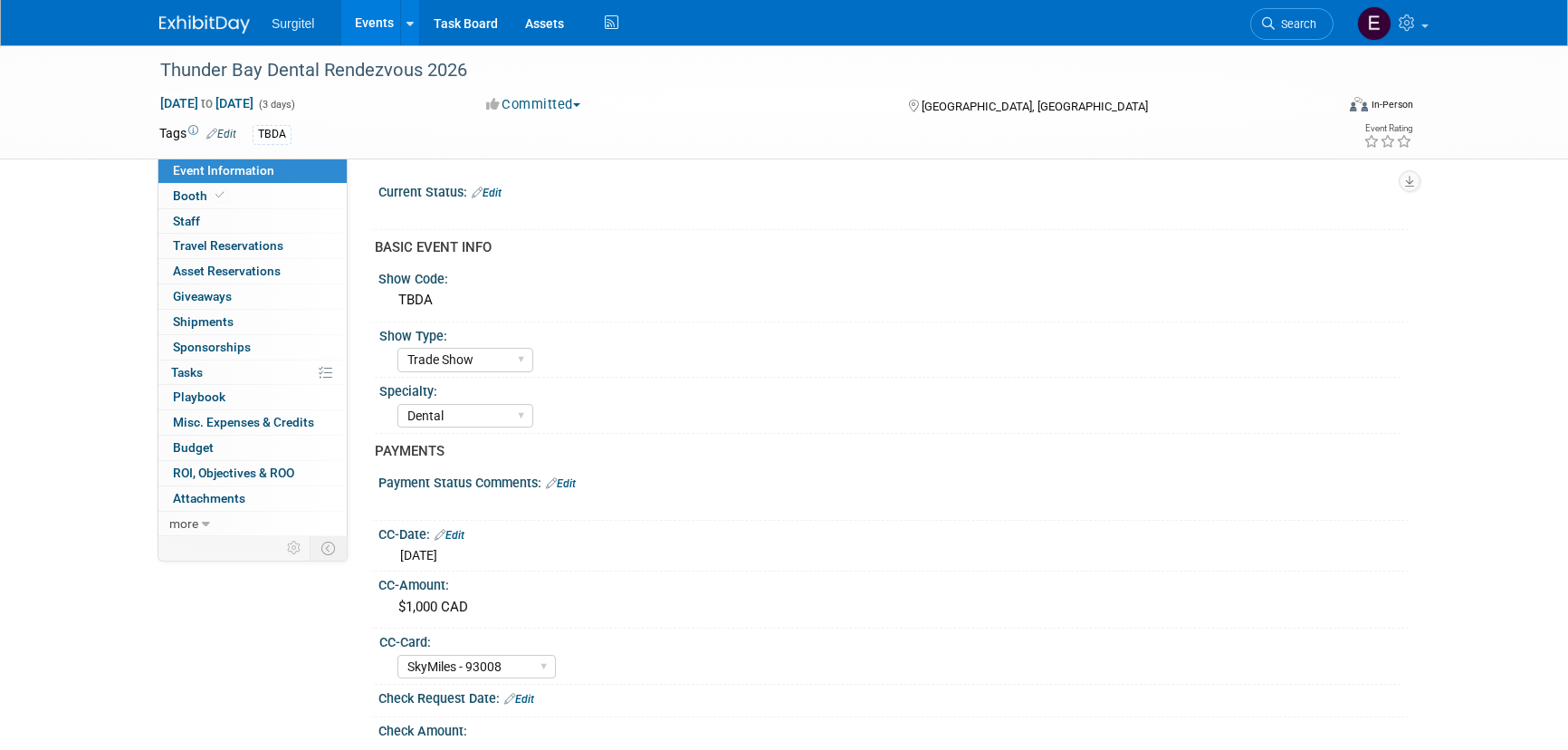
select select "Trade Show"
select select "Dental"
select select "SkyMiles - 93008"
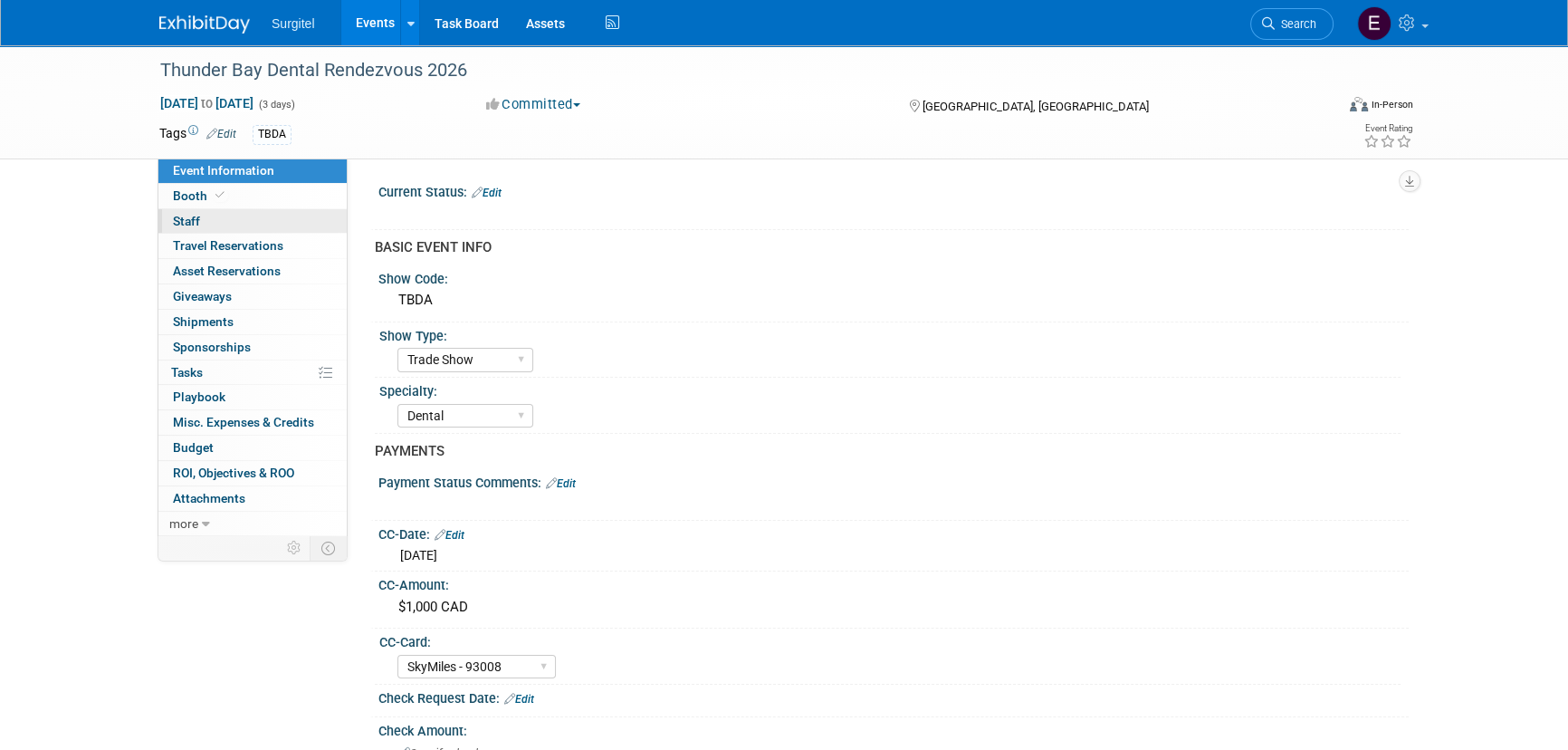
click at [273, 216] on link "0 Staff 0" at bounding box center [252, 222] width 189 height 25
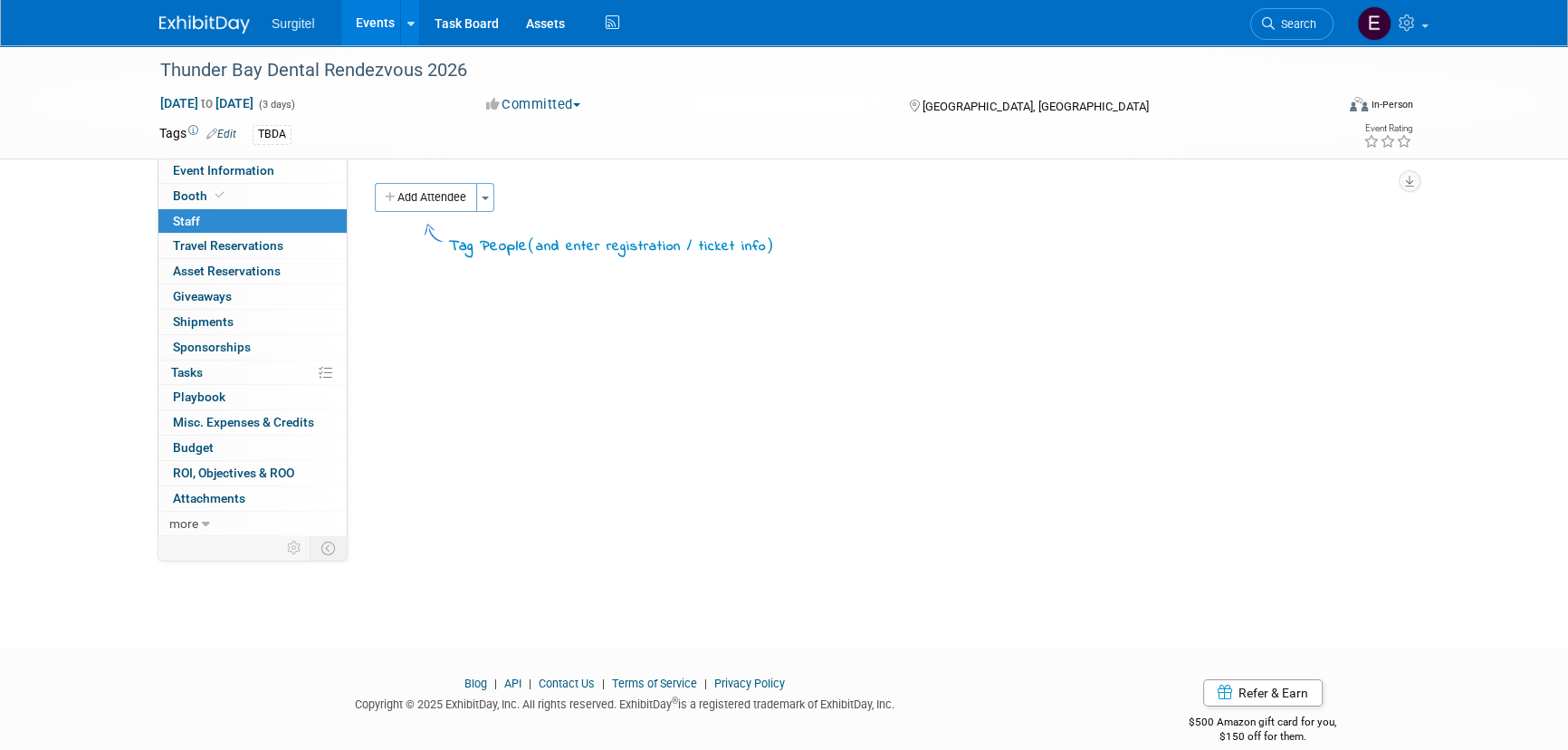
click at [411, 193] on button "Add Attendee" at bounding box center [426, 197] width 102 height 29
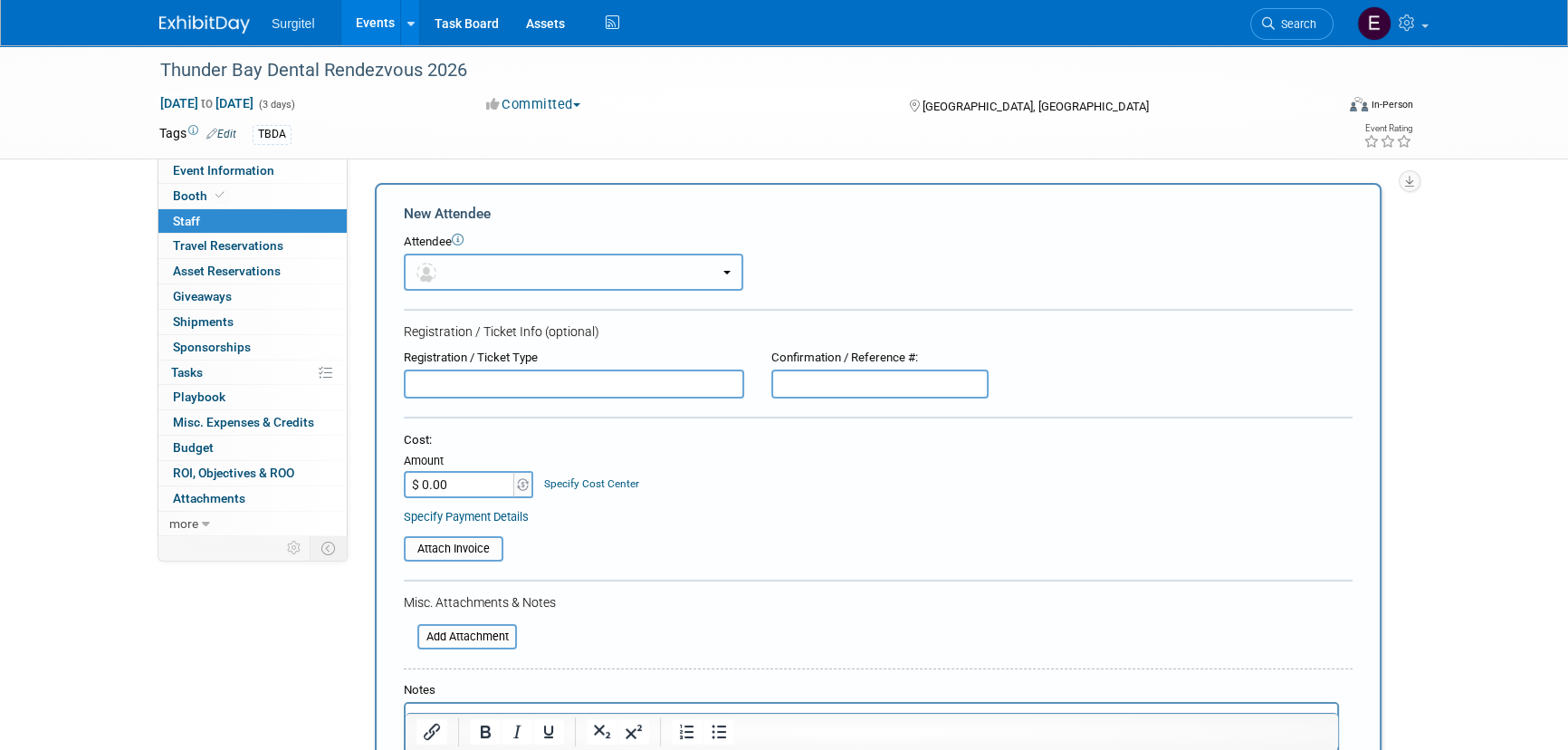
click at [493, 284] on button "button" at bounding box center [574, 271] width 339 height 37
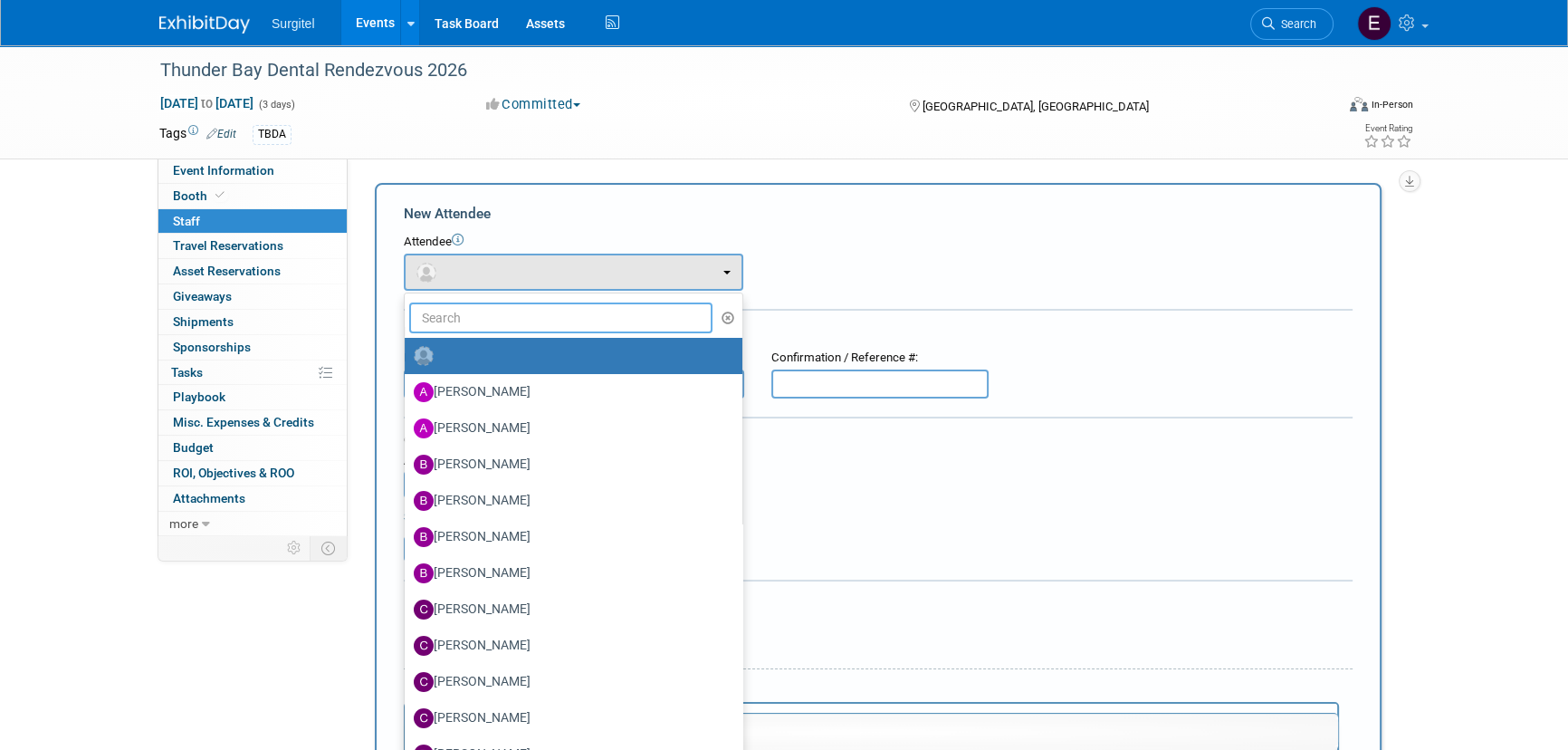
click at [508, 310] on input "text" at bounding box center [561, 318] width 303 height 30
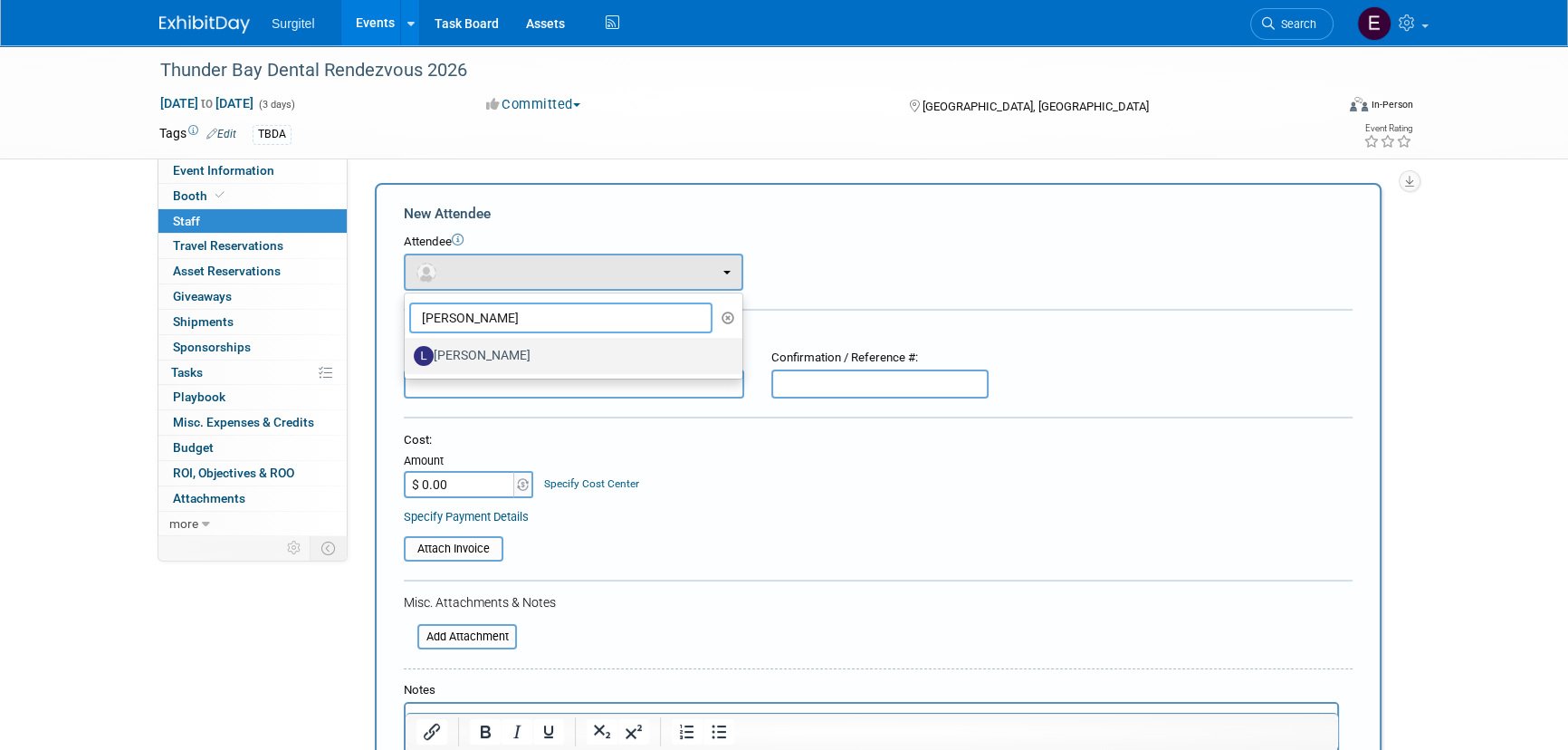
type input "Larry"
click at [605, 350] on label "Larry Boduris" at bounding box center [568, 356] width 310 height 29
click at [408, 350] on input "Larry Boduris" at bounding box center [401, 354] width 11 height 11
select select "306c7031-b7c1-41f8-a596-dc878ee1dee5"
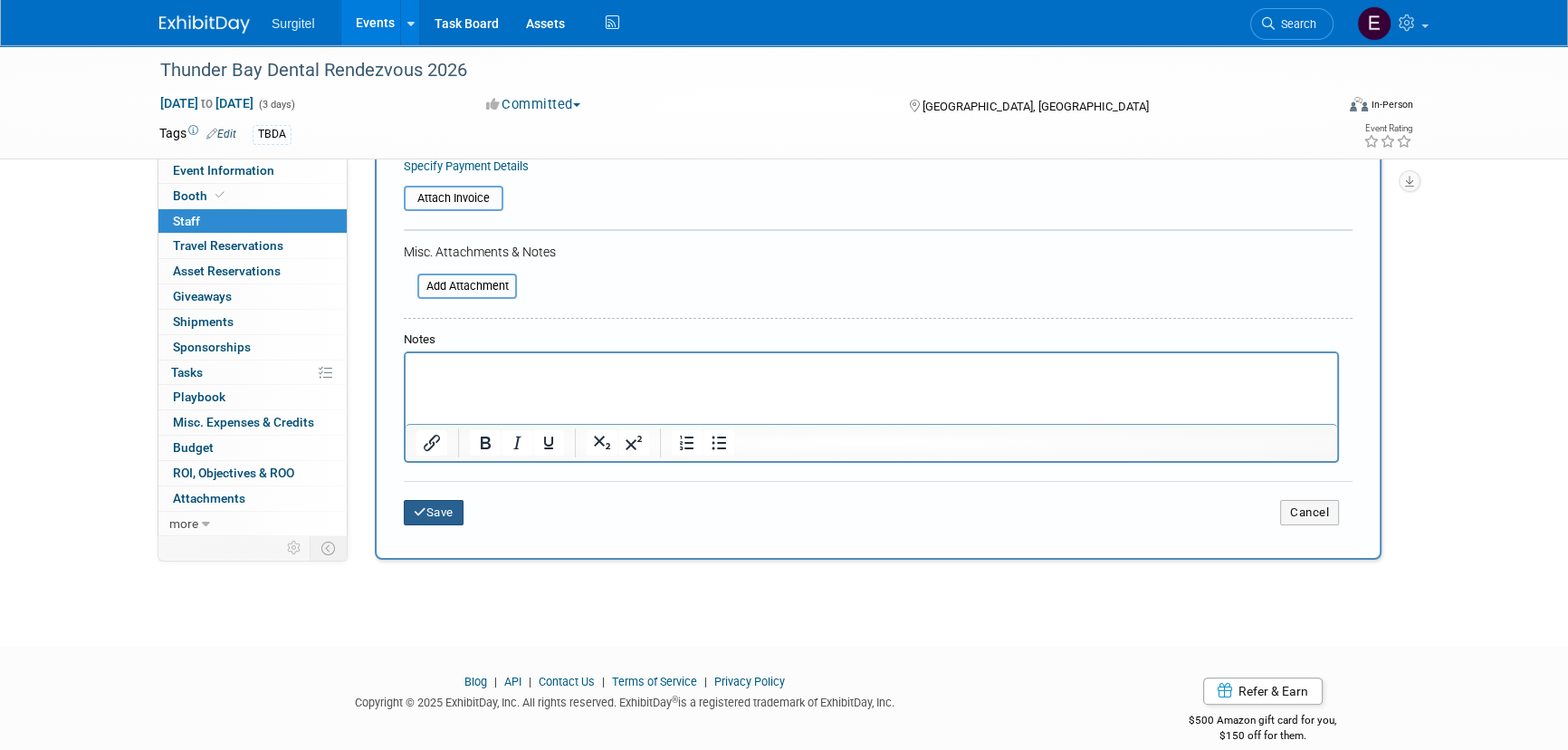
click at [410, 507] on button "Save" at bounding box center [433, 512] width 60 height 26
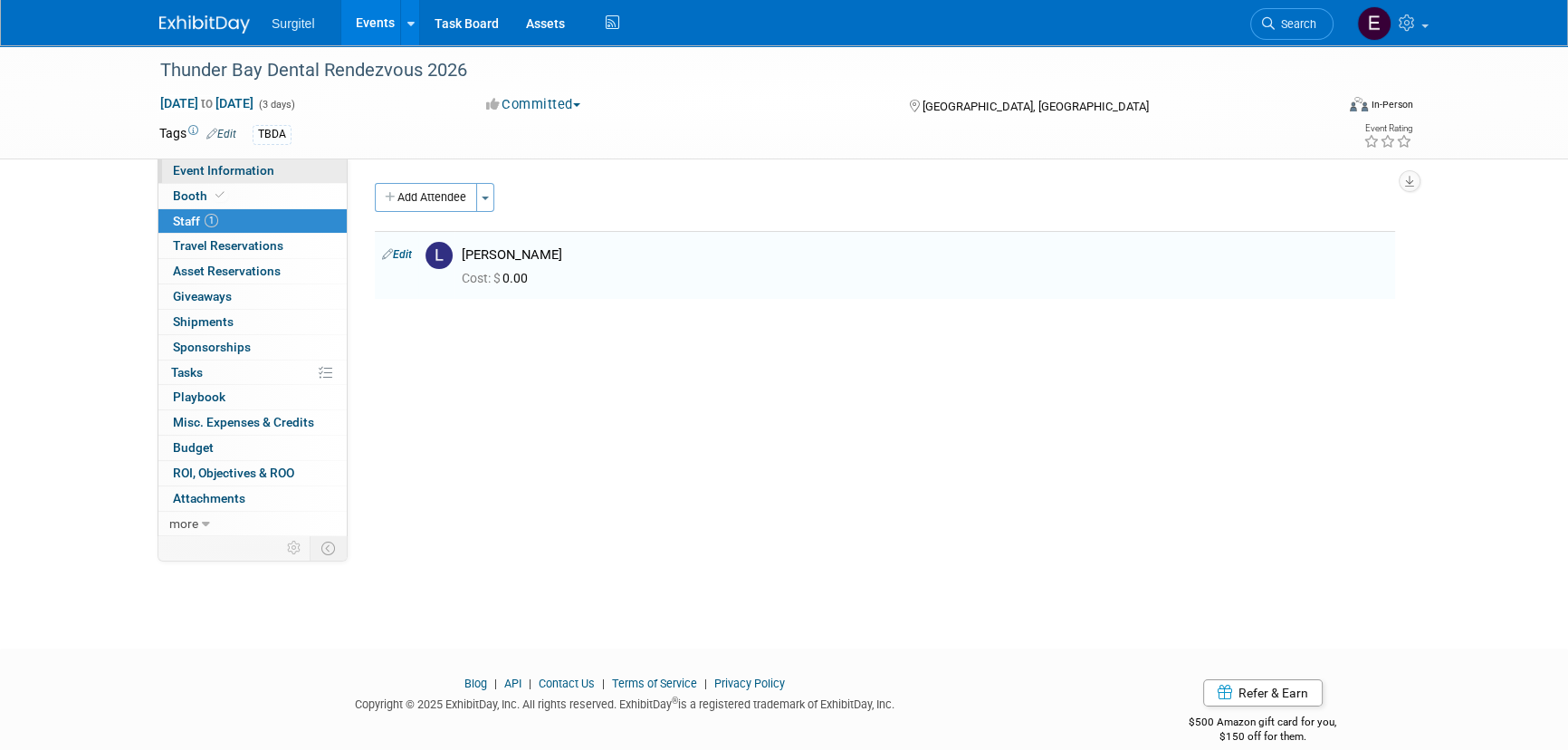
click at [266, 176] on span "Event Information" at bounding box center [223, 170] width 101 height 14
select select "Trade Show"
select select "Dental"
select select "SkyMiles - 93008"
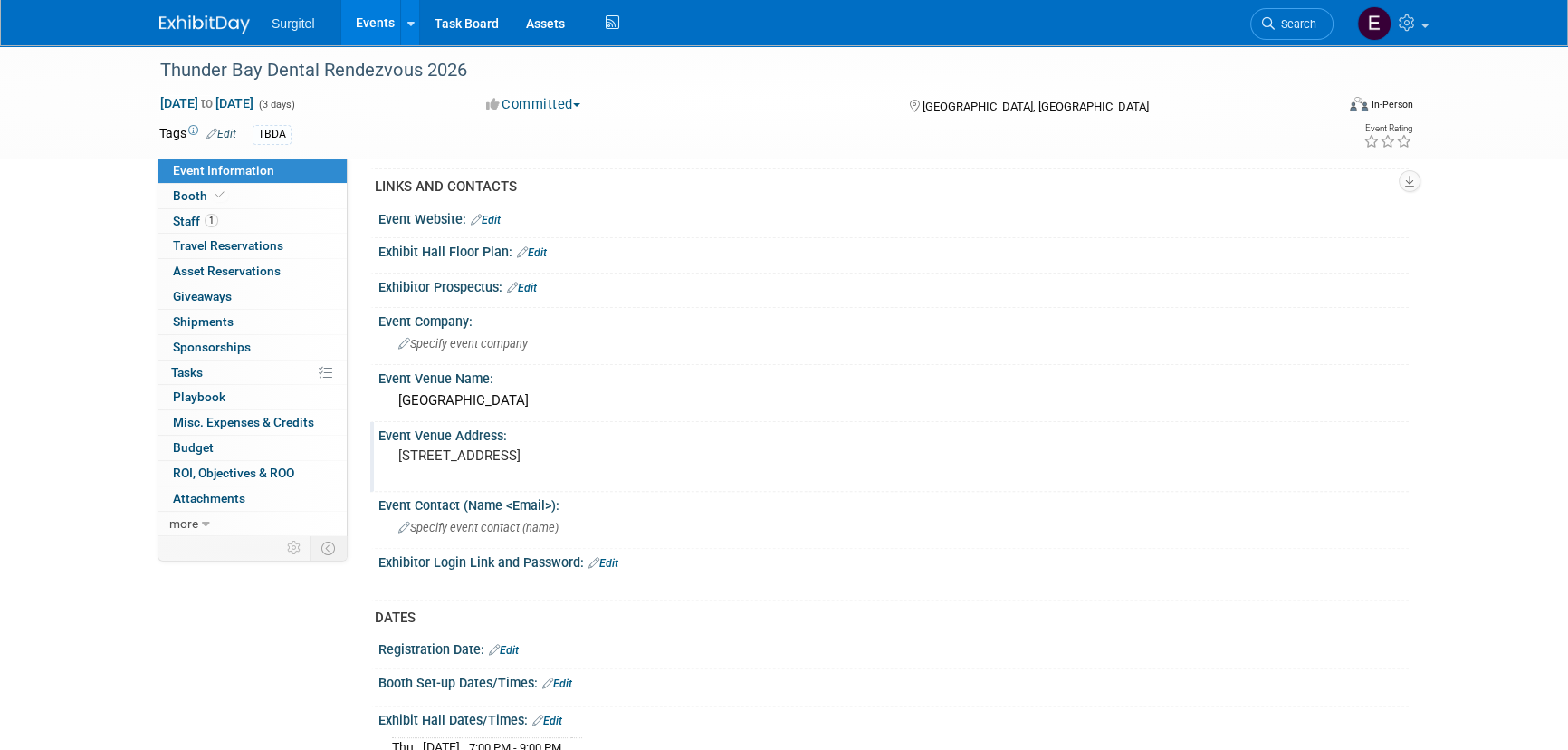
scroll to position [576, 0]
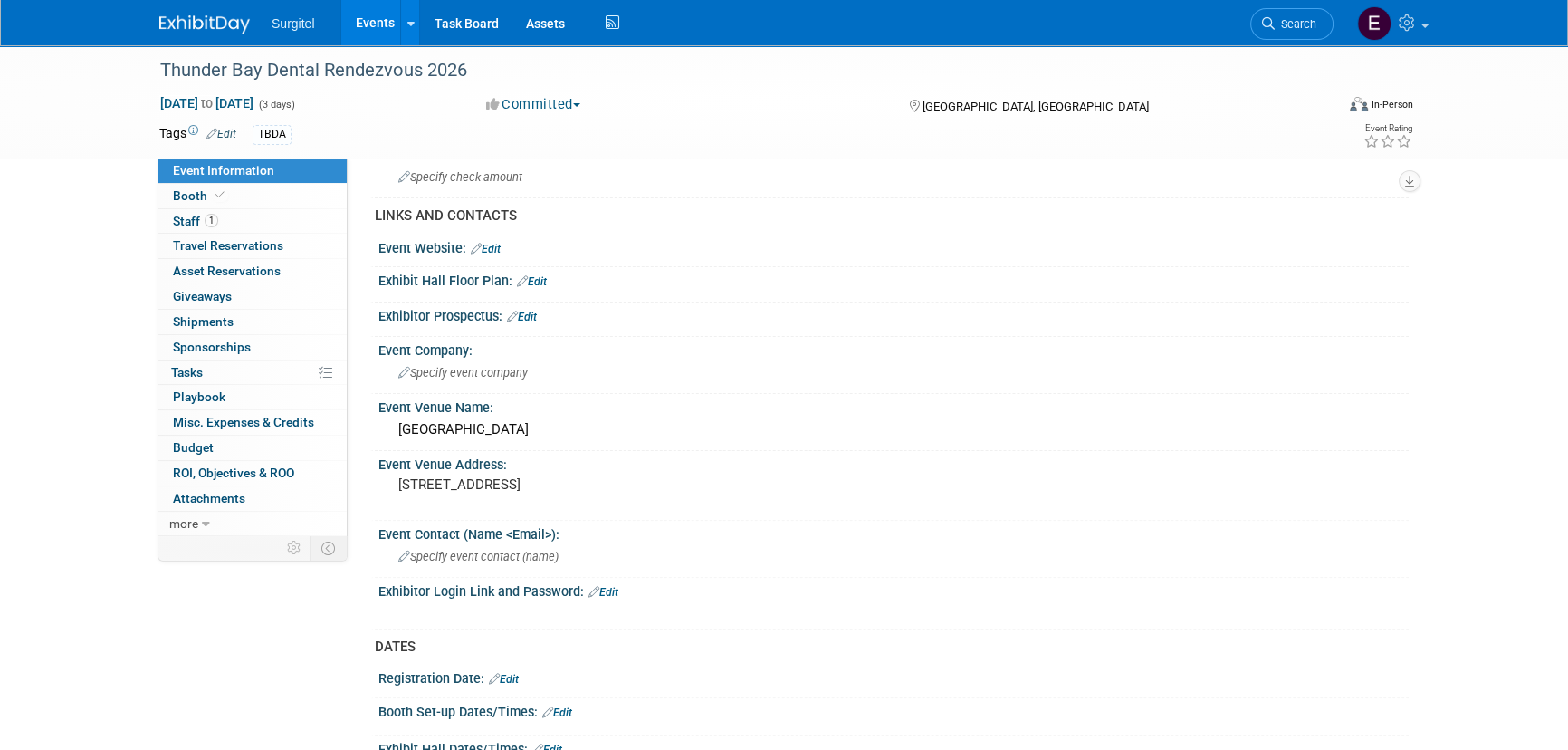
click at [529, 314] on link "Edit" at bounding box center [522, 316] width 30 height 12
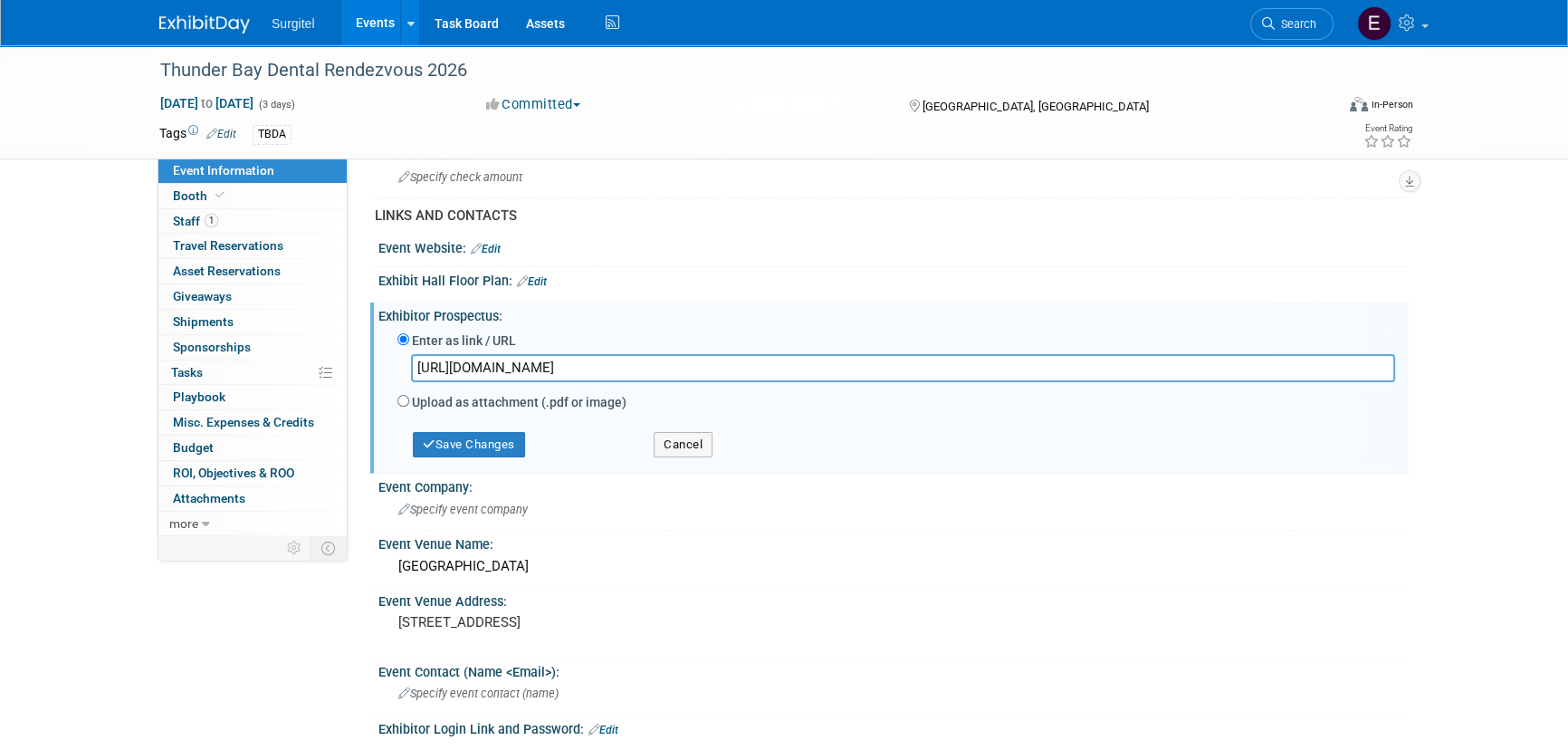
type input "https://www.dentalrendezvous.com/agenda"
click at [493, 428] on div "Save Changes" at bounding box center [512, 436] width 256 height 42
click at [493, 448] on button "Save Changes" at bounding box center [468, 444] width 112 height 26
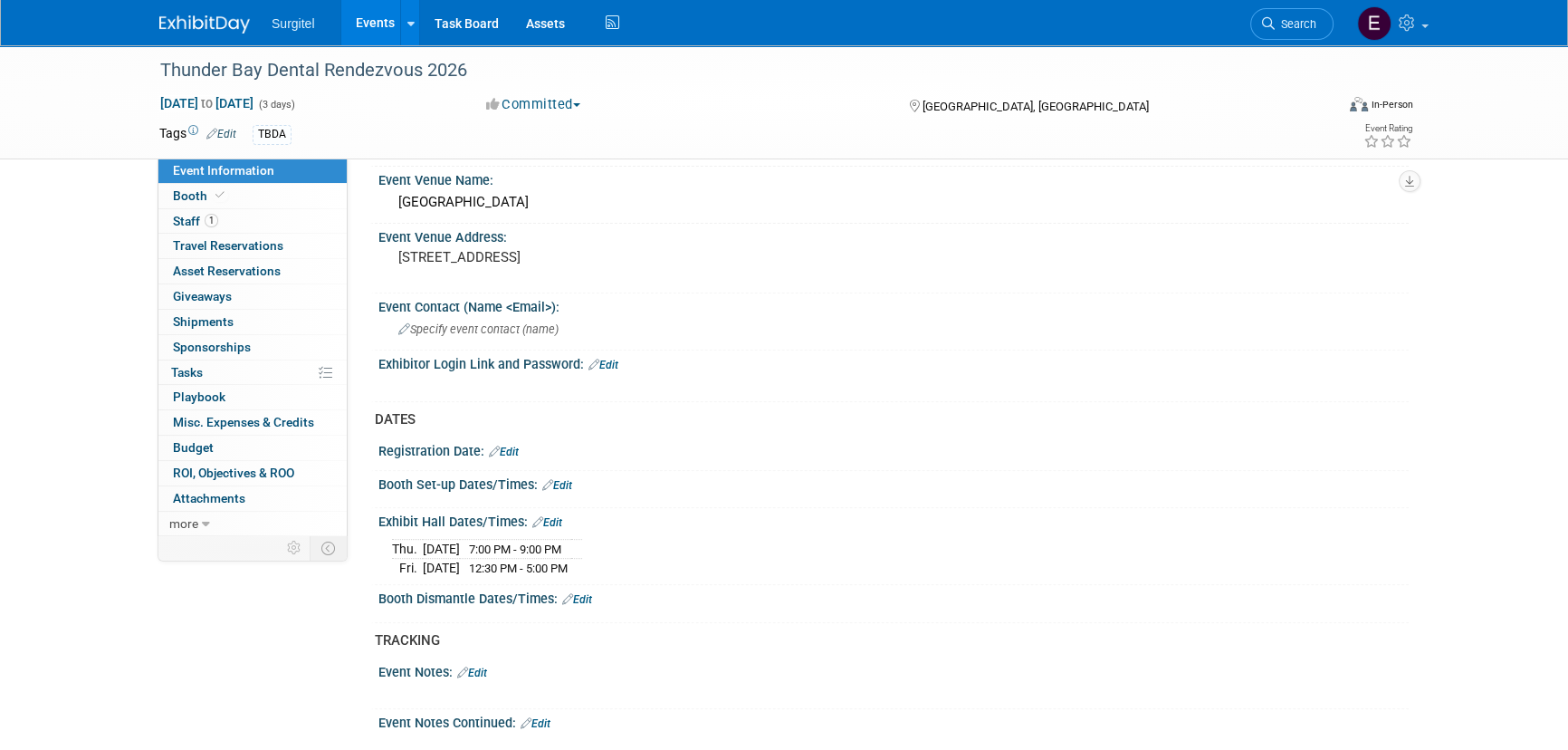
scroll to position [1234, 0]
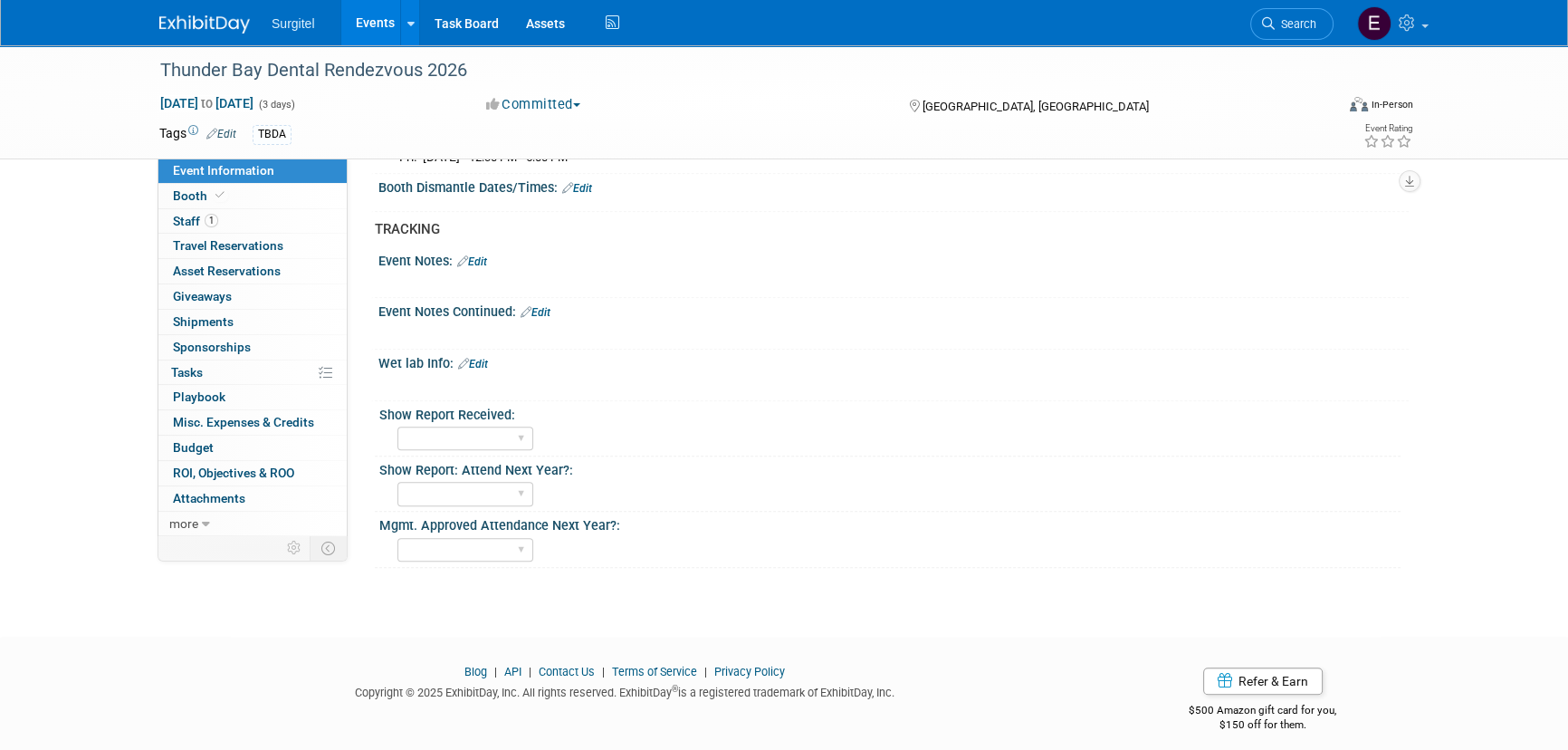
click at [364, 10] on link "Events" at bounding box center [374, 23] width 66 height 46
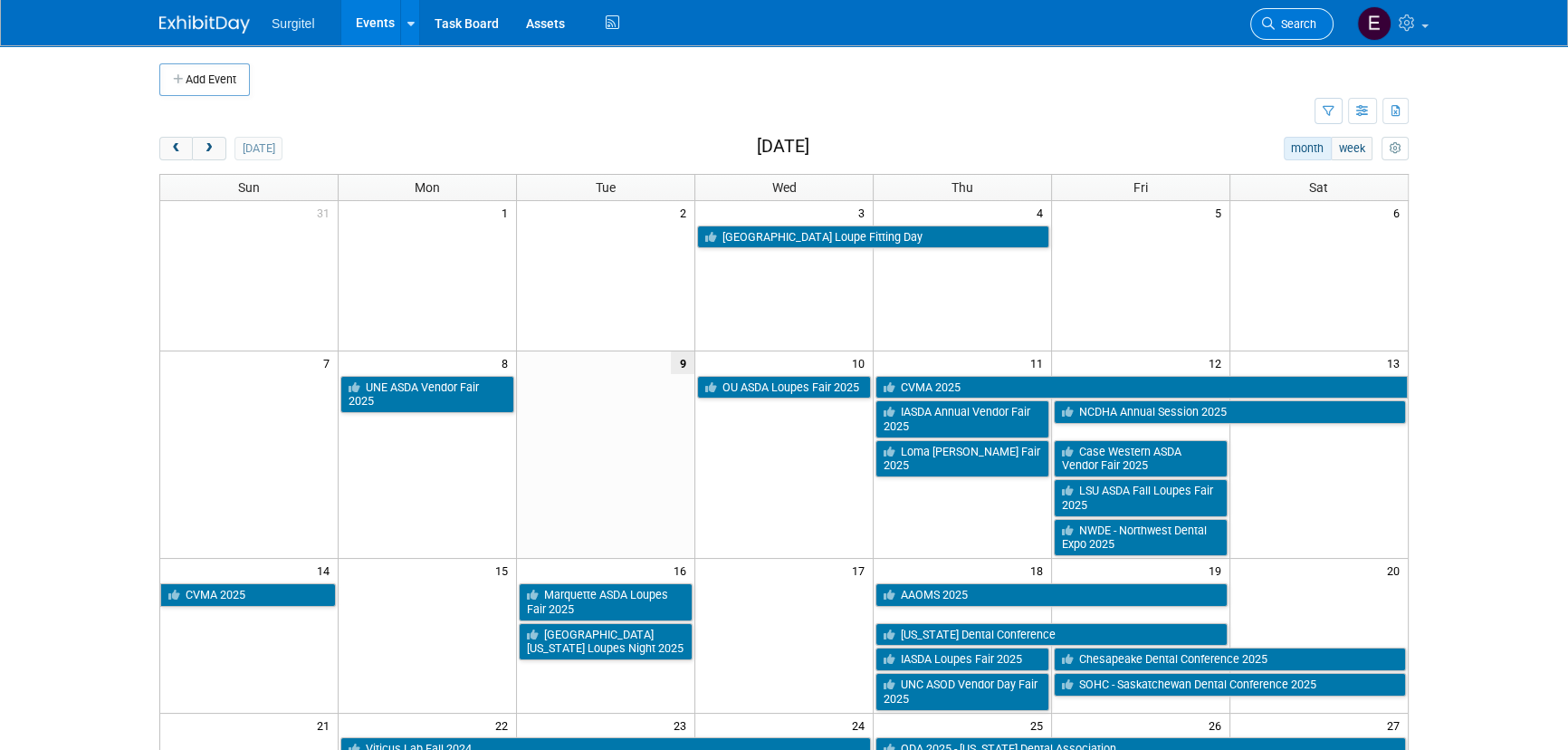
click at [1319, 22] on link "Search" at bounding box center [1292, 24] width 83 height 31
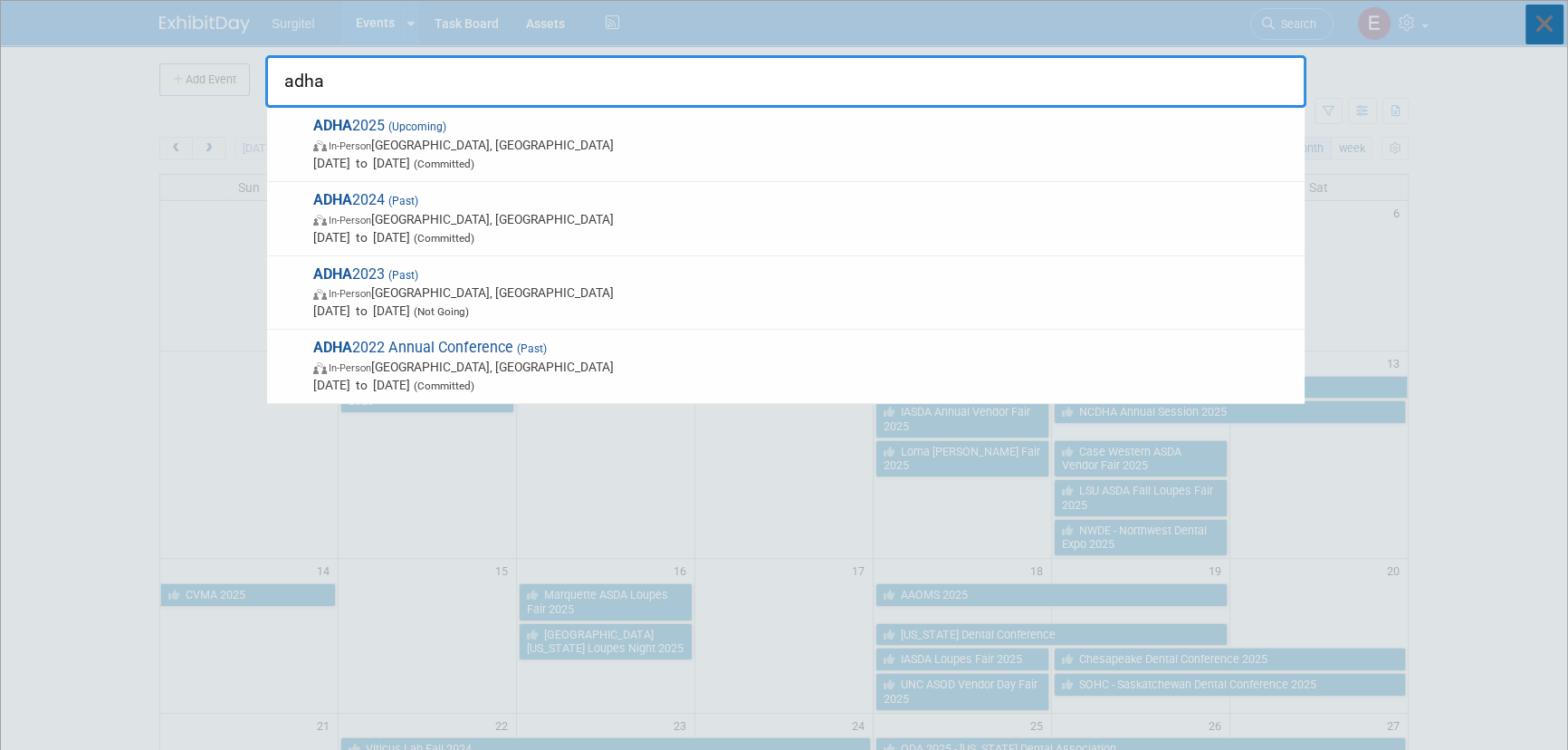
click at [1533, 32] on icon at bounding box center [1544, 25] width 38 height 40
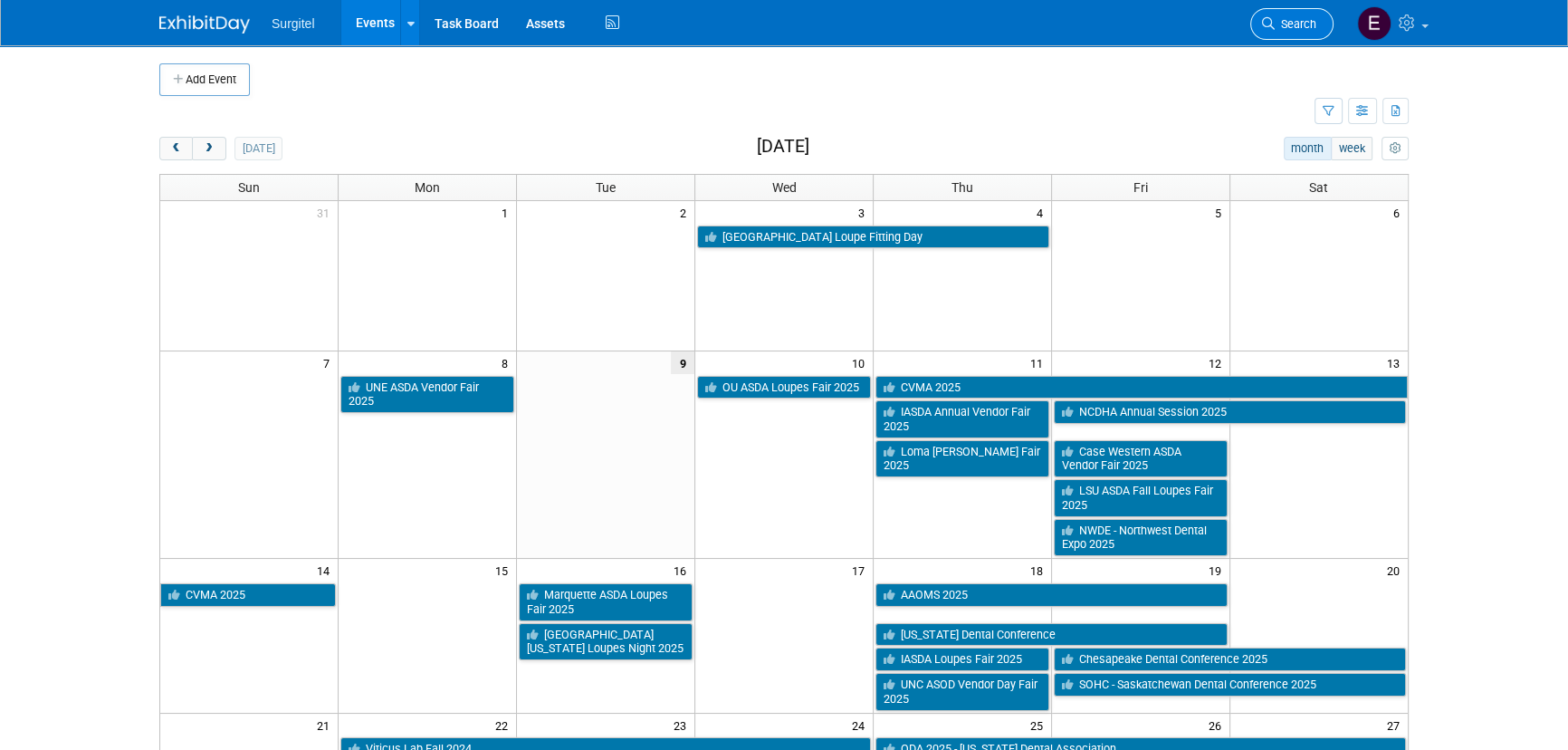
click at [1306, 25] on span "Search" at bounding box center [1295, 24] width 42 height 13
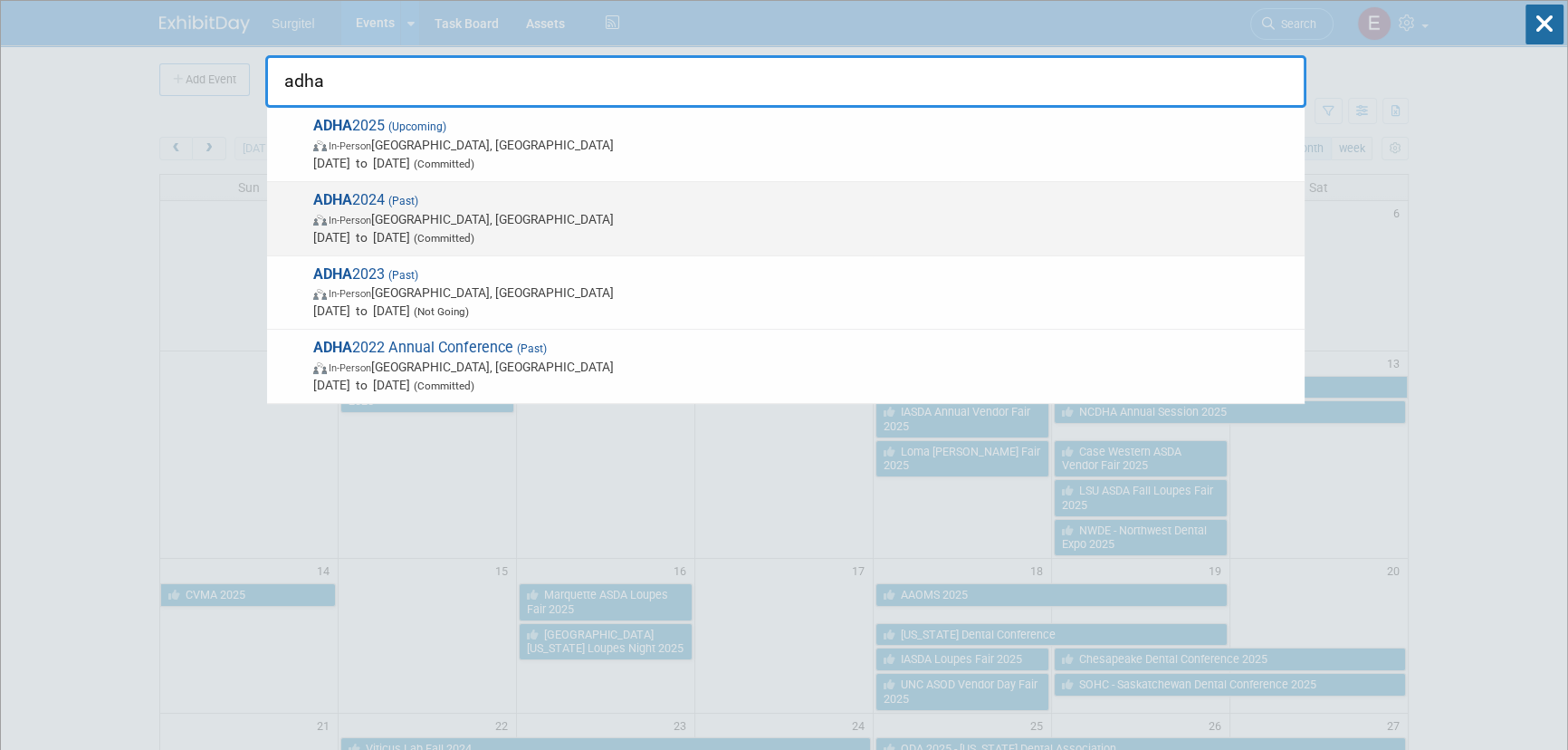
type input "adha"
click at [386, 194] on span "ADHA 2024 (Past) In-Person [GEOGRAPHIC_DATA], [GEOGRAPHIC_DATA] [DATE] to [DATE…" at bounding box center [802, 218] width 988 height 55
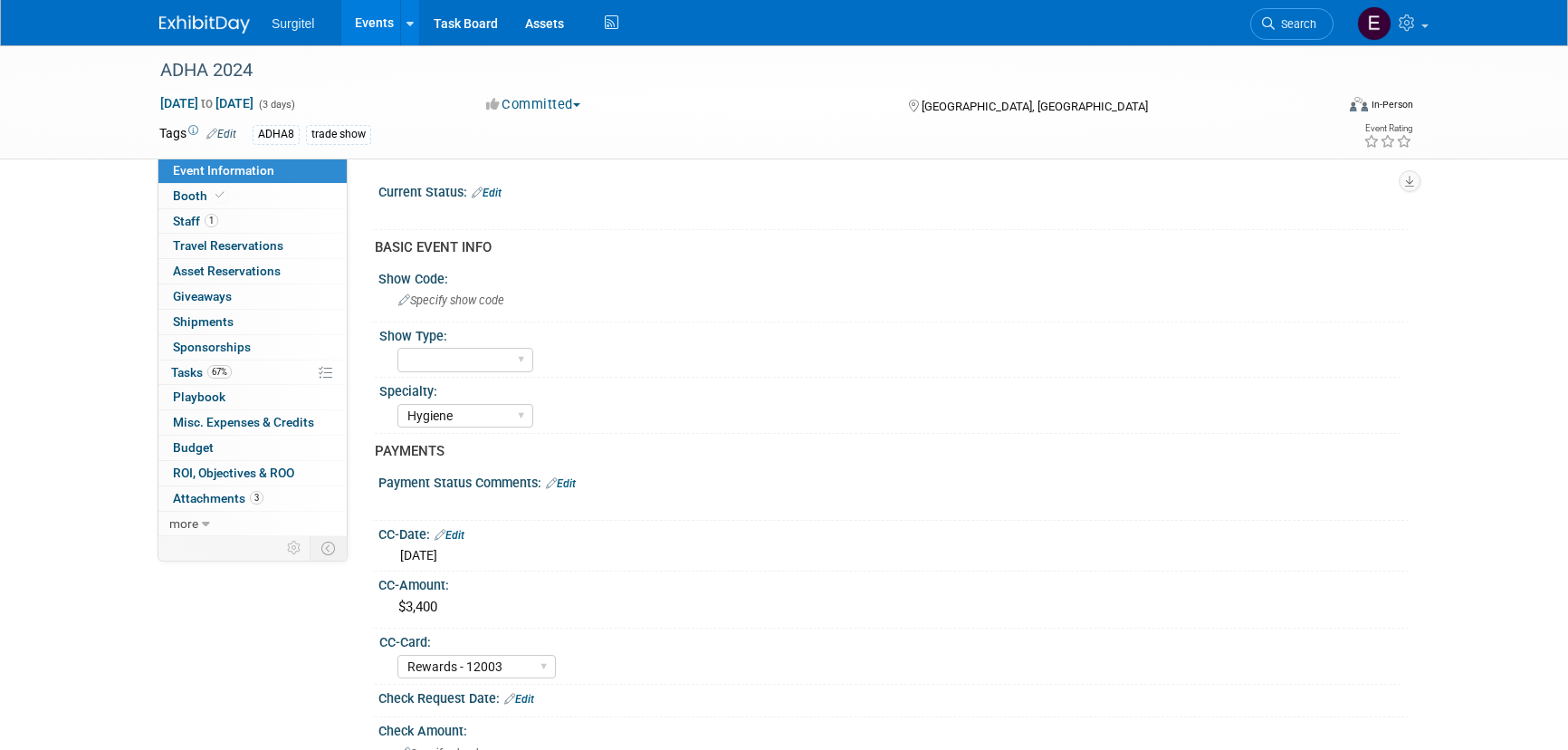
select select "Hygiene"
select select "Rewards - 12003"
select select "Yes"
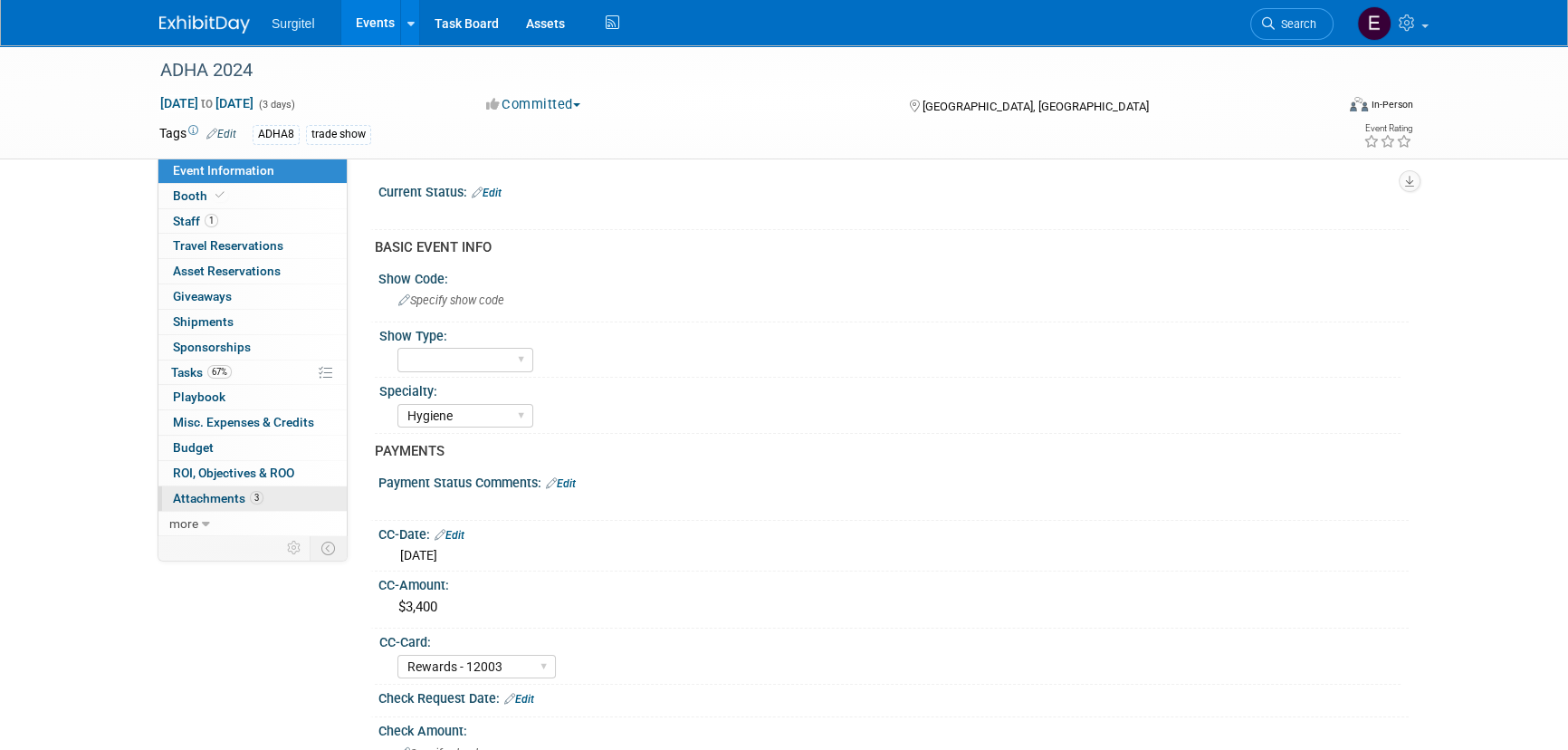
click at [250, 492] on span "3" at bounding box center [257, 497] width 13 height 13
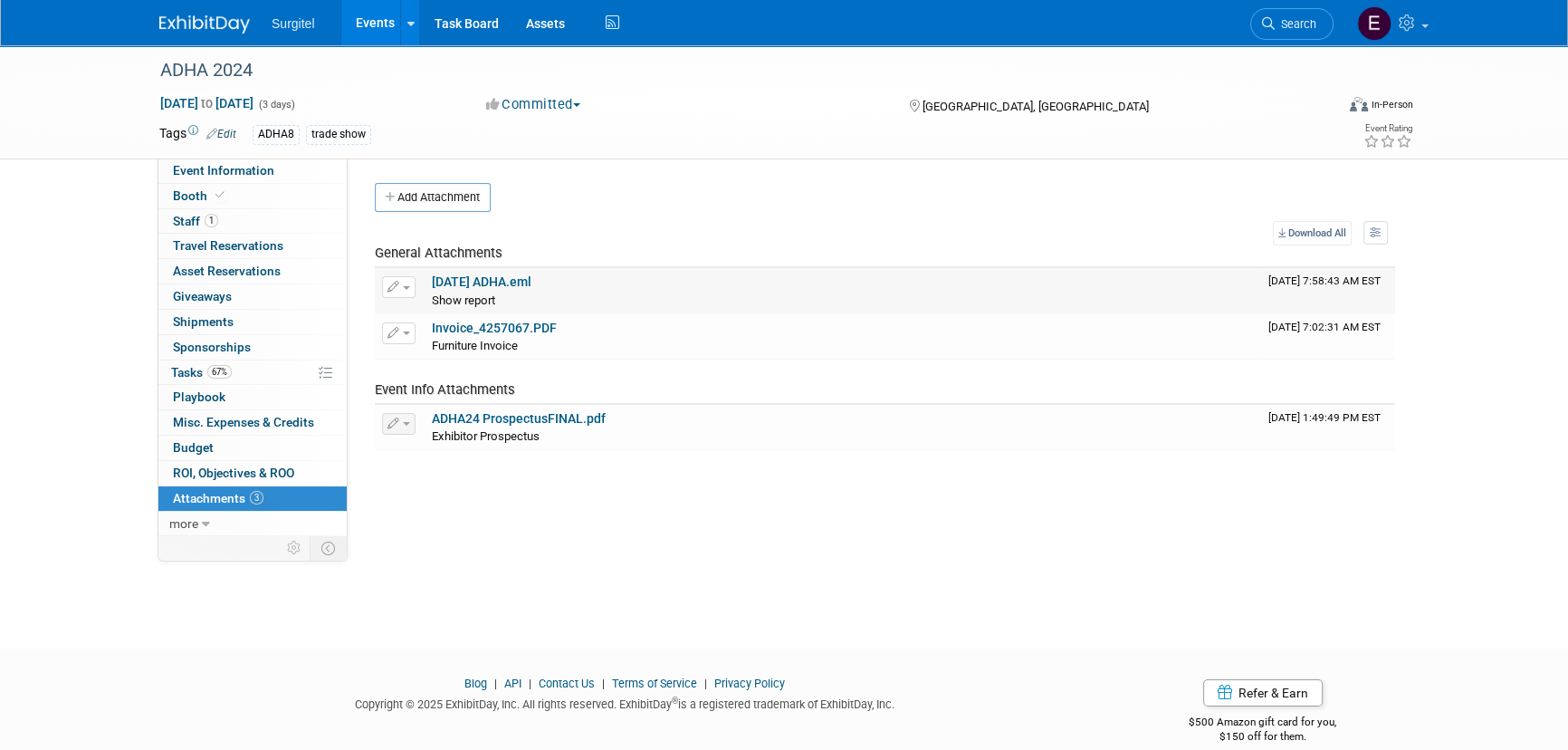
click at [407, 284] on button "button" at bounding box center [398, 286] width 33 height 22
click at [451, 313] on link "Download" at bounding box center [463, 315] width 159 height 26
click at [1291, 40] on li "Search" at bounding box center [1292, 22] width 83 height 45
click at [1290, 33] on link "Search" at bounding box center [1292, 24] width 83 height 31
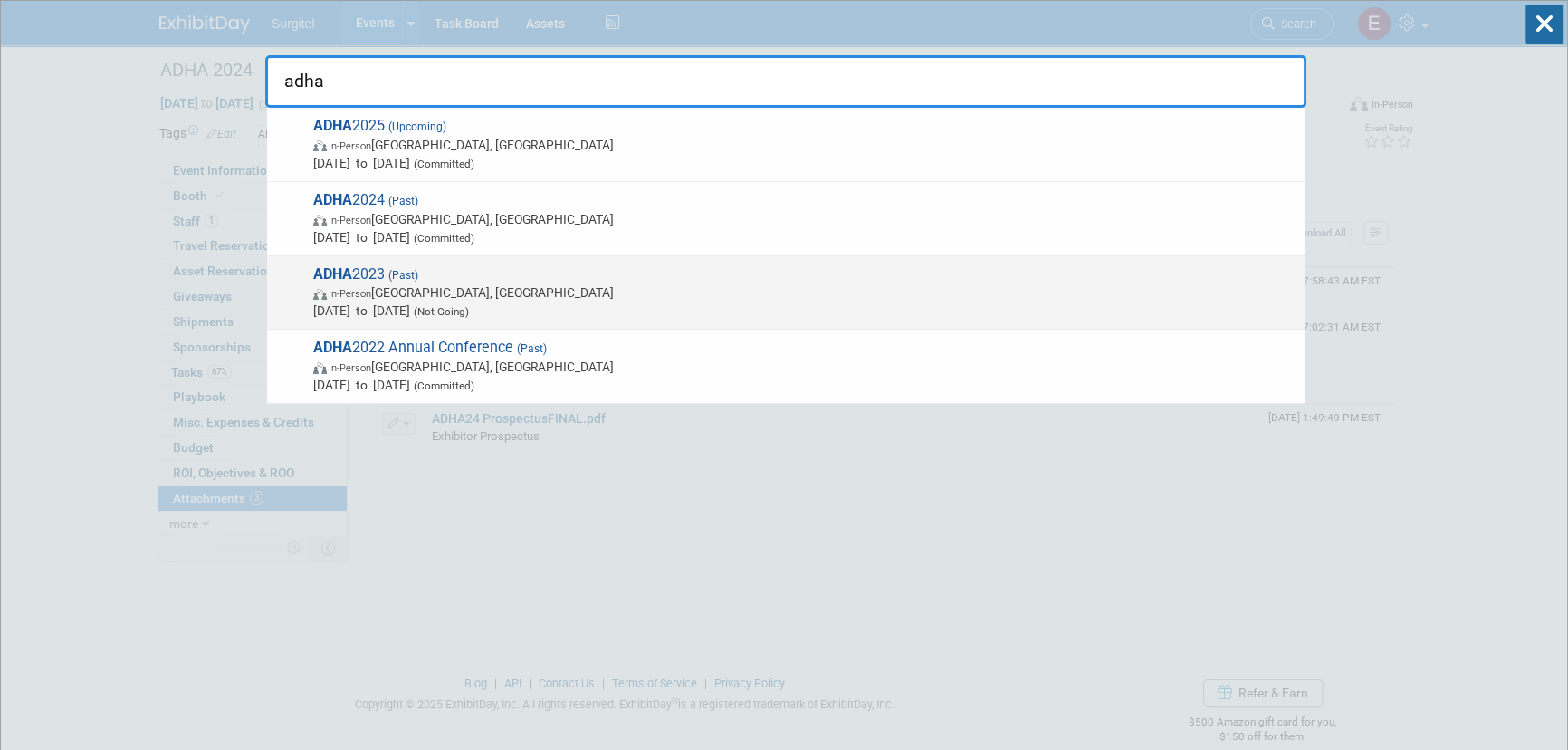
type input "adha"
click at [380, 270] on span "ADHA 2023 (Past) In-Person Chicago, IL Jul 7, 2023 to Jul 9, 2023 (Not Going)" at bounding box center [802, 293] width 988 height 55
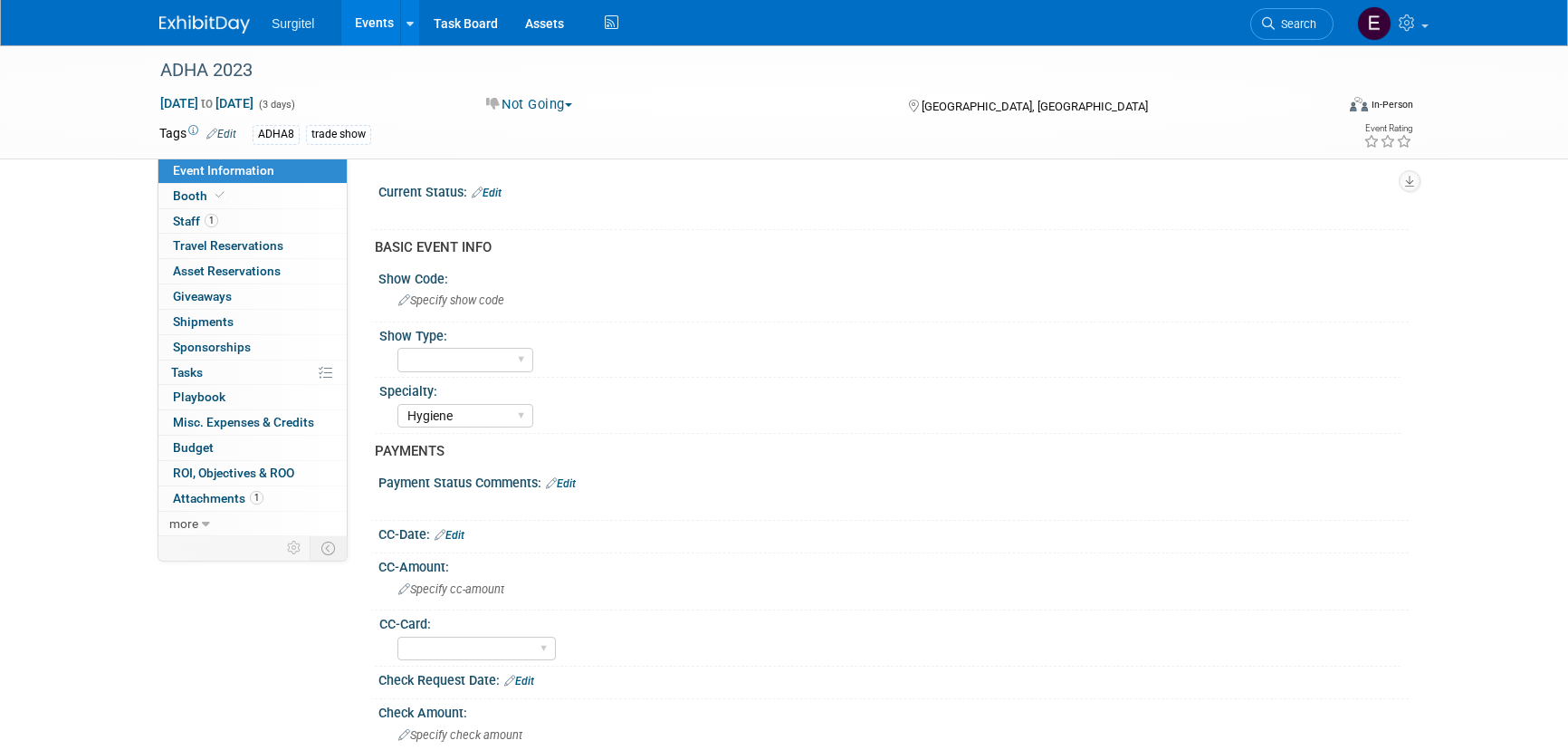
select select "Hygiene"
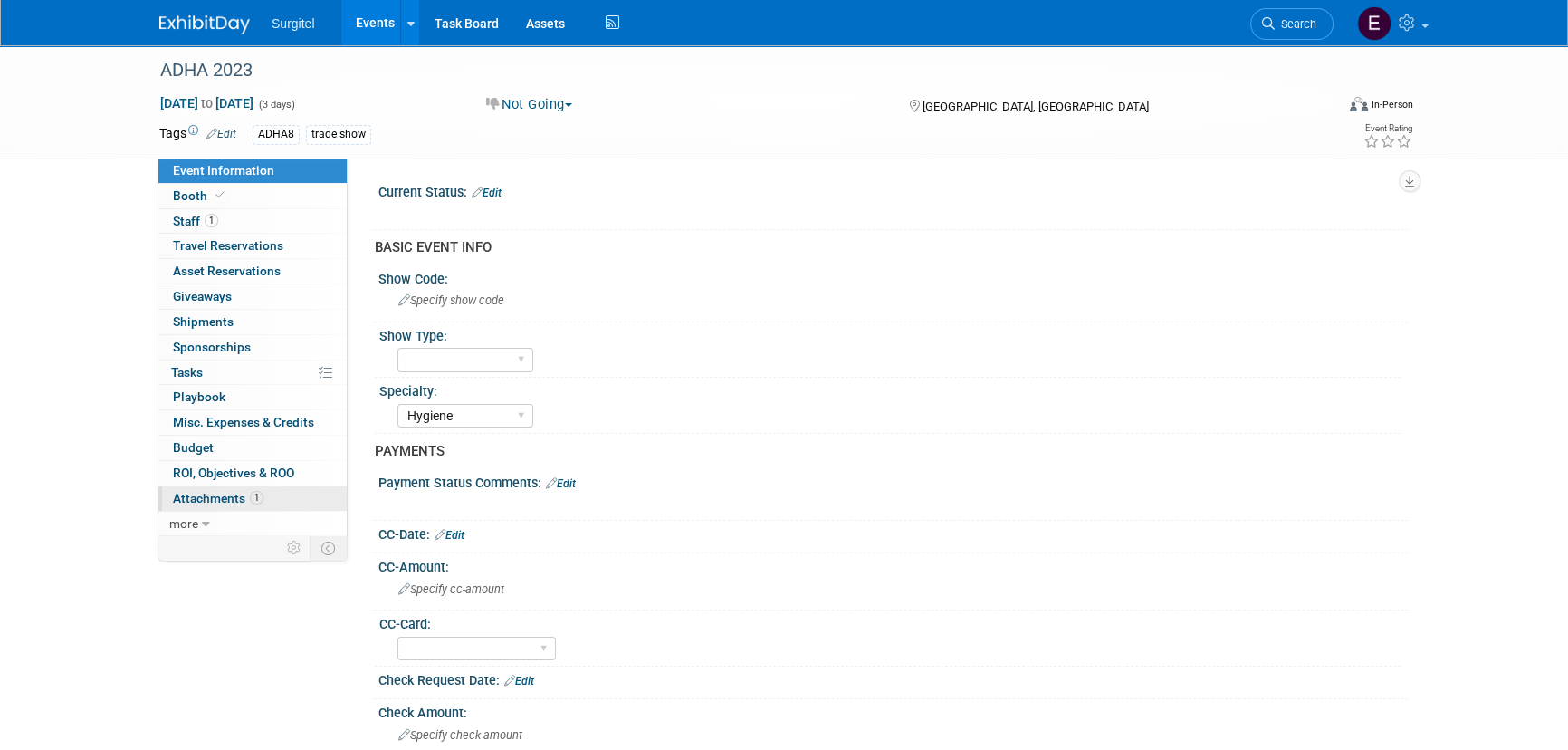
click at [239, 496] on span "Attachments 1" at bounding box center [217, 497] width 90 height 14
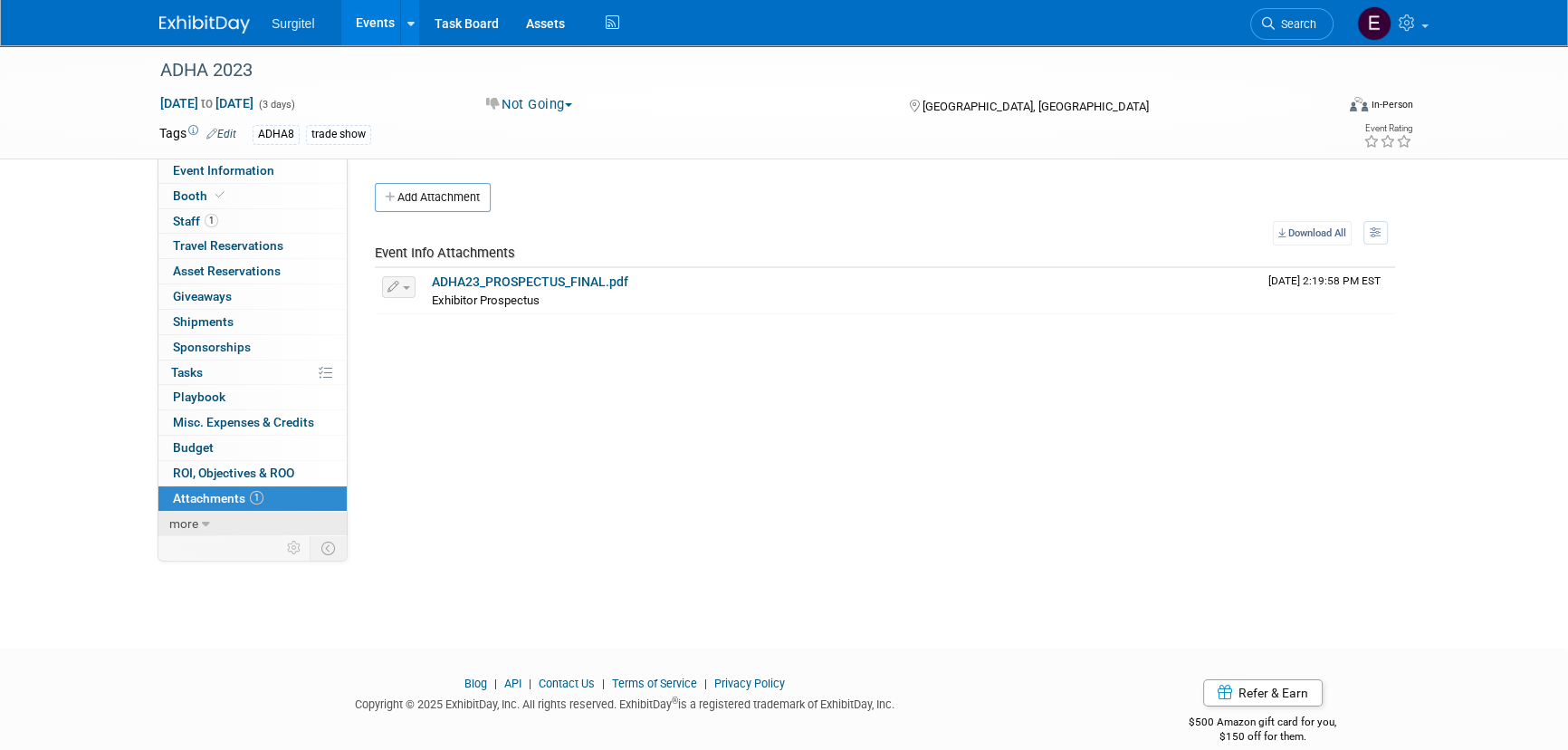
click at [214, 523] on link "more" at bounding box center [252, 523] width 189 height 25
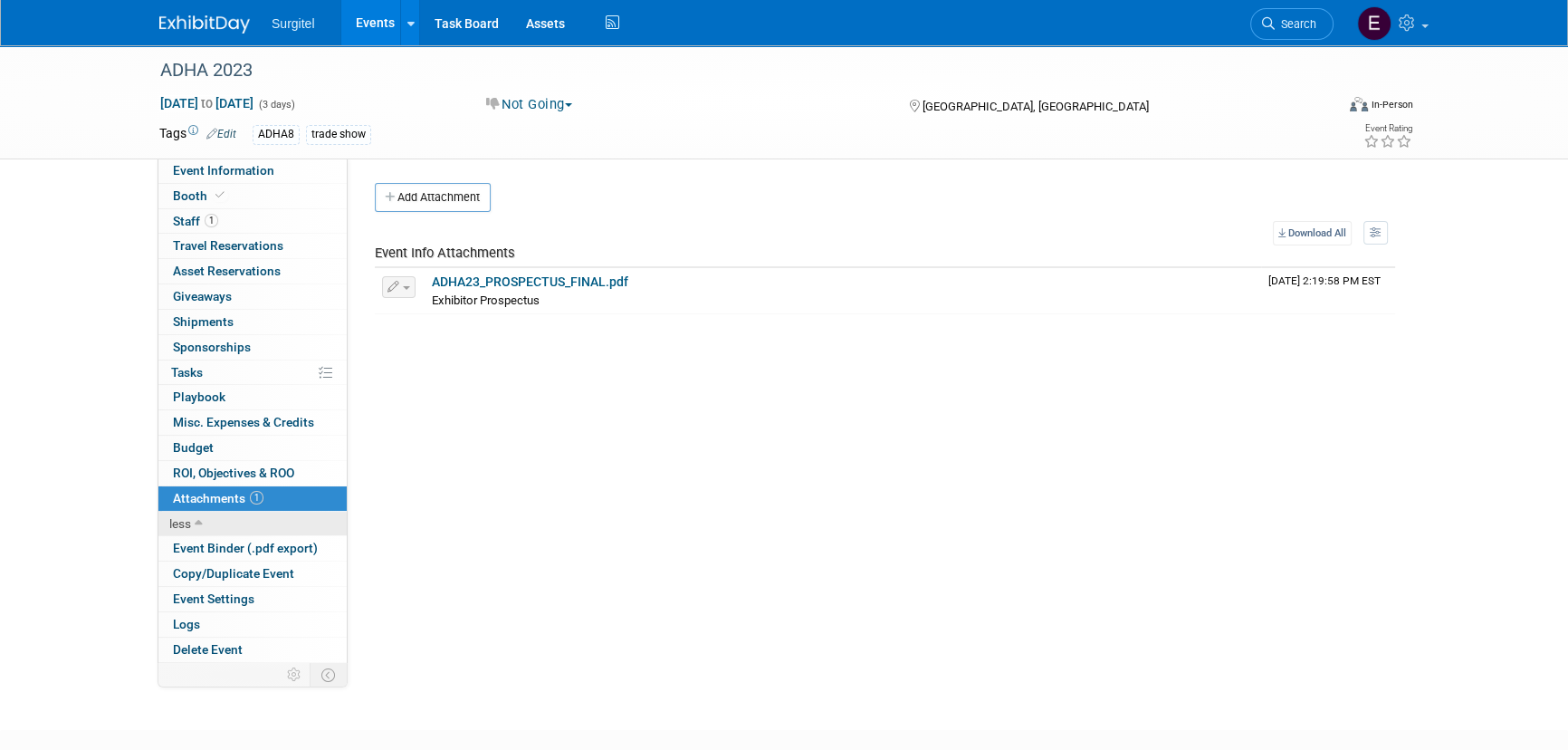
click at [191, 524] on link "less" at bounding box center [252, 523] width 189 height 25
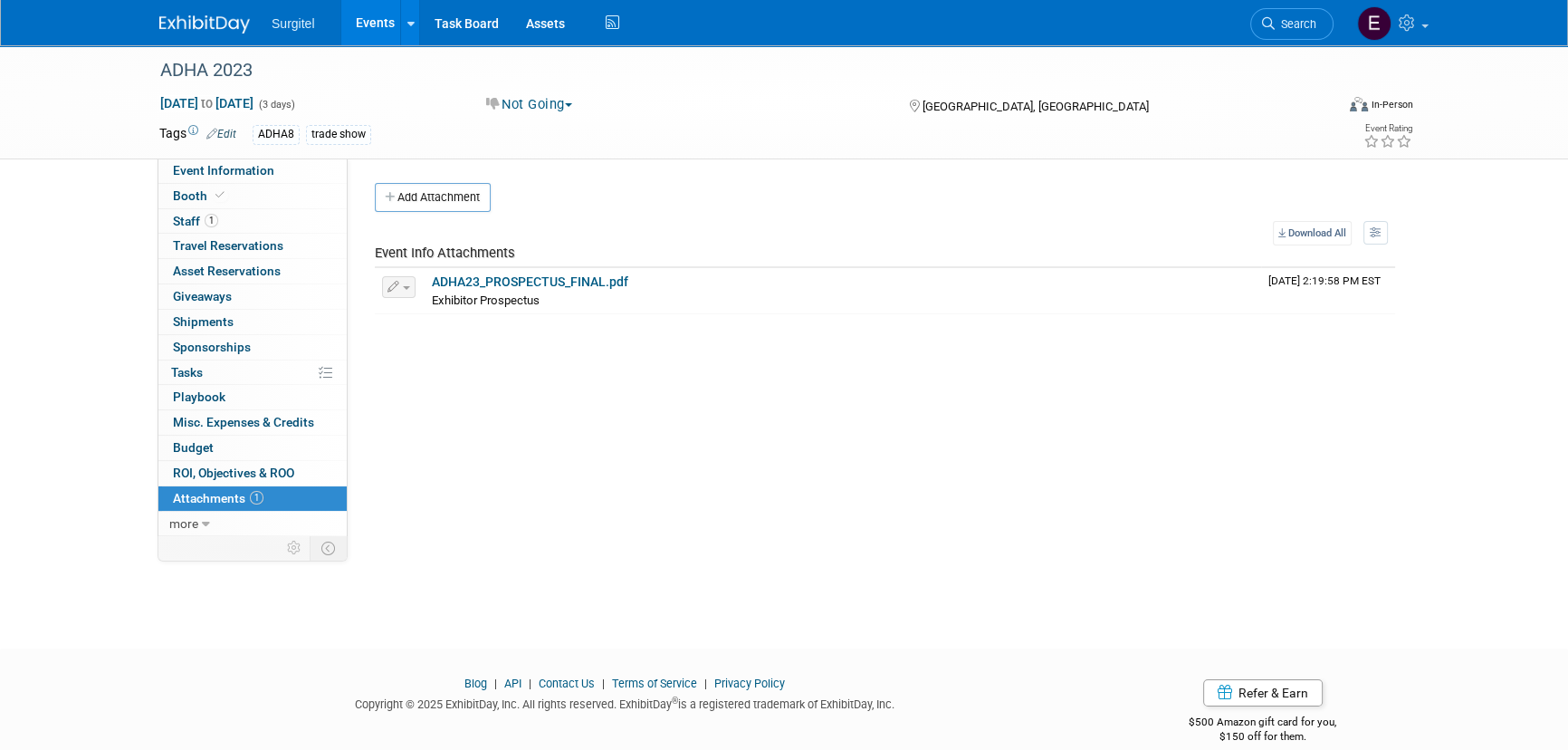
click at [1293, 27] on span "Search" at bounding box center [1295, 24] width 42 height 13
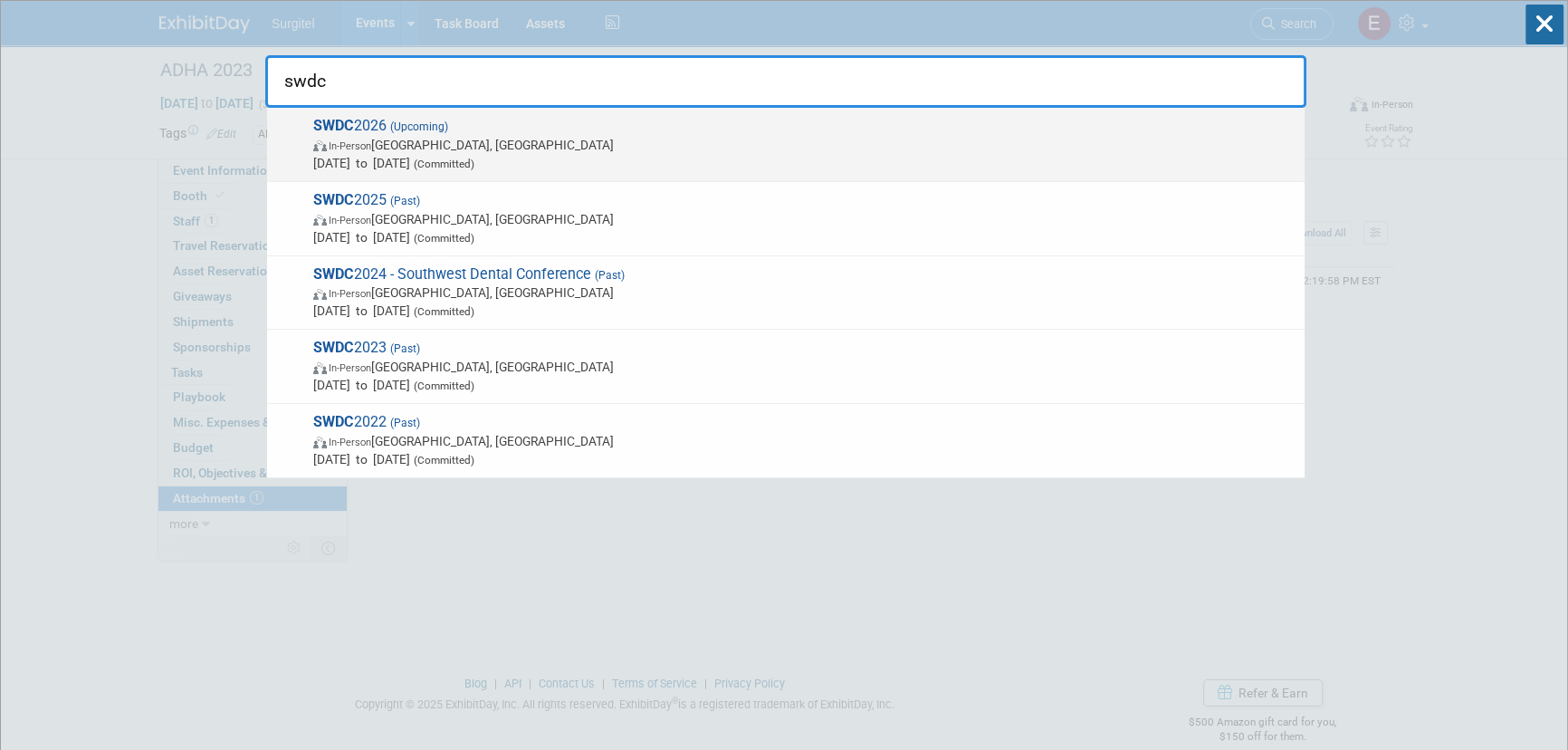
type input "swdc"
click at [589, 163] on span "[DATE] to [DATE] (Committed)" at bounding box center [804, 162] width 982 height 18
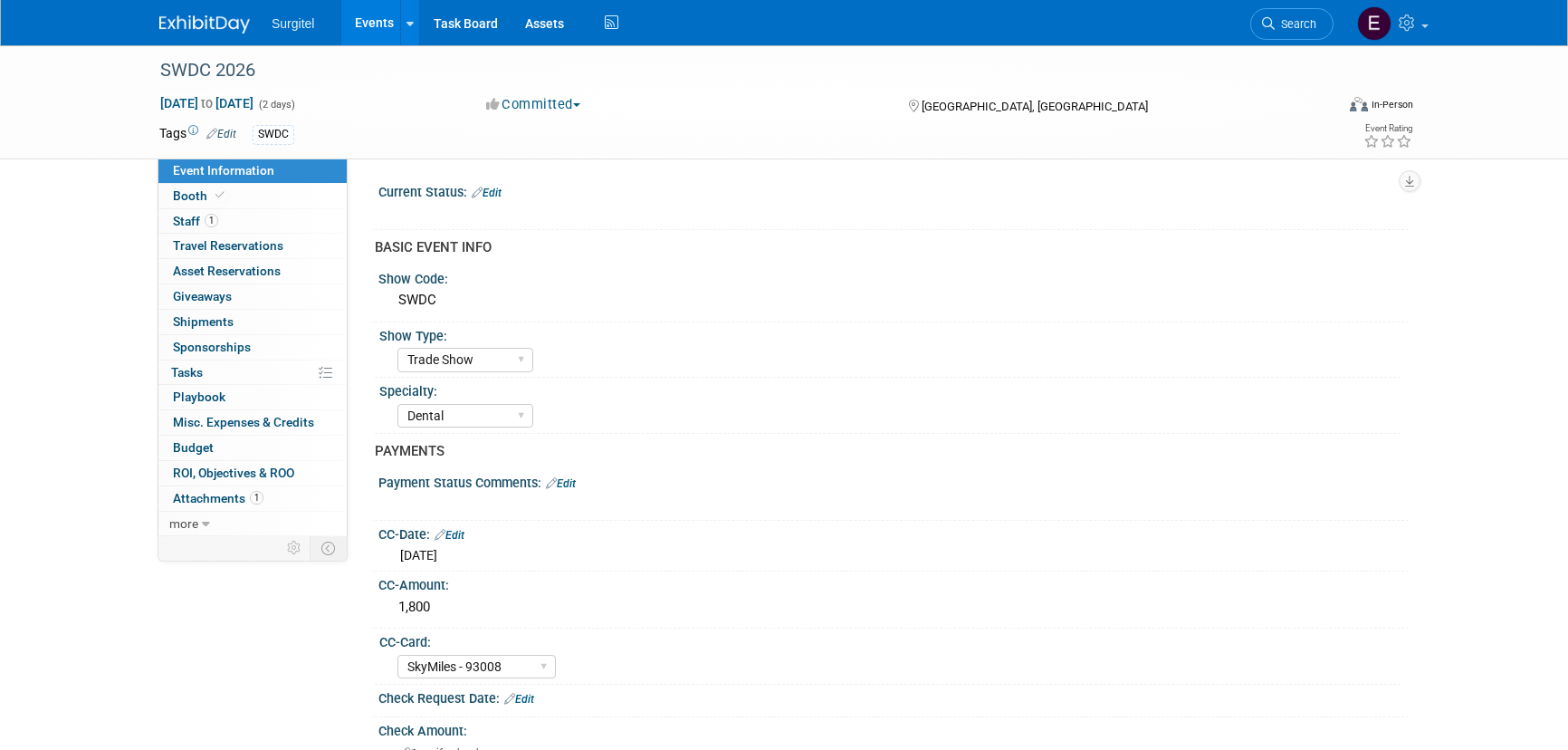
select select "Trade Show"
select select "Dental"
select select "SkyMiles - 93008"
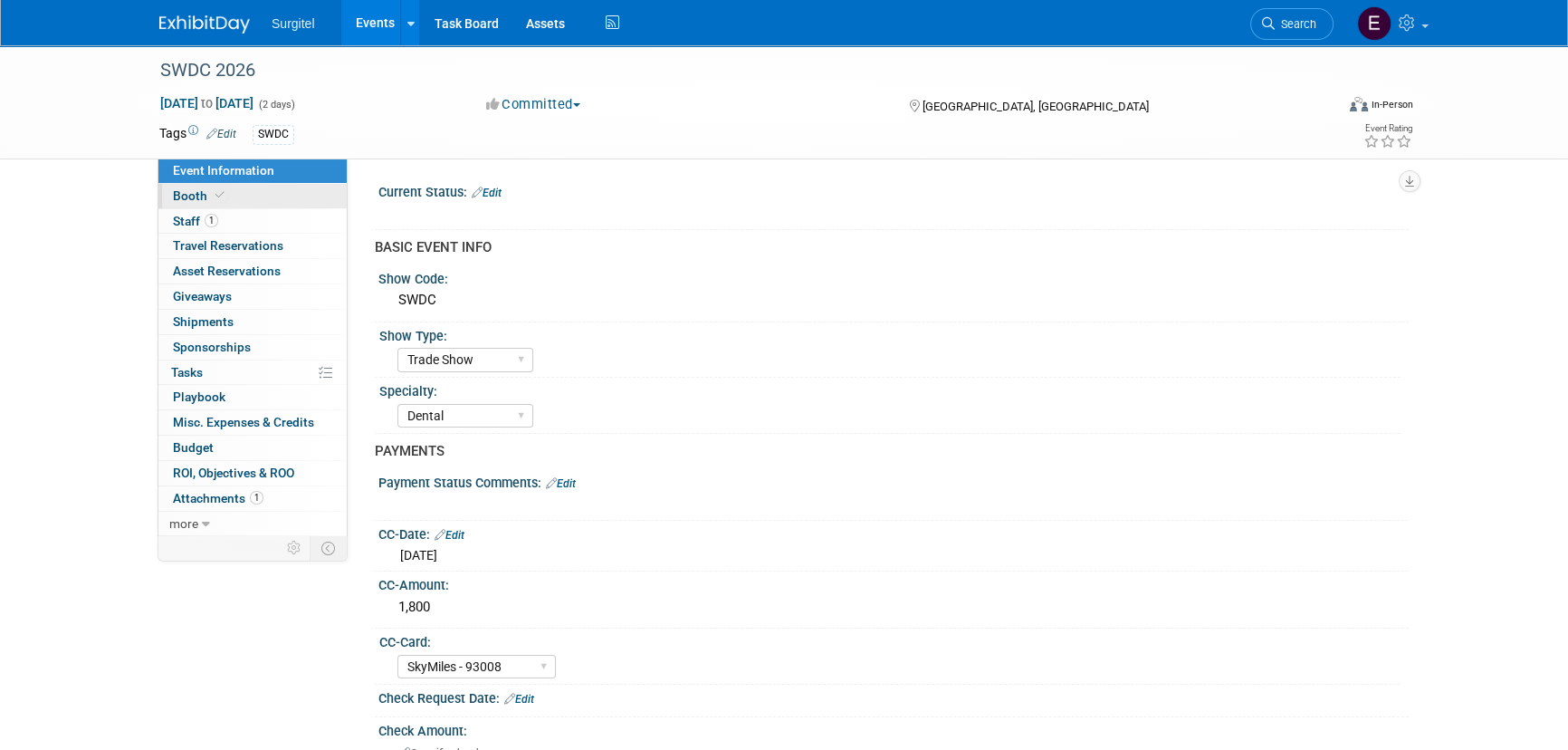
click at [228, 190] on link "Booth" at bounding box center [252, 196] width 189 height 25
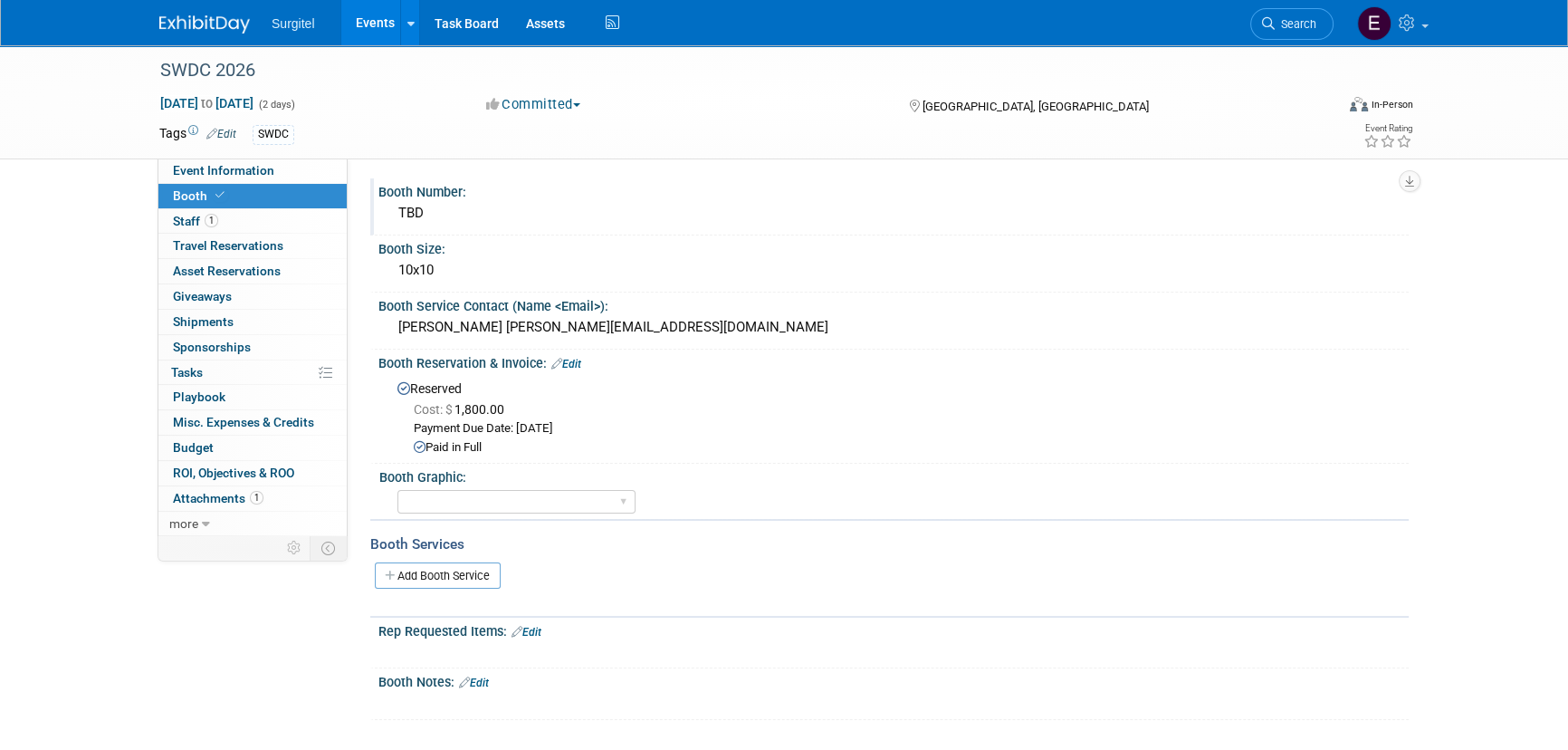
click at [444, 218] on div "TBD" at bounding box center [893, 213] width 1003 height 28
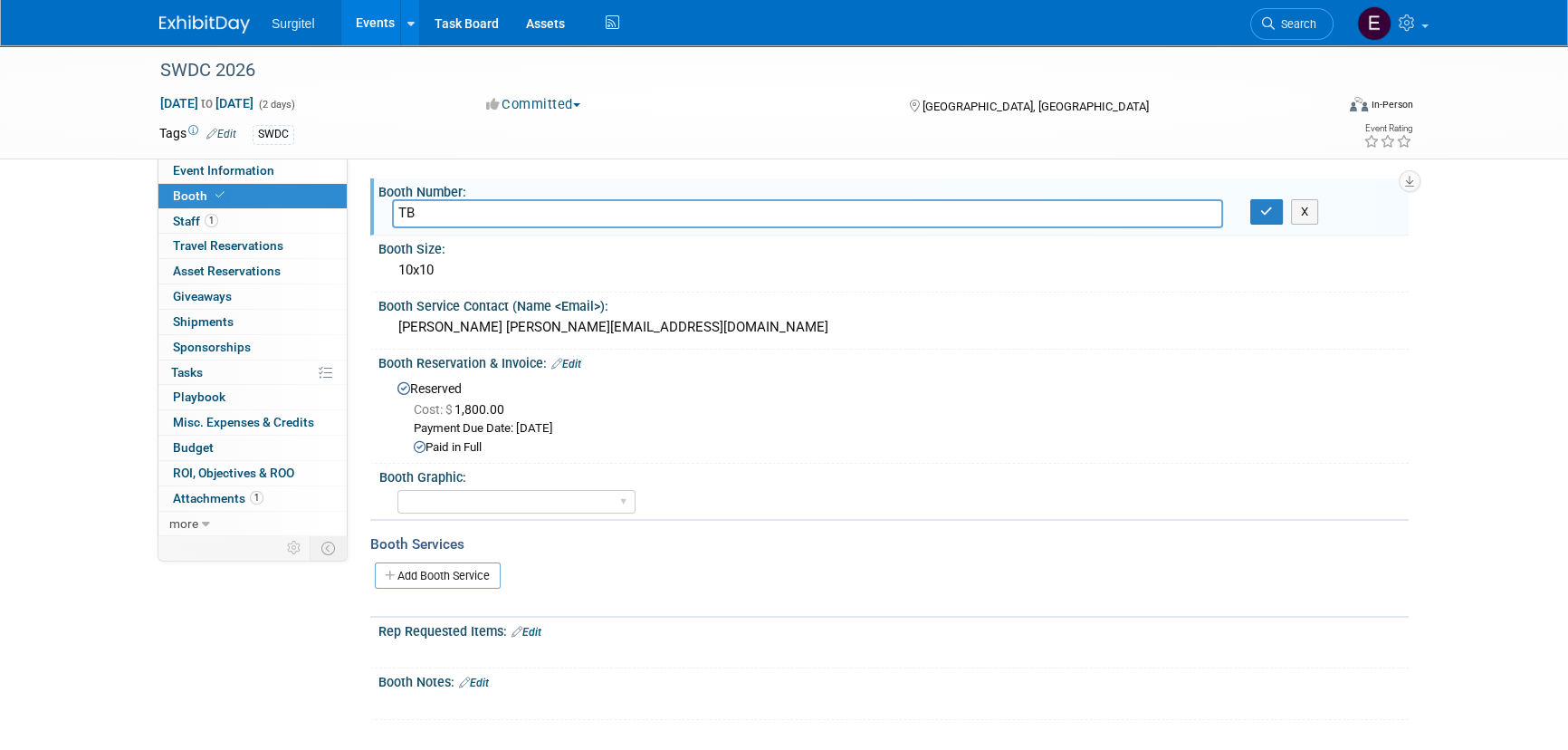
type input "T"
type input "412"
click at [1270, 199] on button "button" at bounding box center [1267, 211] width 32 height 26
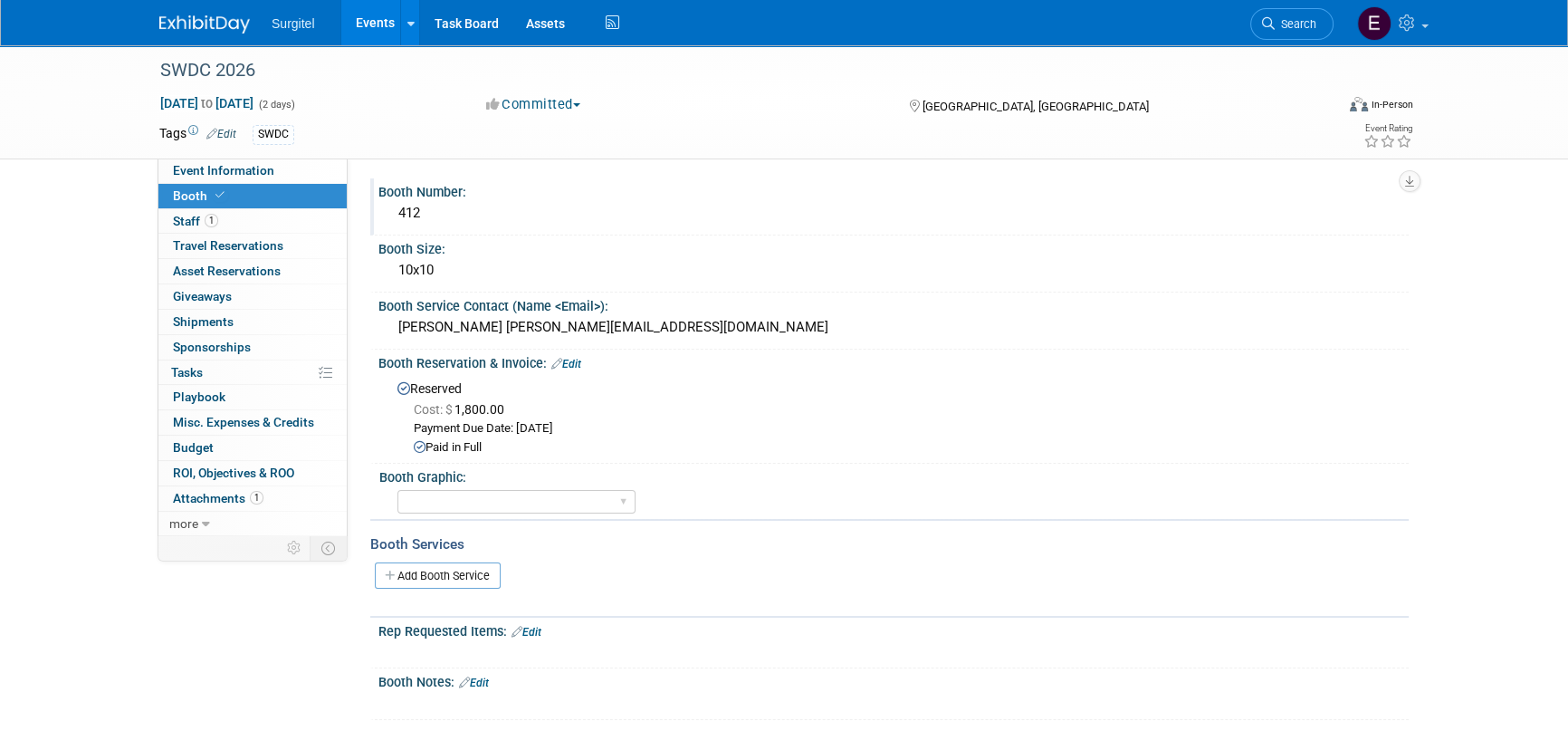
click at [363, 13] on link "Events" at bounding box center [374, 23] width 66 height 46
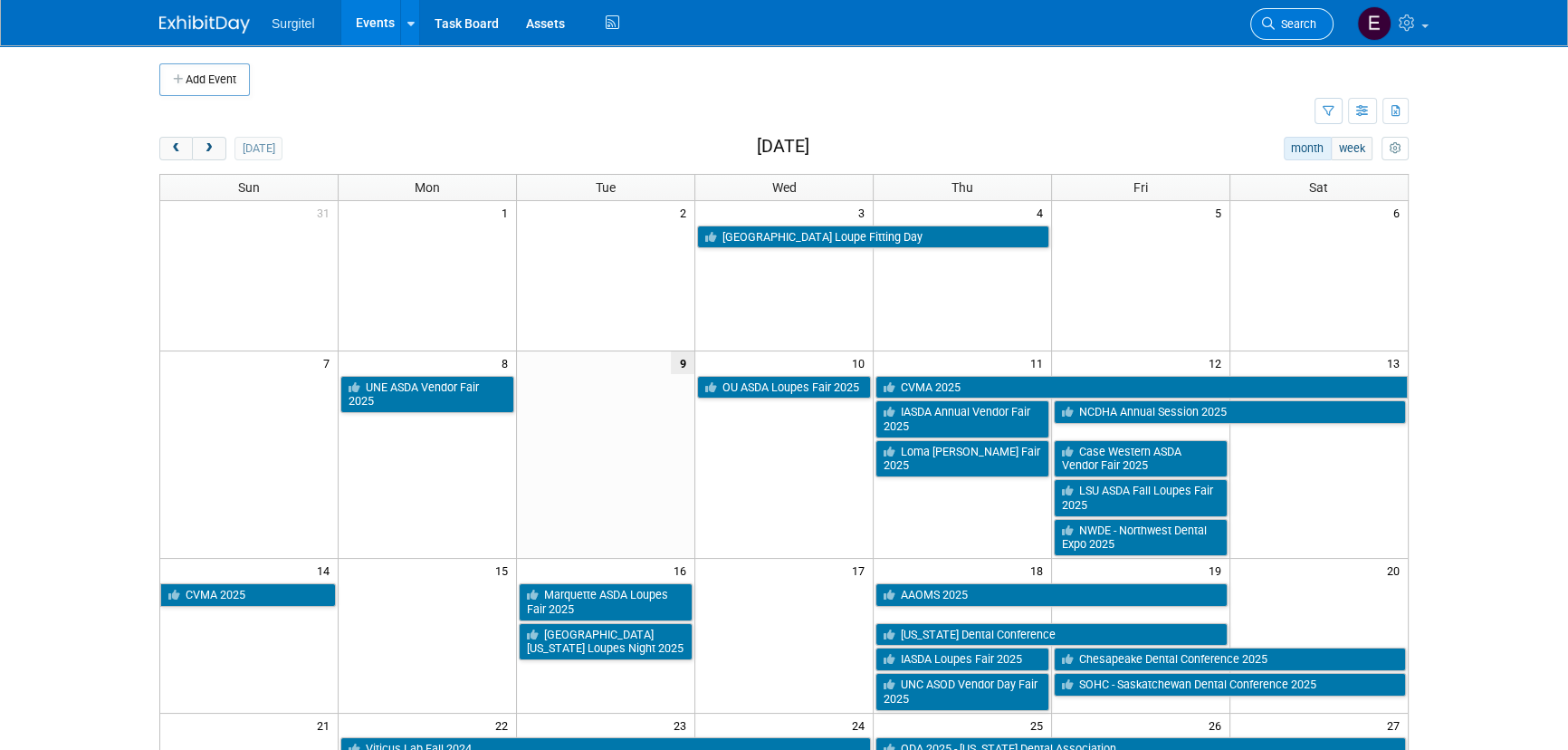
click at [1310, 27] on span "Search" at bounding box center [1295, 24] width 42 height 13
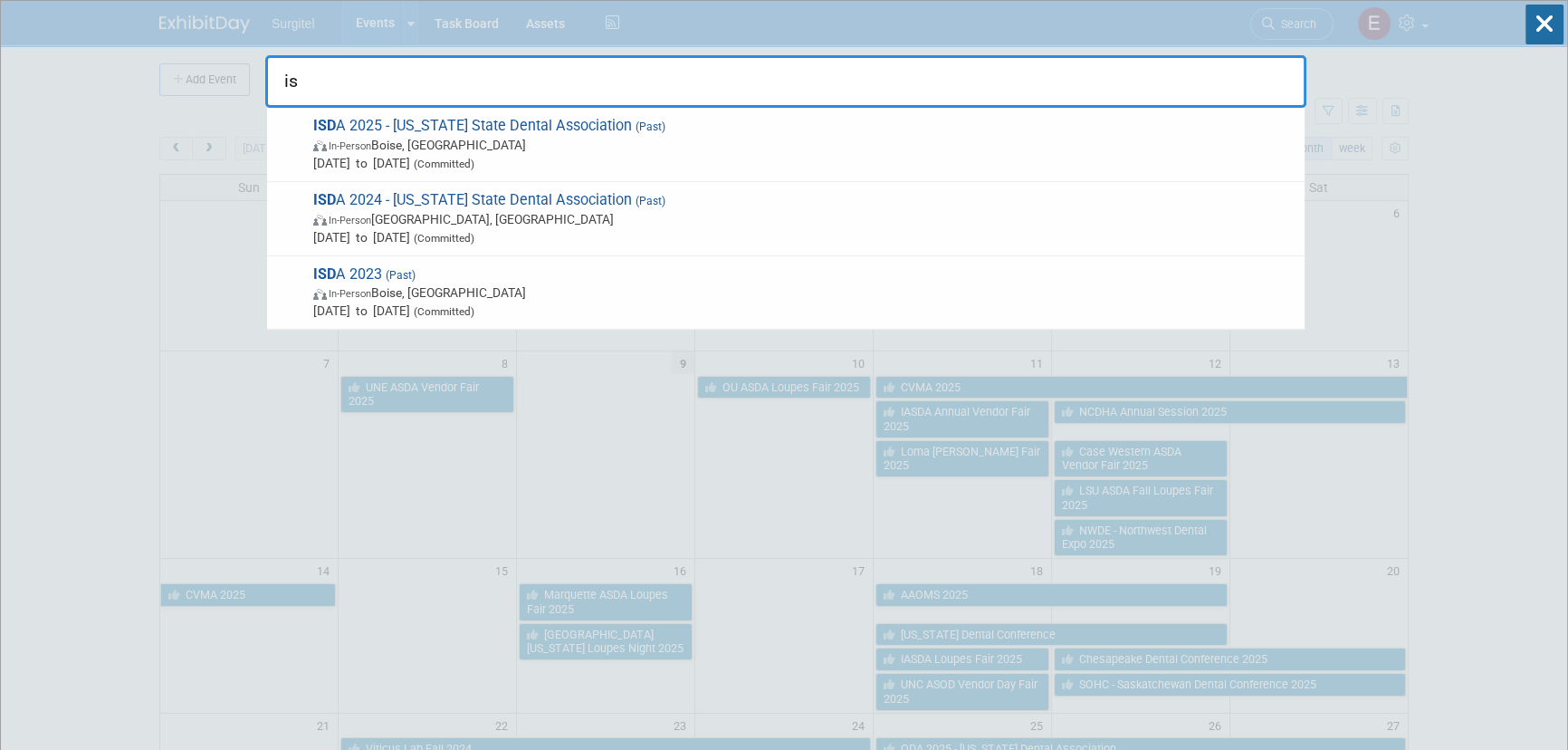
type input "i"
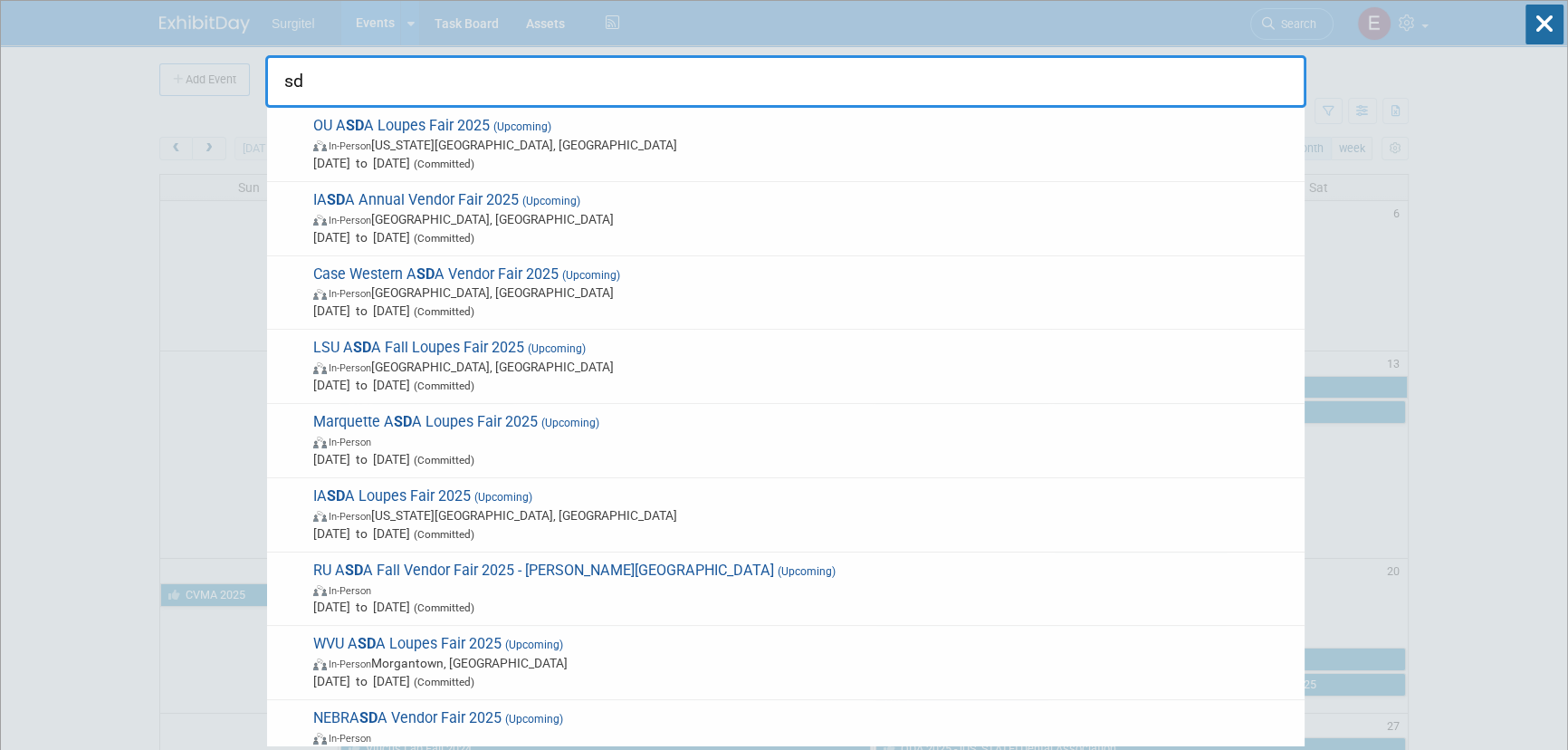
type input "s"
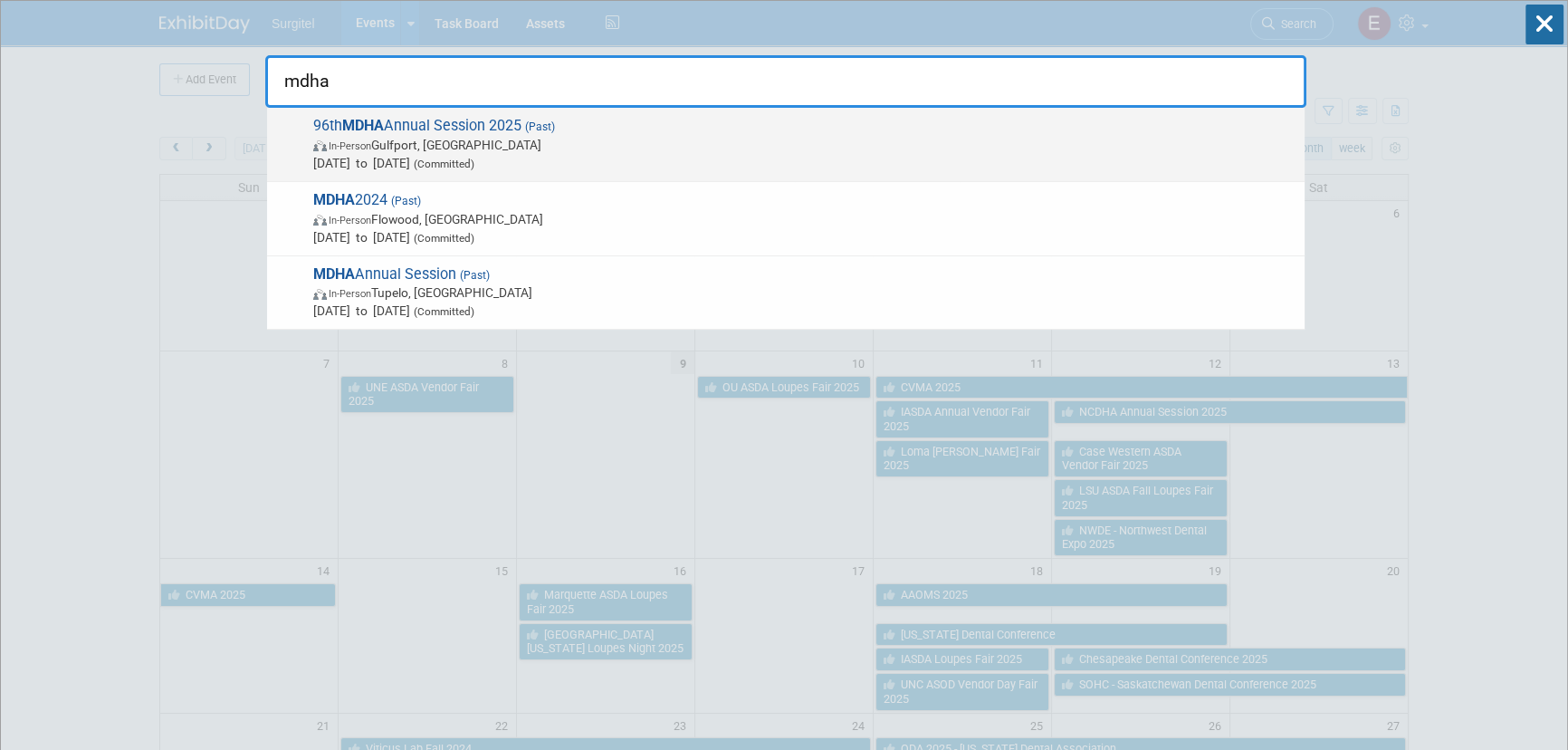
type input "mdha"
click at [392, 140] on span "In-Person Gulfport, MS" at bounding box center [804, 144] width 982 height 18
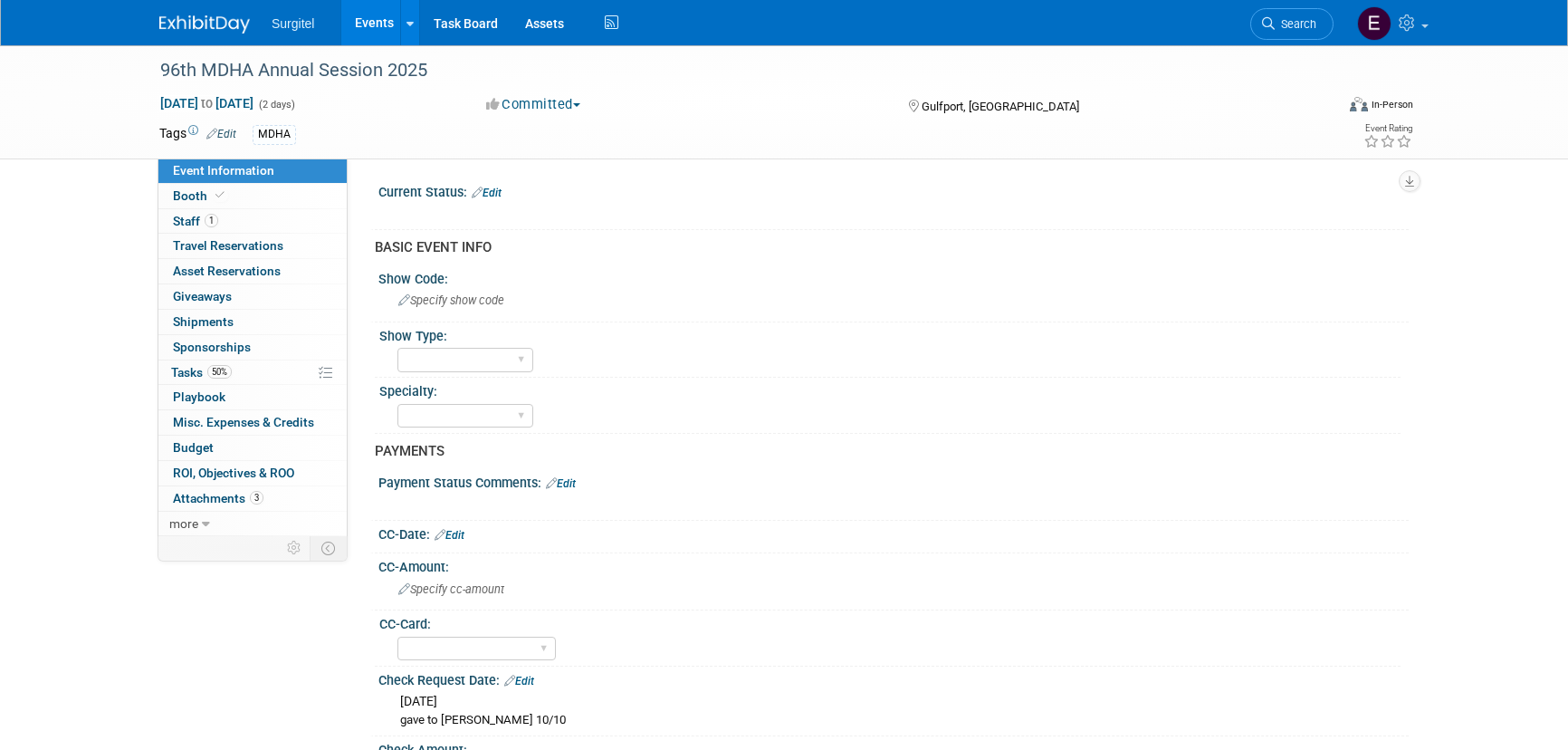
select select "Yes"
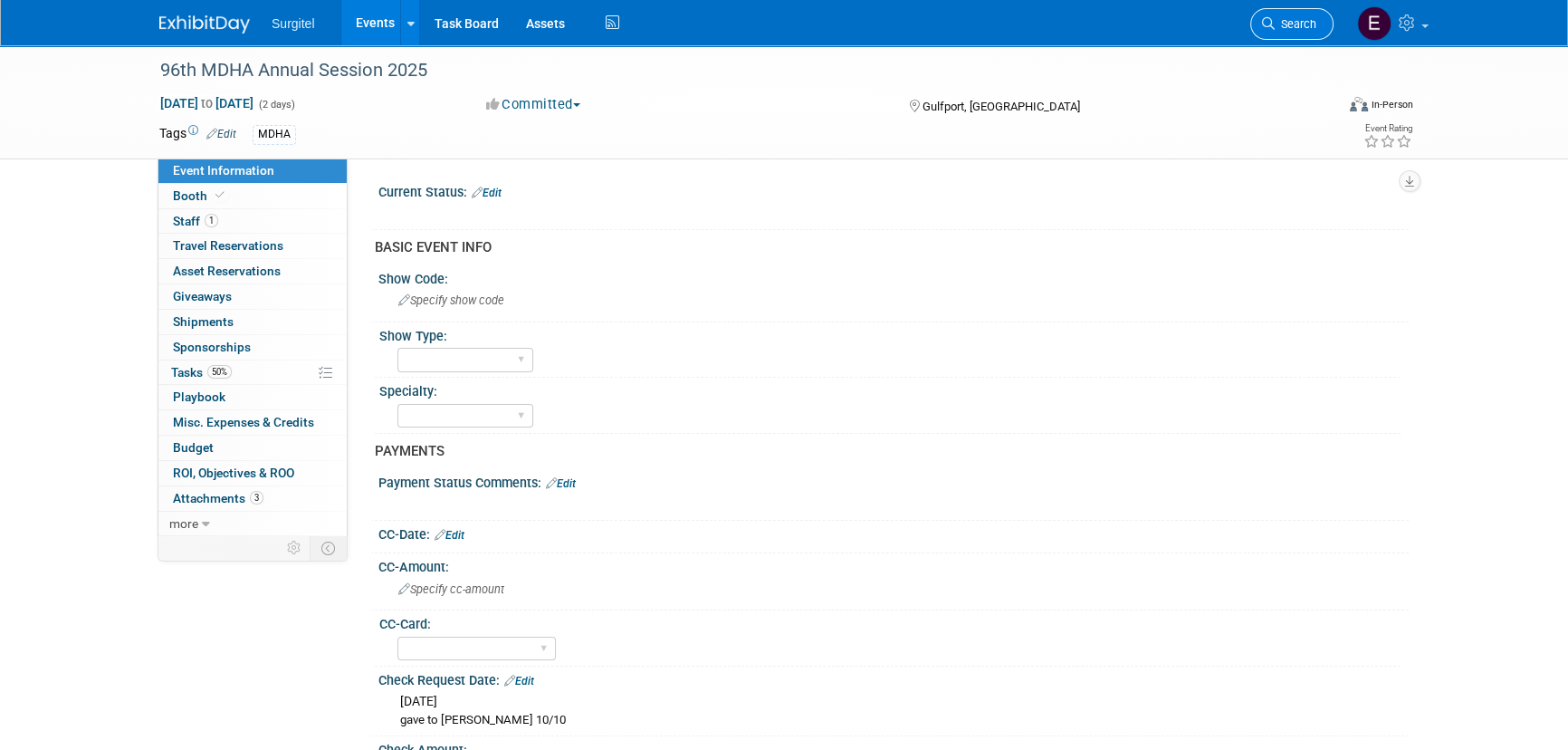
click at [1300, 19] on span "Search" at bounding box center [1295, 24] width 42 height 13
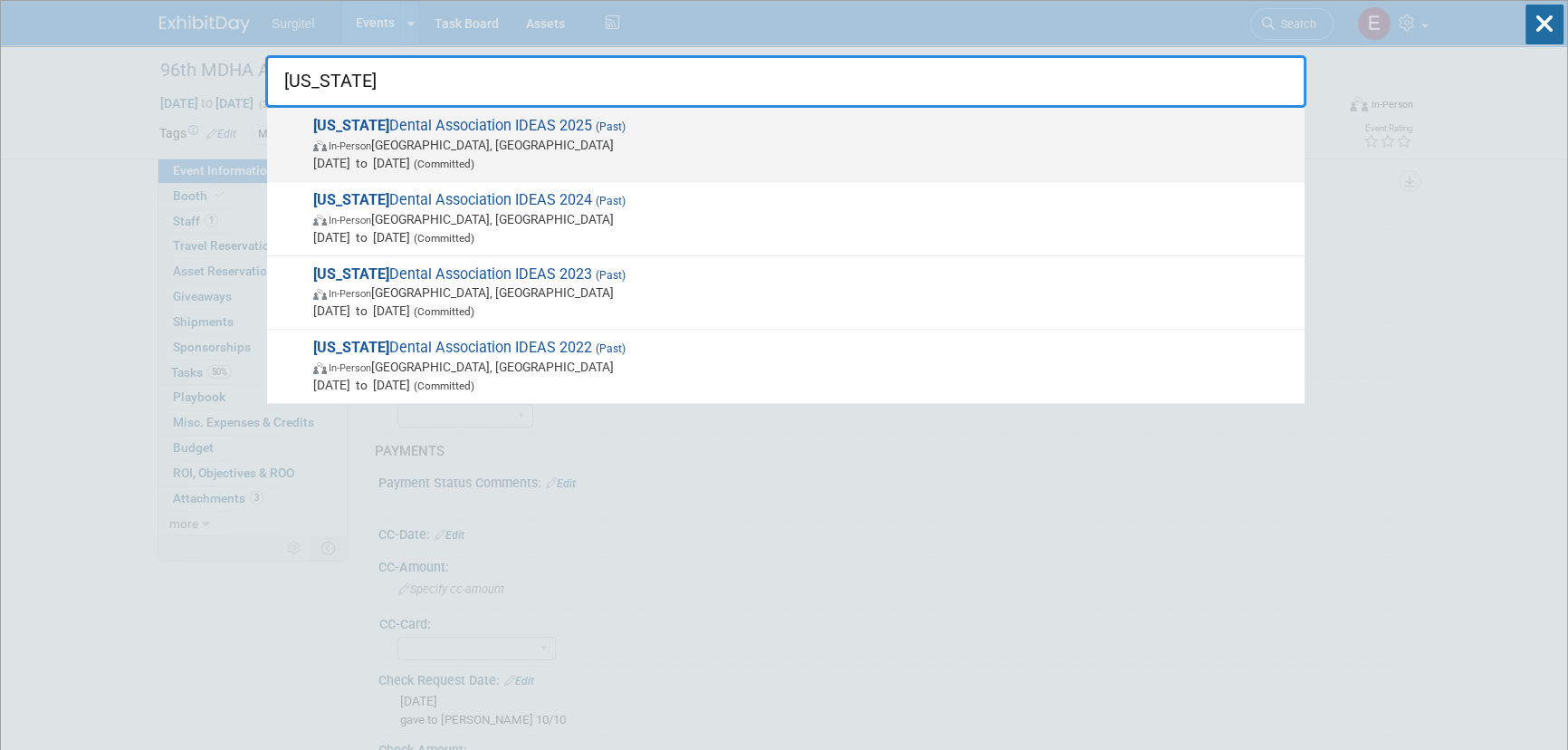
type input "[US_STATE]"
click at [440, 147] on span "In-Person [GEOGRAPHIC_DATA], [GEOGRAPHIC_DATA]" at bounding box center [804, 144] width 982 height 18
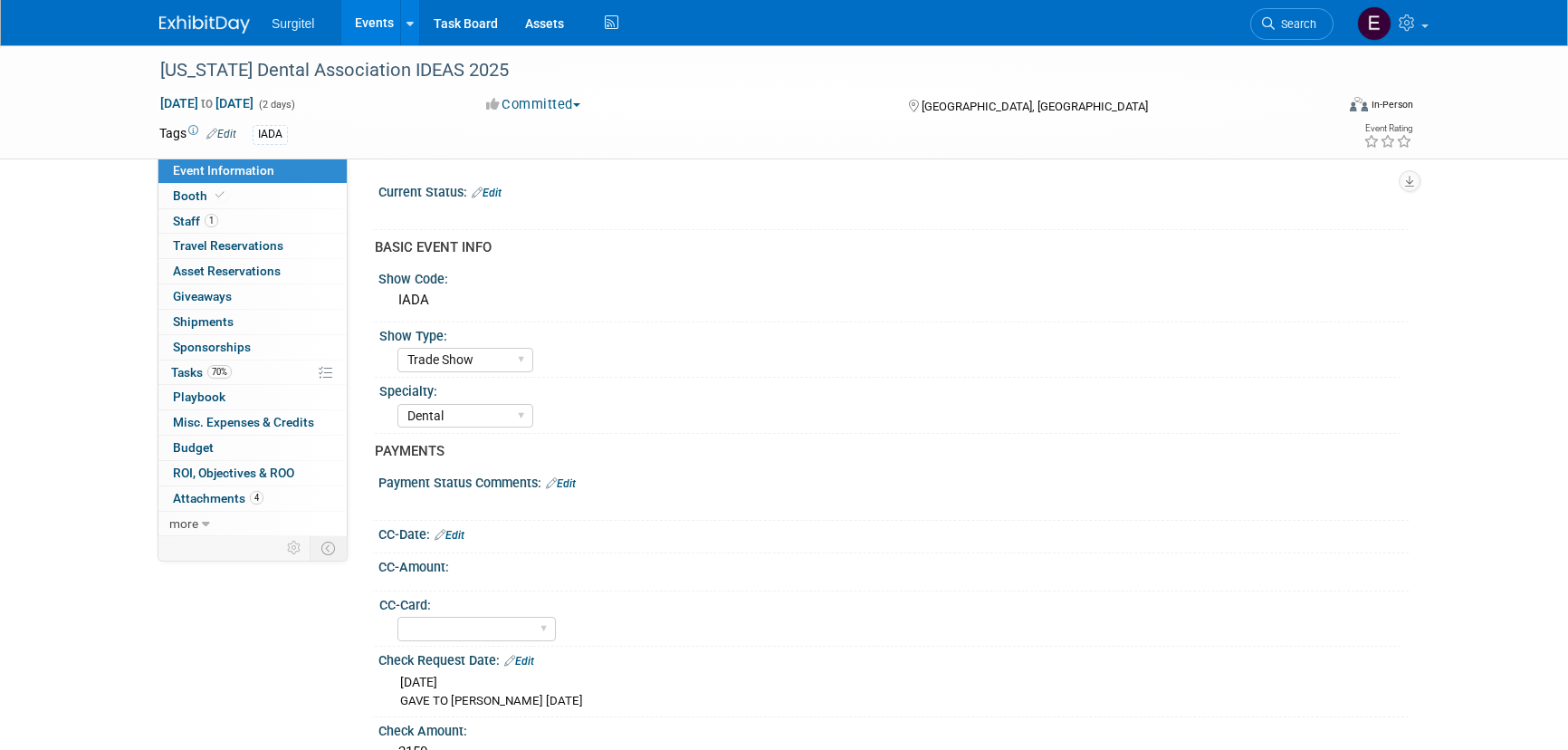
select select "Trade Show"
select select "Dental"
select select "Yes"
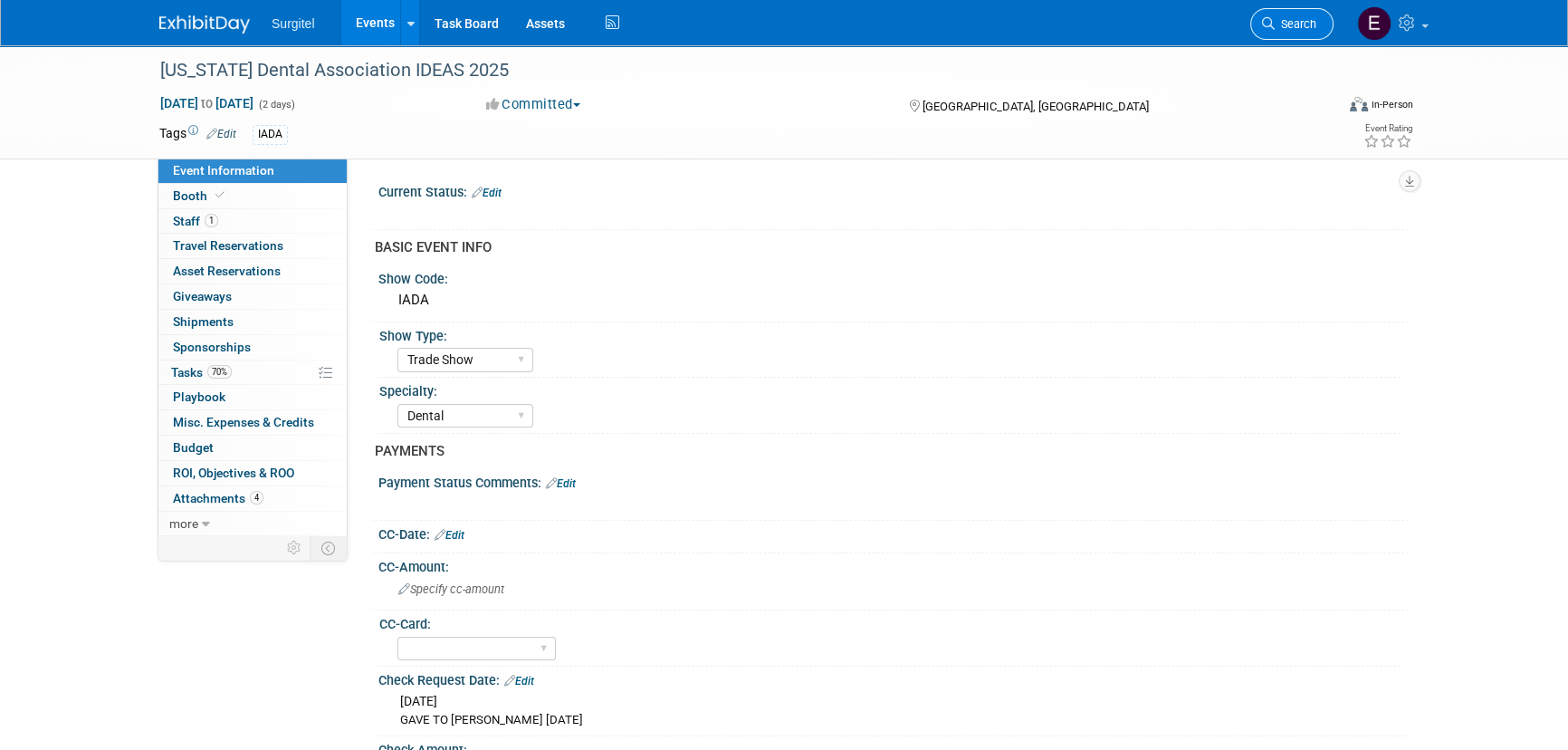
click at [1296, 19] on span "Search" at bounding box center [1295, 24] width 42 height 13
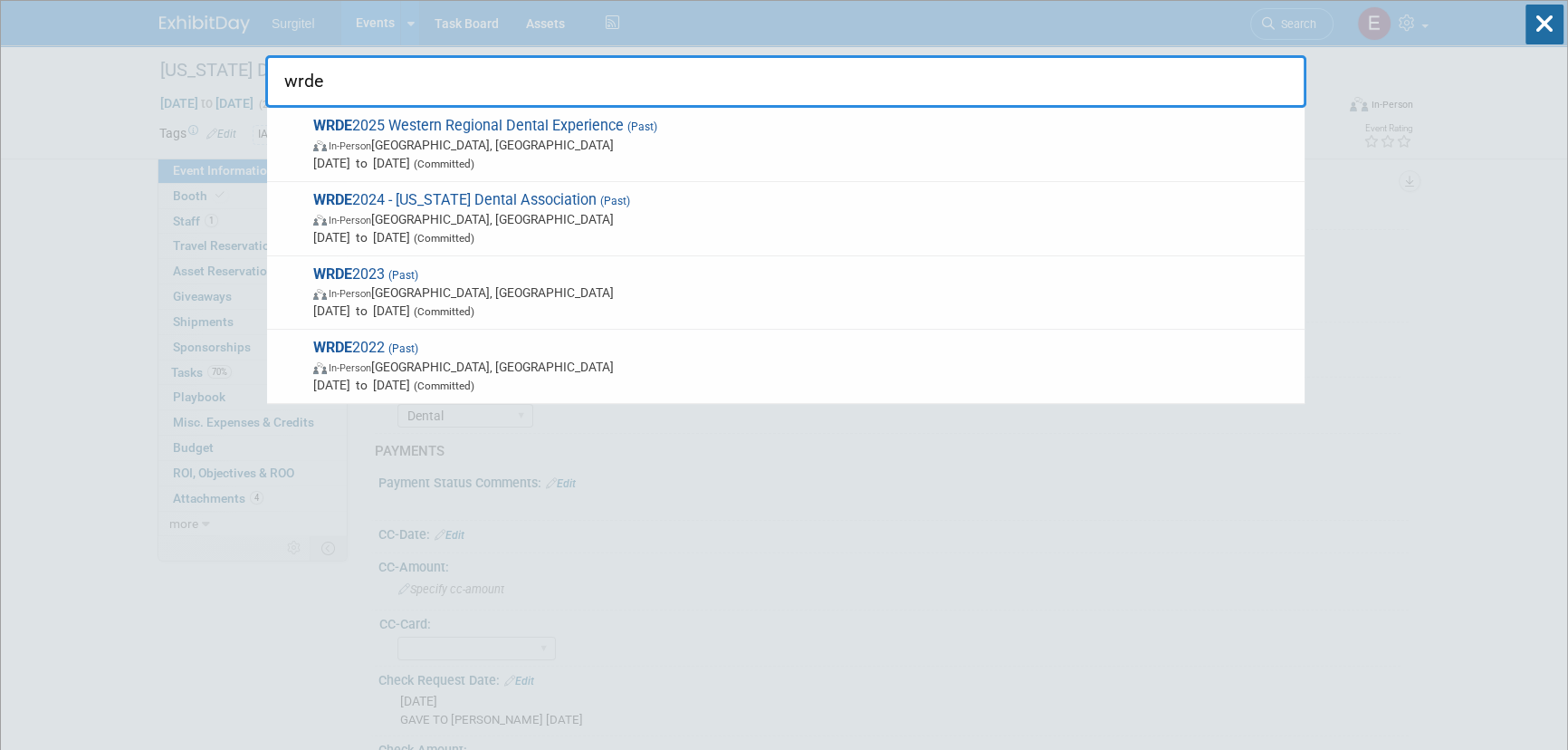
type input "wrde"
click at [1530, 9] on icon at bounding box center [1544, 25] width 38 height 40
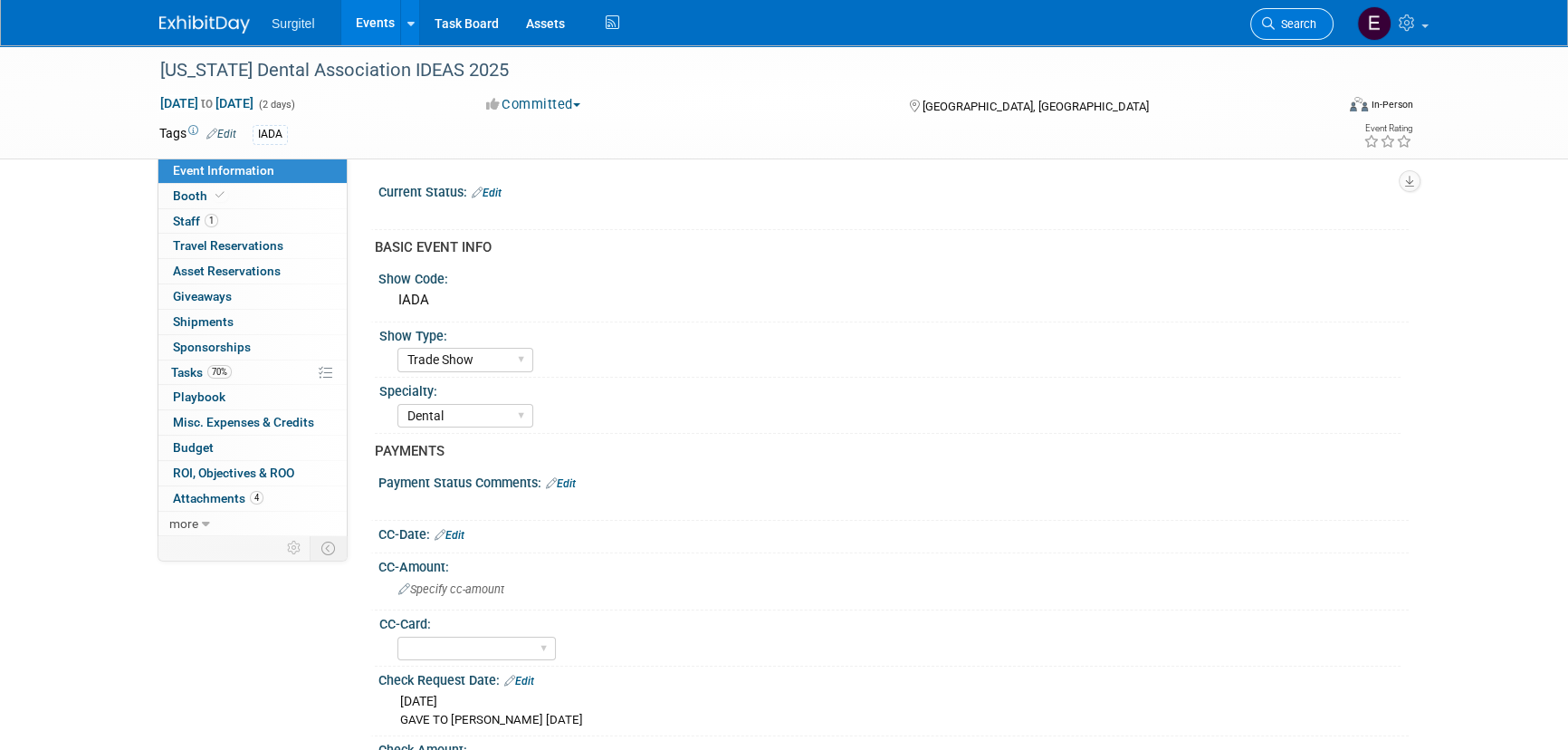
click at [1291, 30] on link "Search" at bounding box center [1292, 24] width 83 height 31
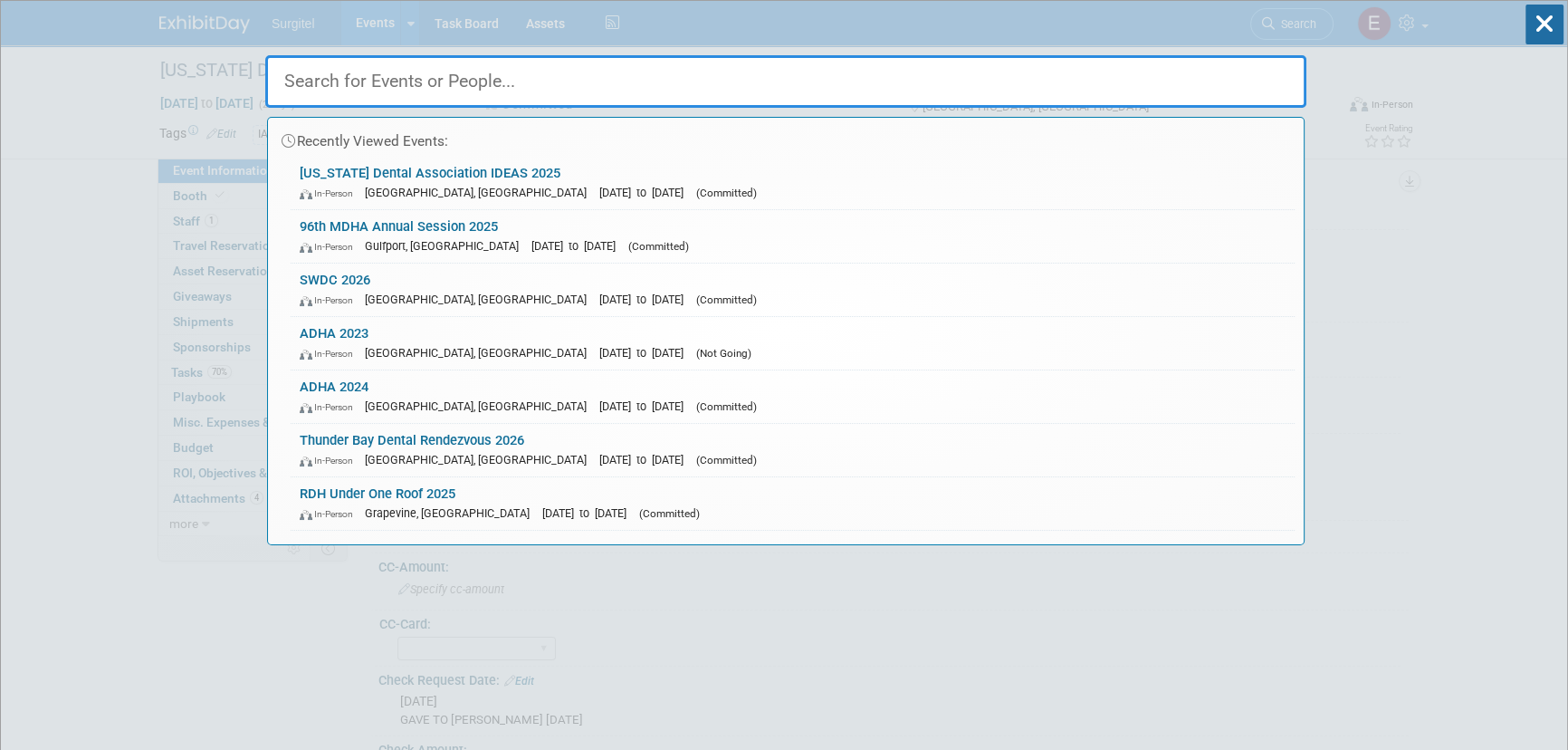
click at [565, 14] on div "Recently Viewed Events: [US_STATE] Dental Association IDEAS 2025 In-Person [GEO…" at bounding box center [786, 273] width 1041 height 544
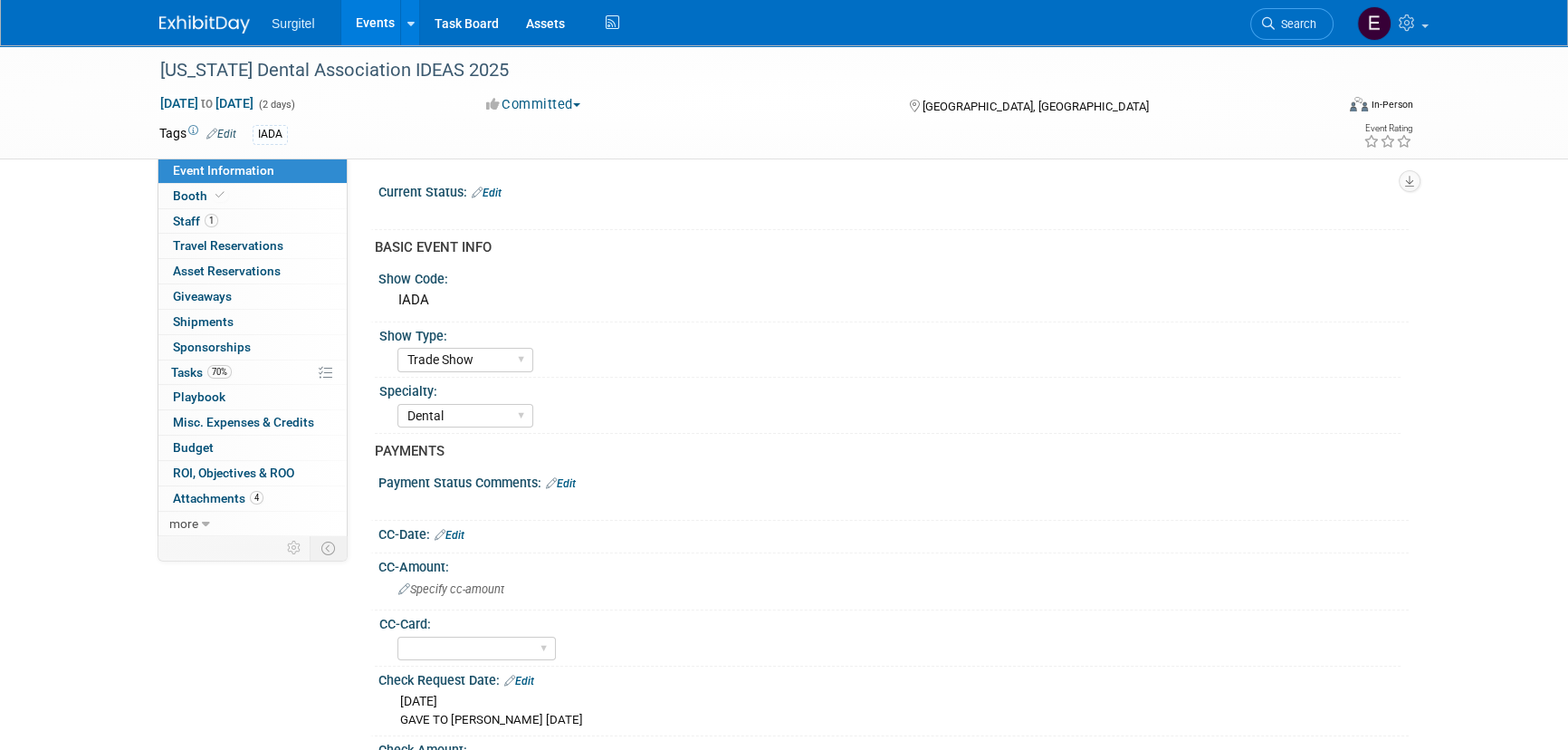
click at [557, 23] on body "Surgitel Events Add Event Bulk Upload Events Shareable Event Boards Recently Vi…" at bounding box center [784, 375] width 1568 height 750
click at [557, 23] on link "Assets" at bounding box center [544, 23] width 66 height 46
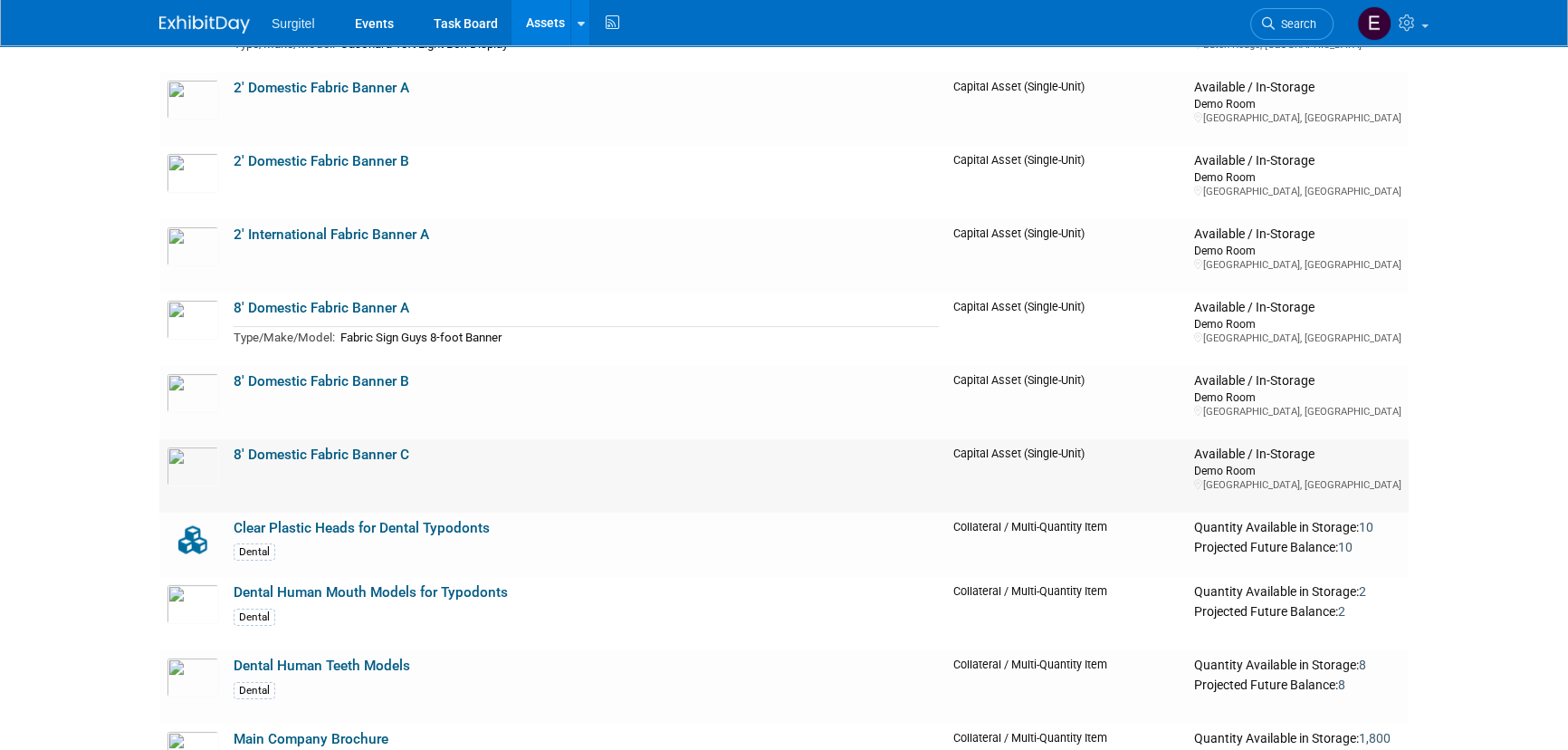
scroll to position [329, 0]
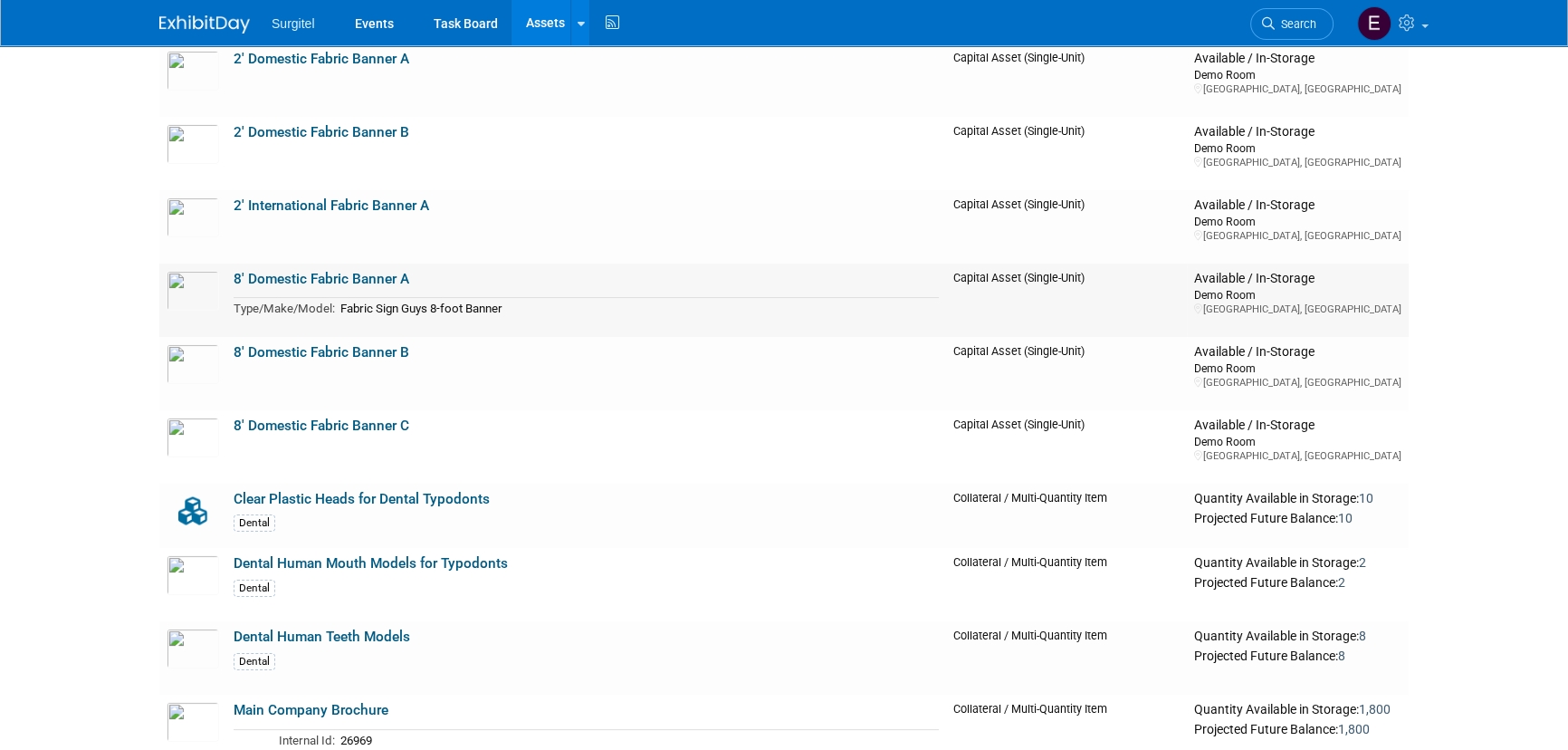
click at [289, 279] on link "8' Domestic Fabric Banner A" at bounding box center [320, 278] width 175 height 16
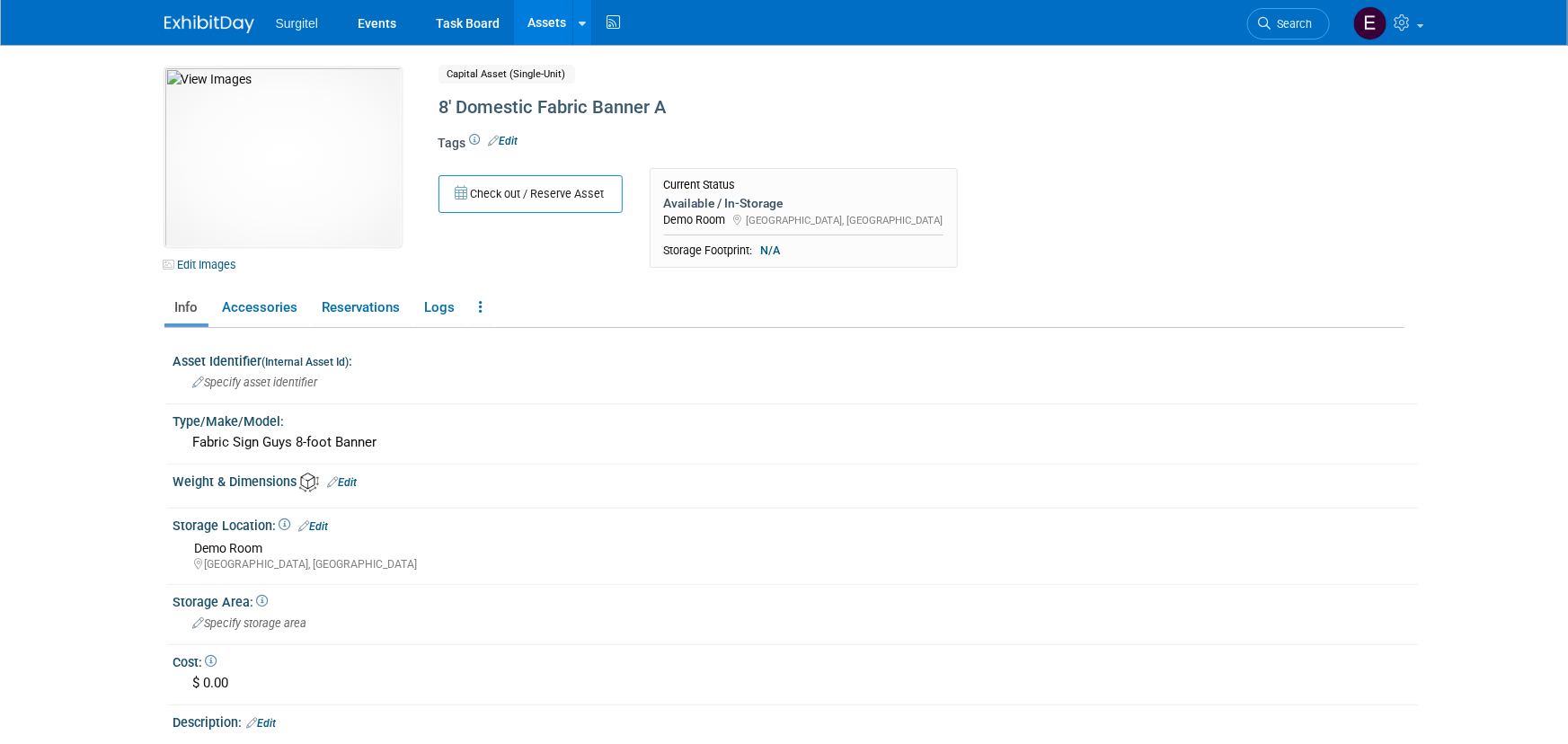
scroll to position [260, 0]
